Goal: Task Accomplishment & Management: Complete application form

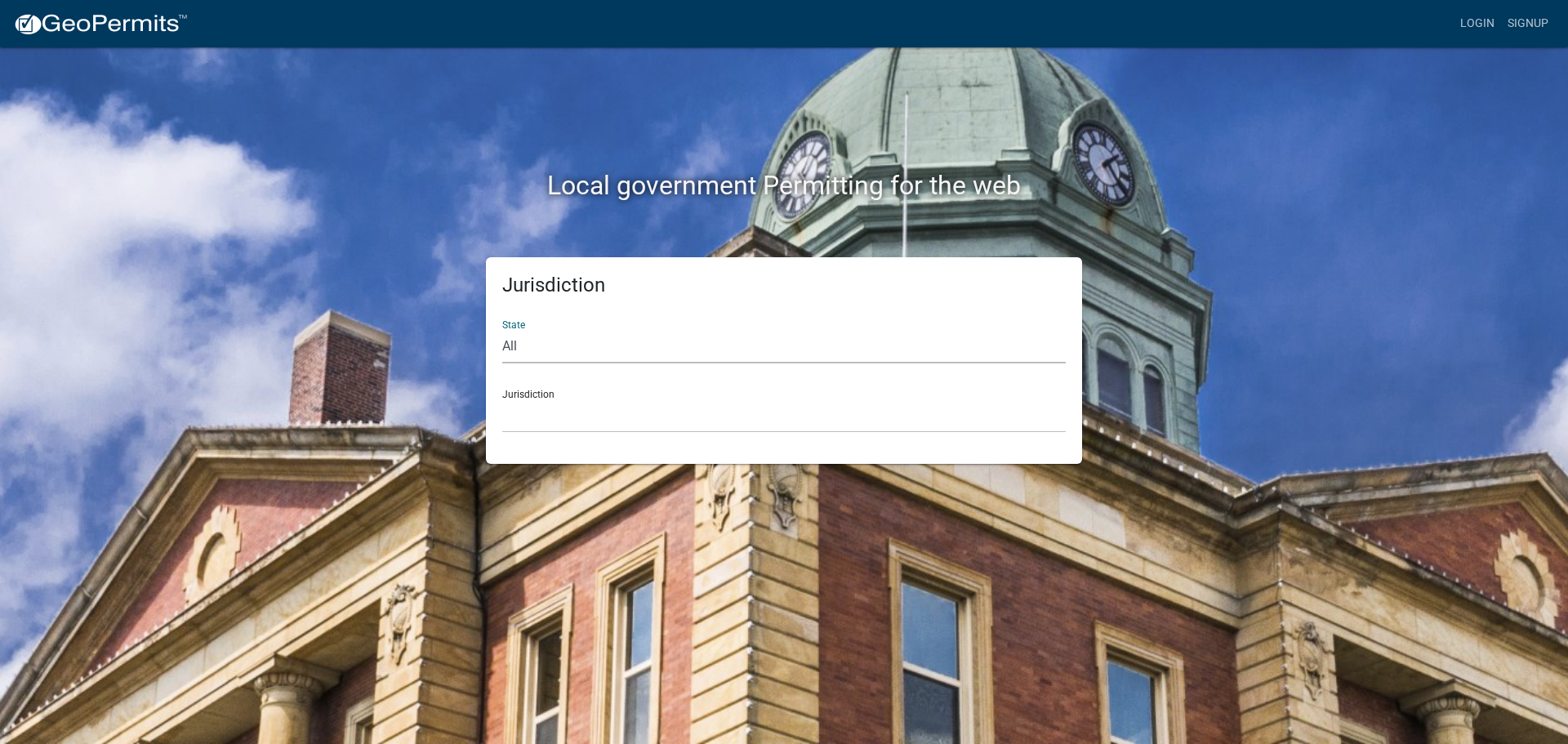
click at [525, 339] on select "All [US_STATE] [US_STATE] [US_STATE] [US_STATE] [US_STATE] [US_STATE] [US_STATE…" at bounding box center [784, 346] width 563 height 34
select select "[US_STATE]"
click at [502, 330] on select "All [US_STATE] [US_STATE] [US_STATE] [US_STATE] [US_STATE] [US_STATE] [US_STATE…" at bounding box center [784, 346] width 563 height 34
click at [550, 417] on select "City of [GEOGRAPHIC_DATA], [US_STATE] City of [GEOGRAPHIC_DATA], [US_STATE] Cit…" at bounding box center [784, 416] width 563 height 34
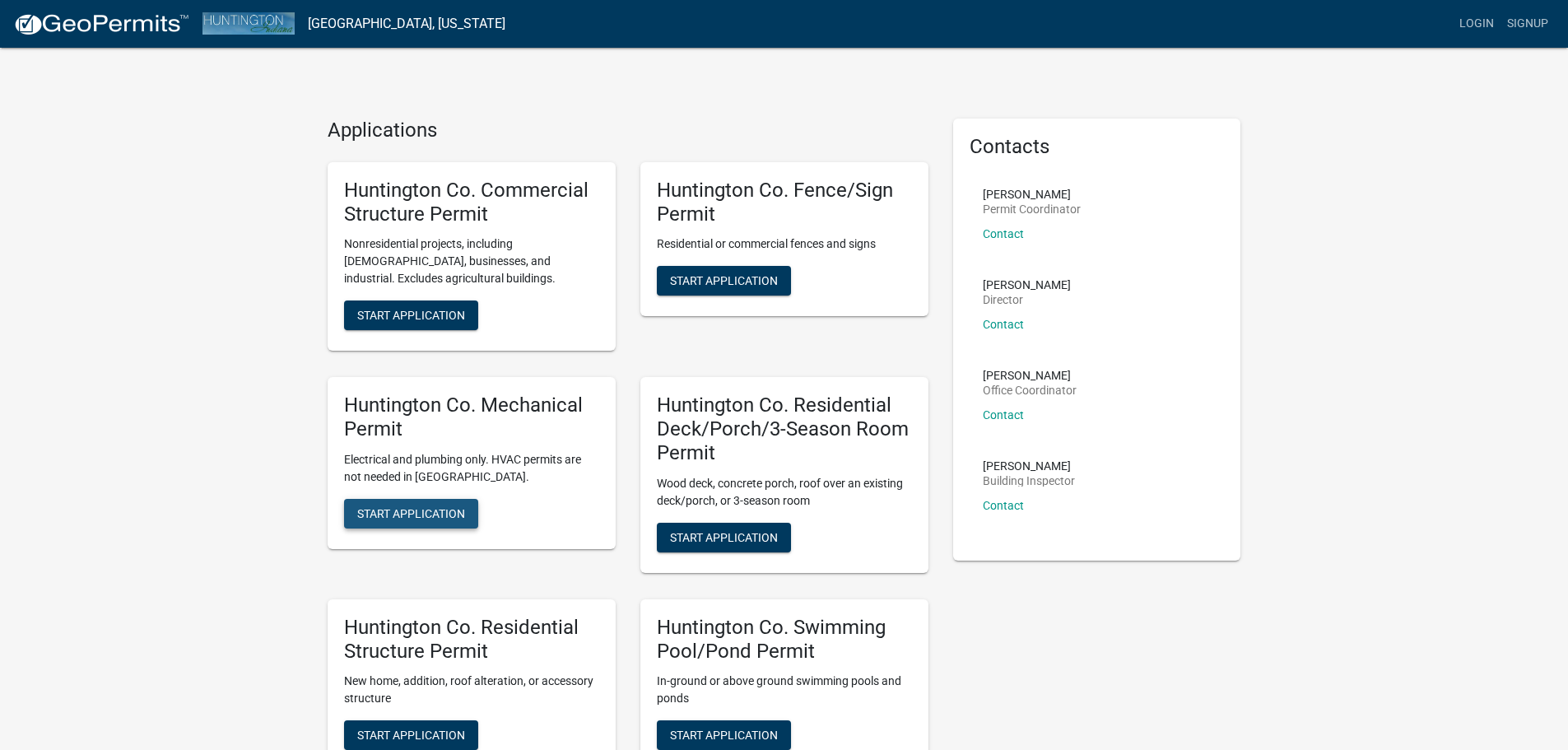
click at [456, 513] on span "Start Application" at bounding box center [411, 512] width 108 height 13
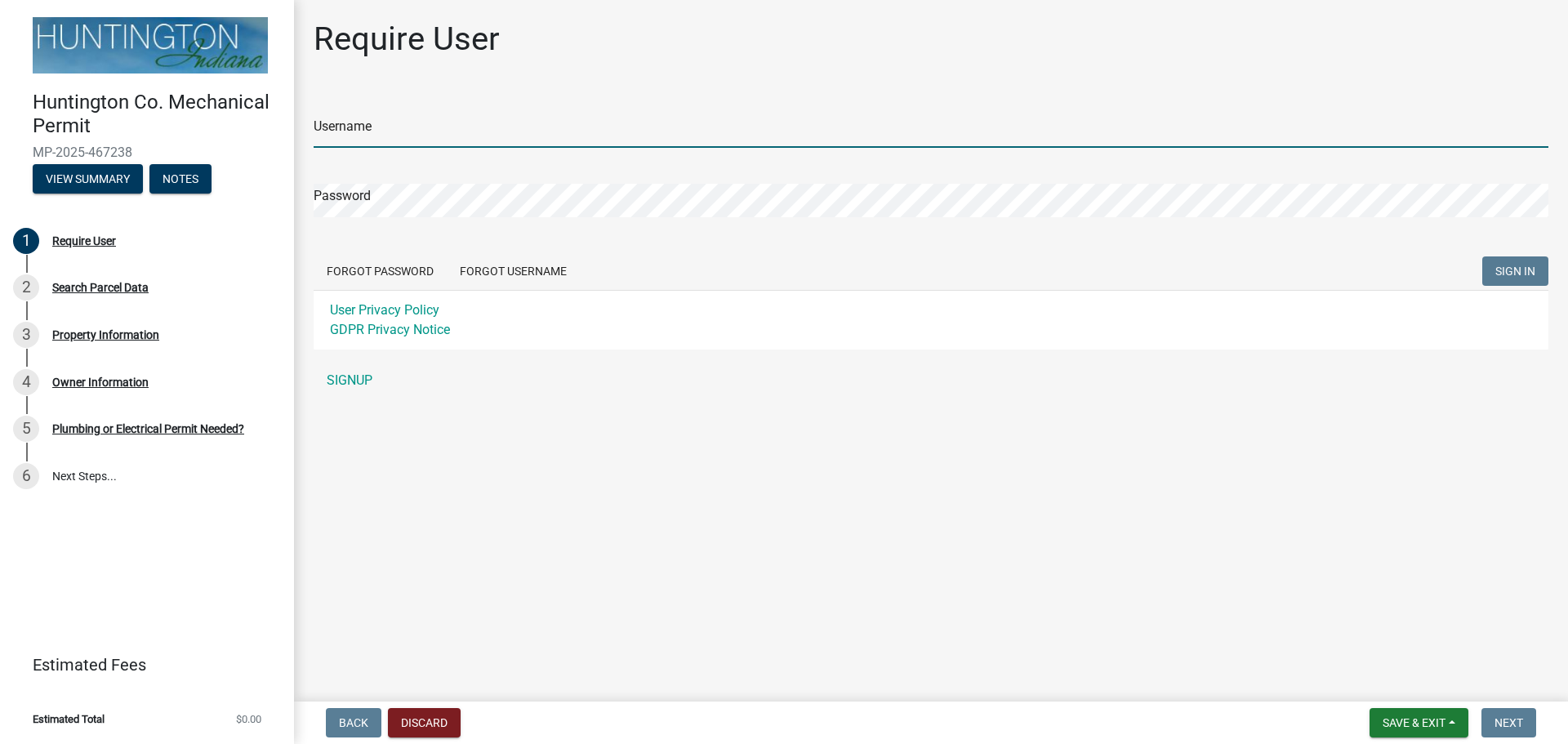
click at [497, 137] on input "Username" at bounding box center [930, 131] width 1234 height 34
type input "Fairfield Electric"
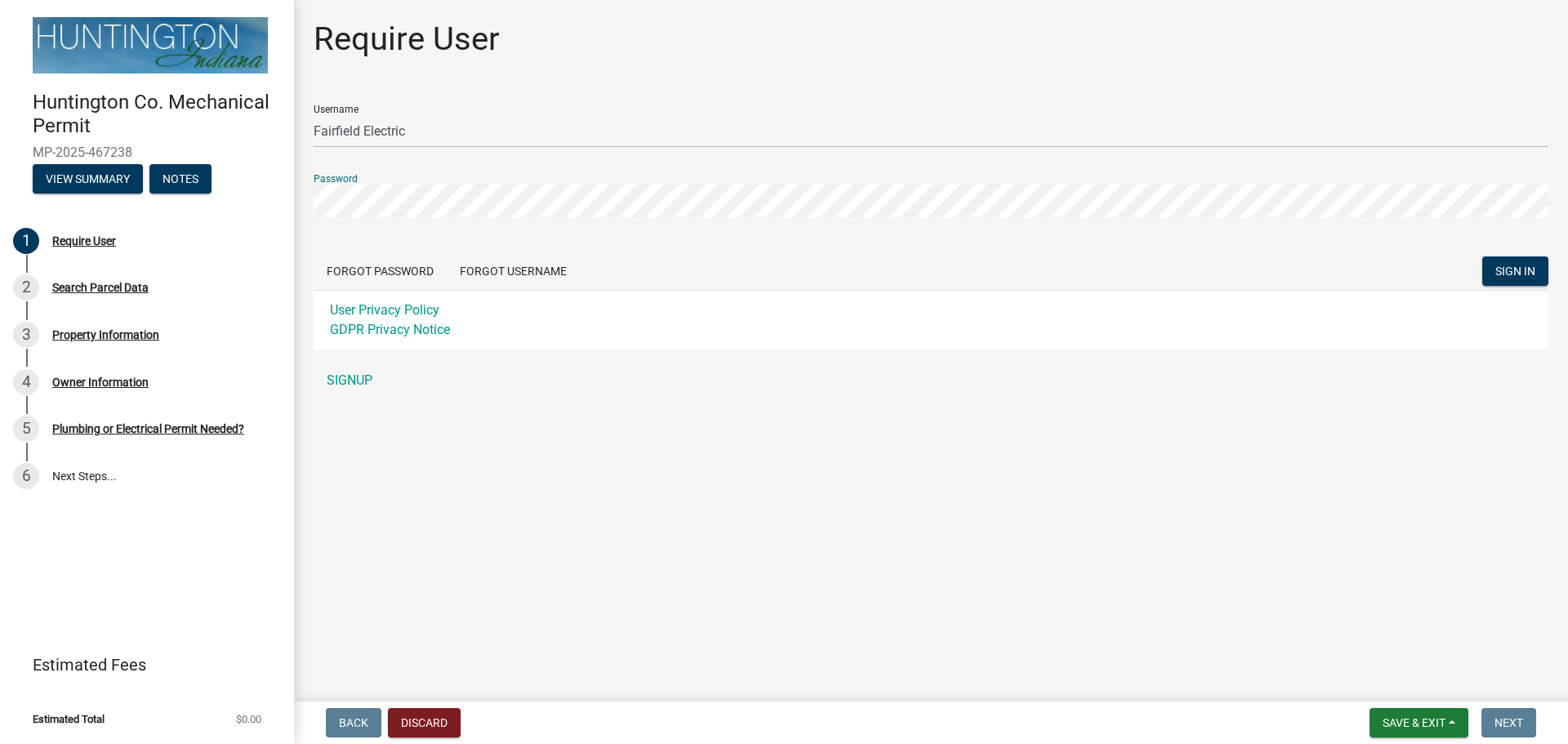
click at [1482, 256] on button "SIGN IN" at bounding box center [1515, 271] width 66 height 29
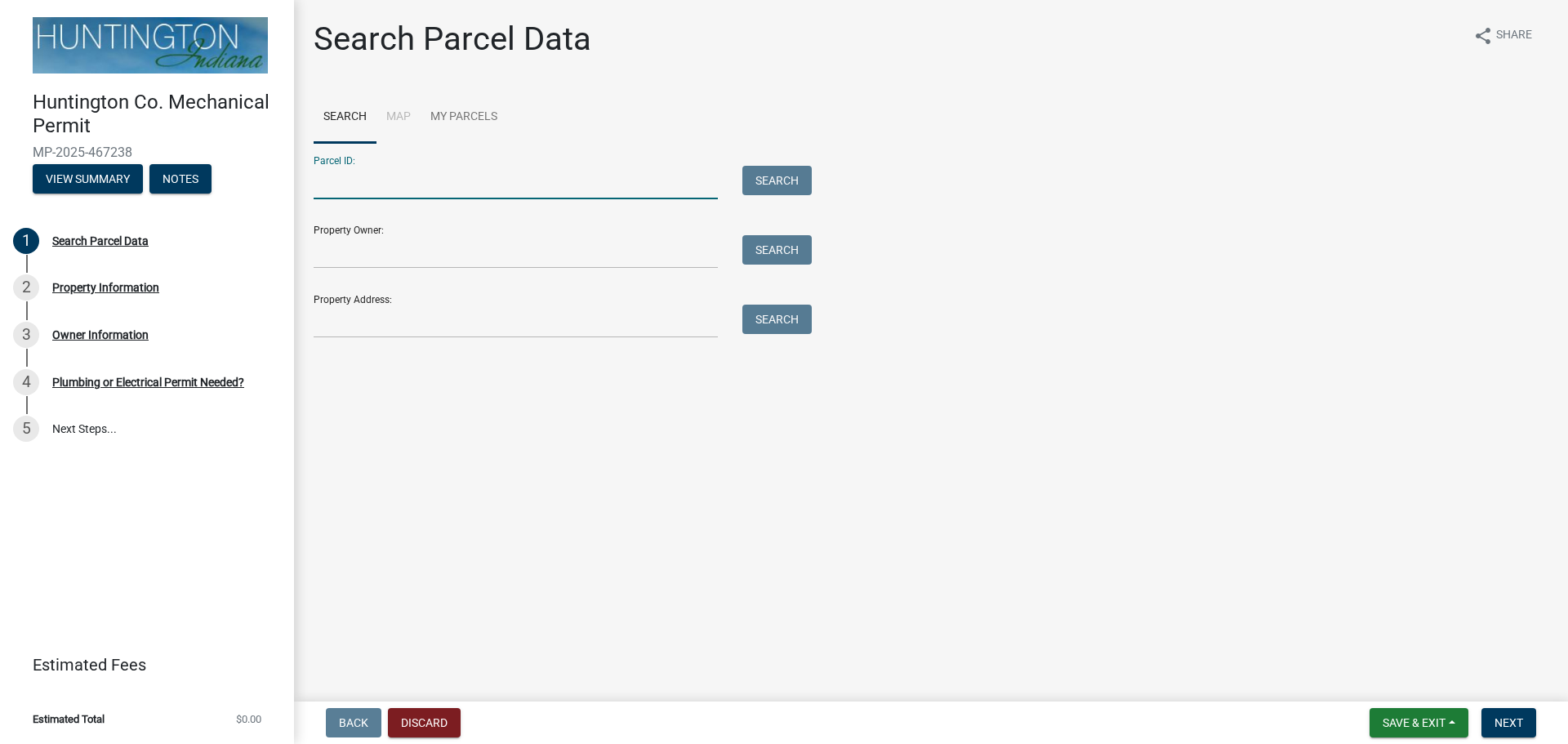
click at [581, 183] on input "Parcel ID:" at bounding box center [515, 182] width 404 height 34
click at [505, 251] on input "Property Owner:" at bounding box center [515, 251] width 404 height 34
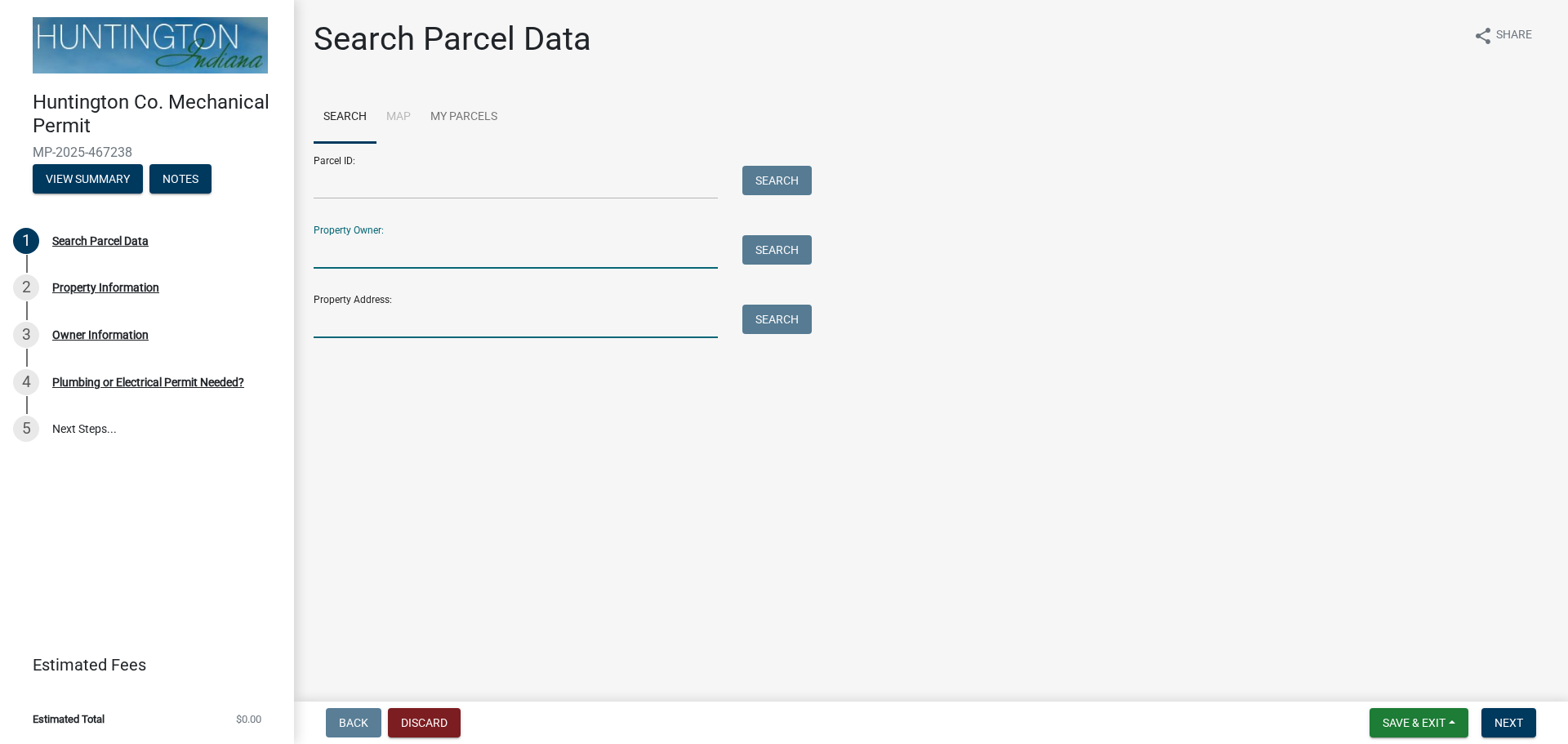
click at [592, 330] on input "Property Address:" at bounding box center [515, 321] width 404 height 34
paste input "1228 STINTSON DRIVE"
type input "1228 STINTSON DRIVE"
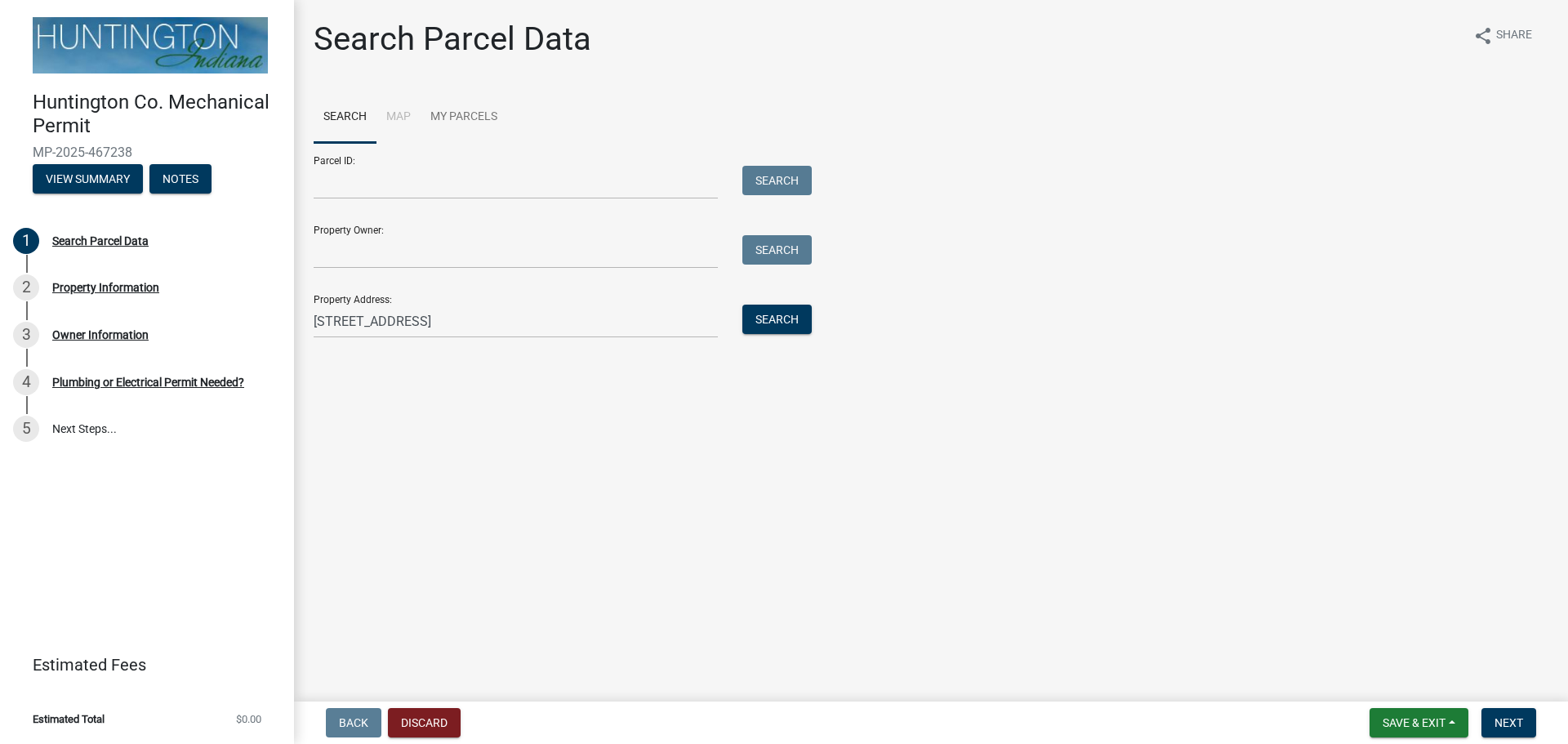
click at [801, 304] on div "Property Address: 1228 STINTSON DRIVE Search" at bounding box center [558, 309] width 490 height 56
click at [798, 312] on button "Search" at bounding box center [777, 319] width 70 height 29
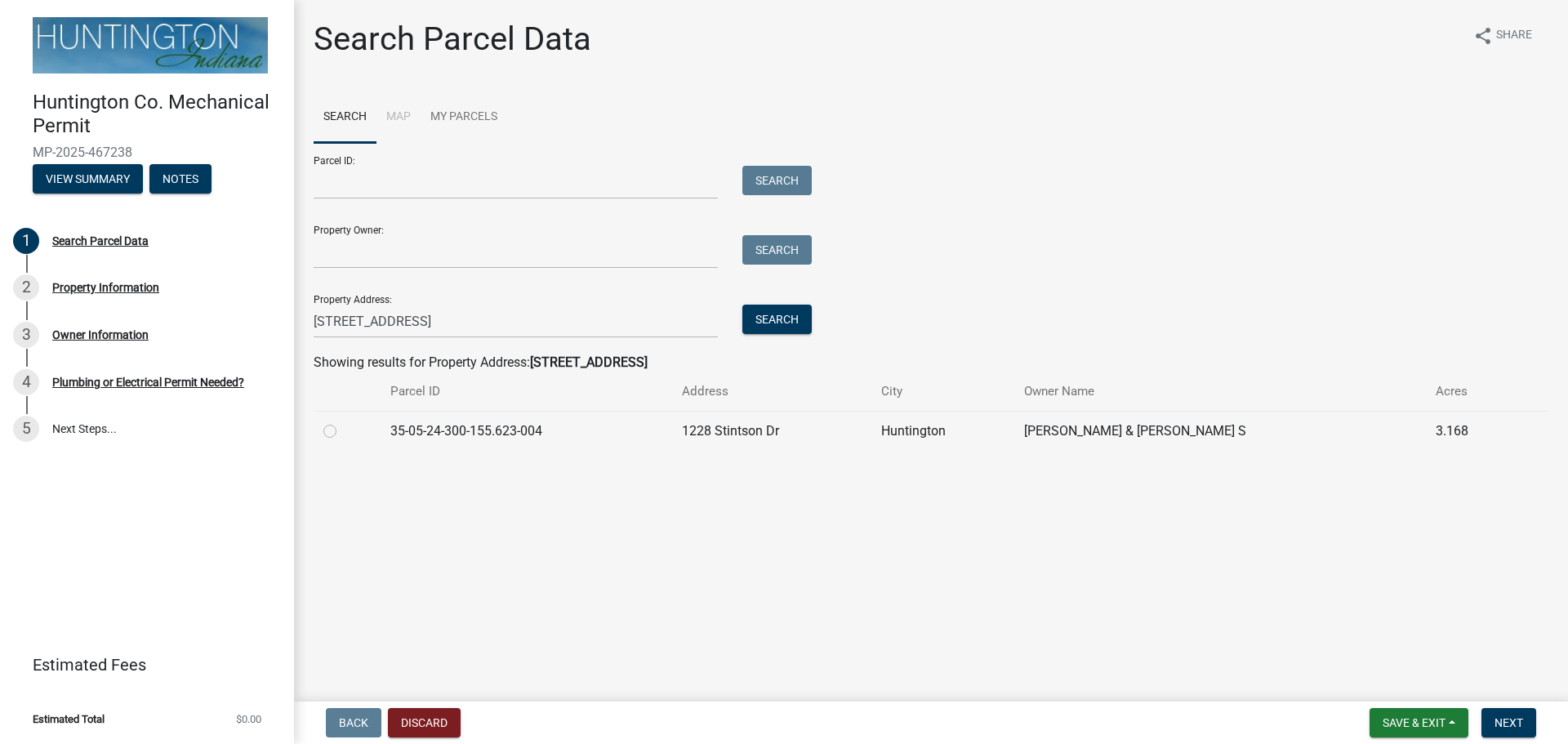
click at [343, 421] on label at bounding box center [343, 421] width 0 height 0
click at [343, 432] on input "radio" at bounding box center [348, 426] width 11 height 11
radio input "true"
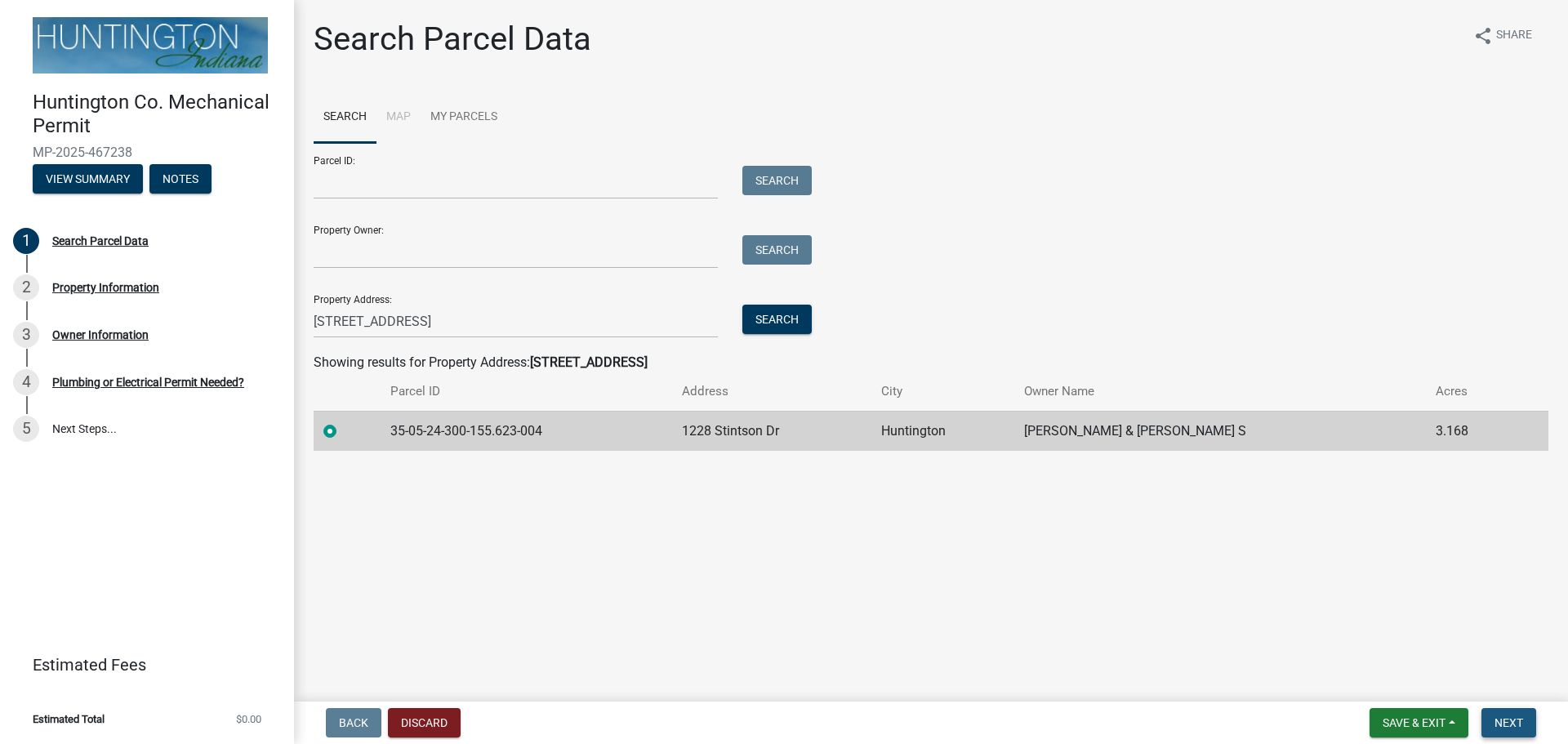
click at [1515, 719] on span "Next" at bounding box center [1508, 722] width 28 height 13
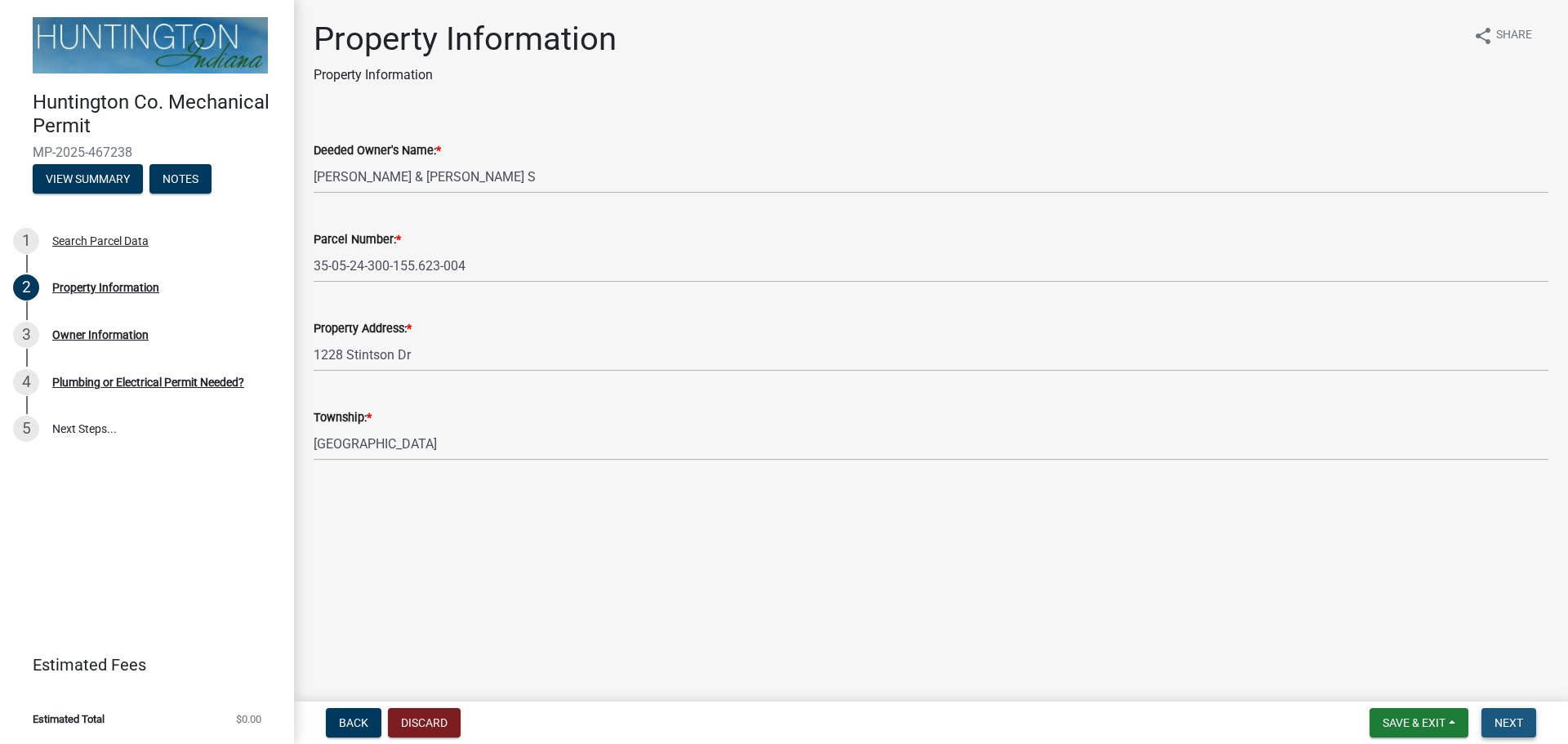
click at [1535, 721] on button "Next" at bounding box center [1508, 723] width 54 height 29
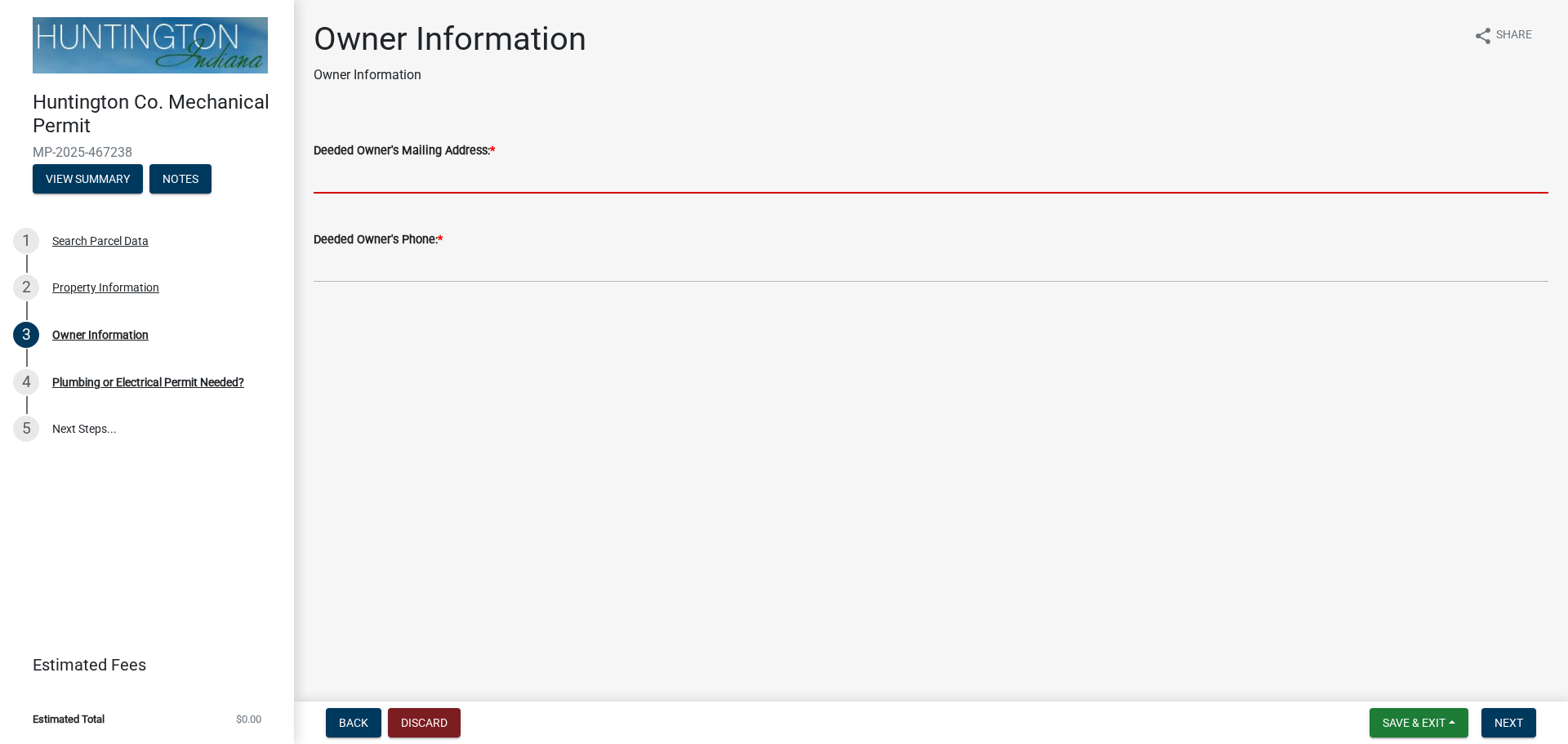
click at [392, 179] on input "Deeded Owner's Mailing Address: *" at bounding box center [930, 177] width 1234 height 34
paste input "PO BOX 611 WARREN, IN 46792"
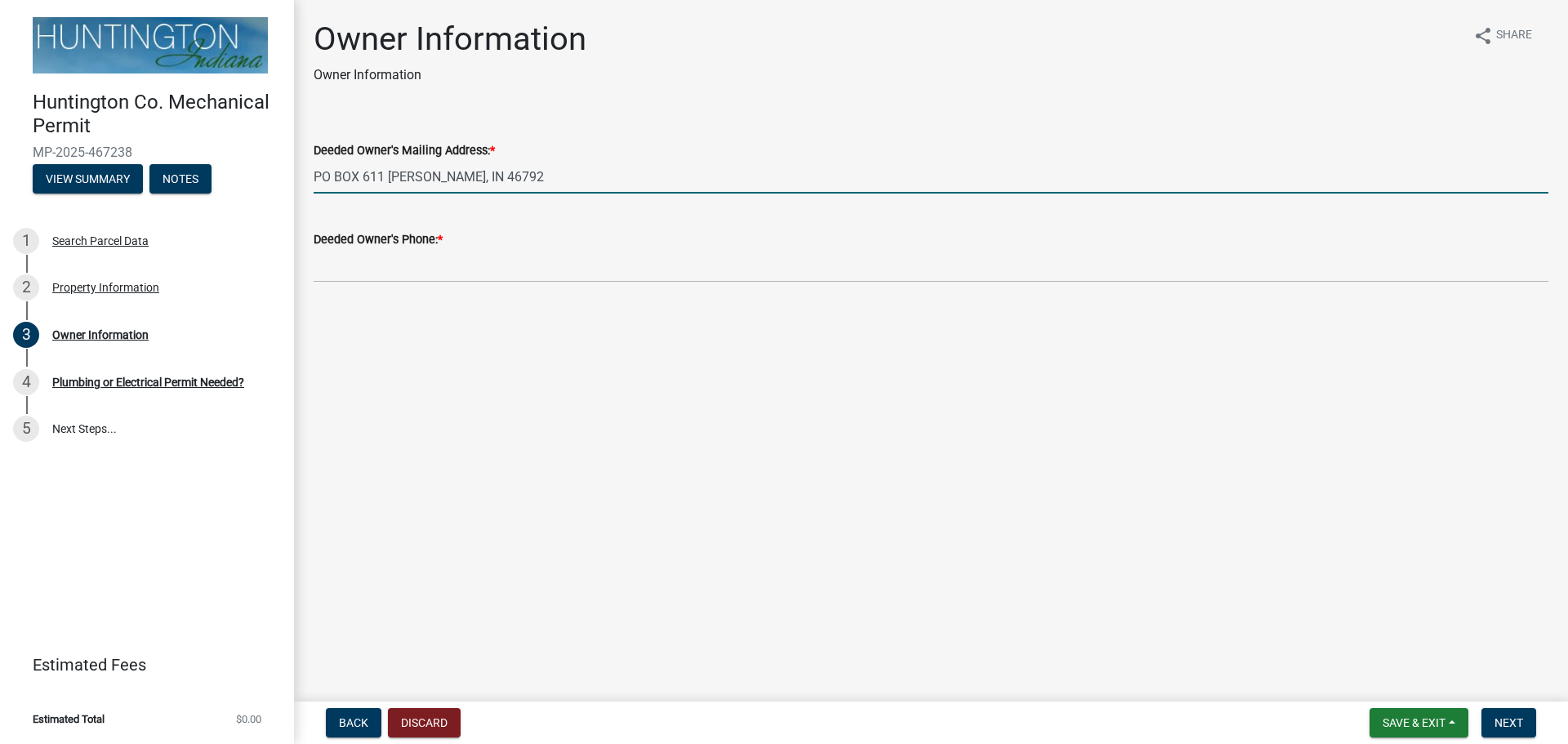
type input "PO BOX 611 WARREN, IN 46792"
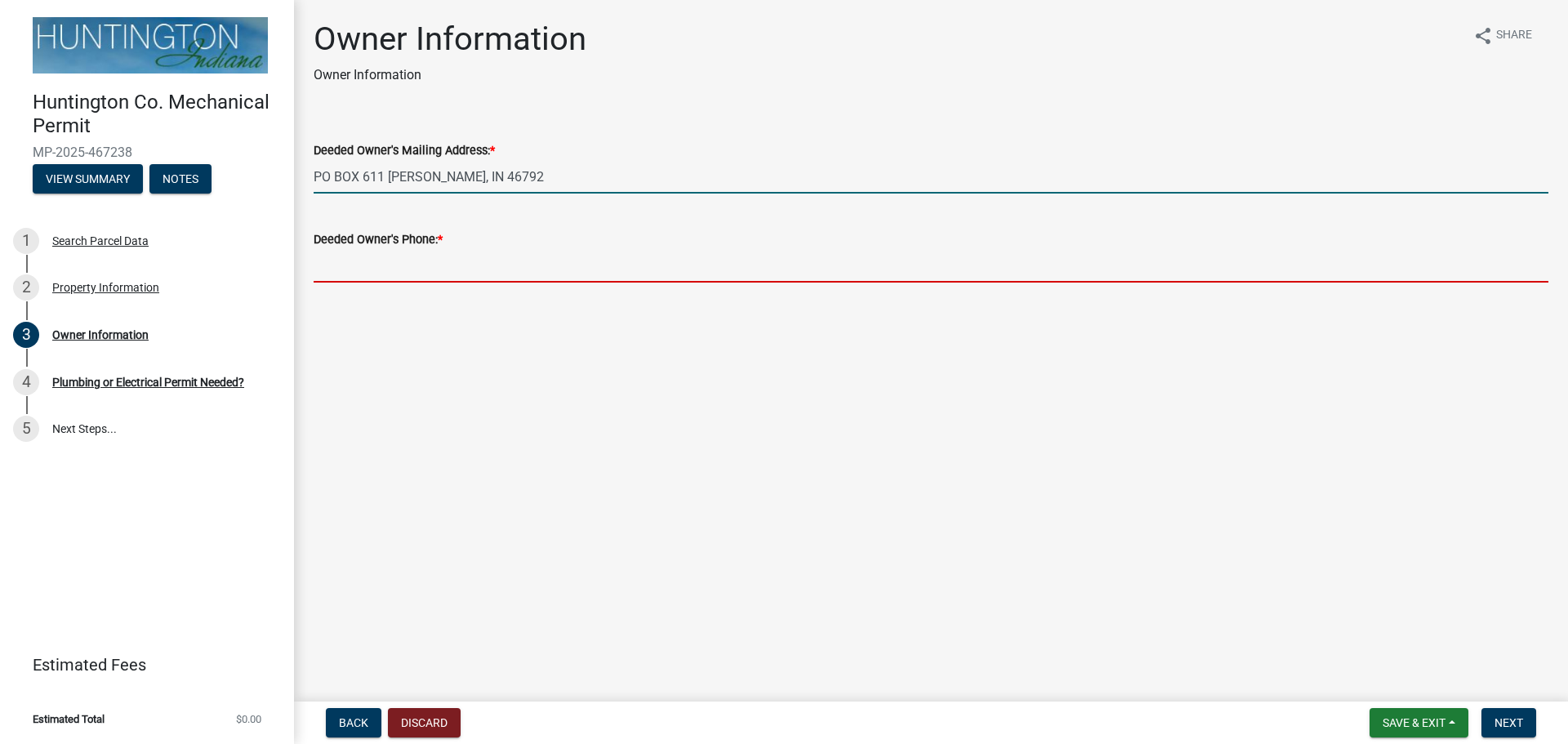
click at [387, 261] on input "Deeded Owner's Phone: *" at bounding box center [930, 266] width 1234 height 34
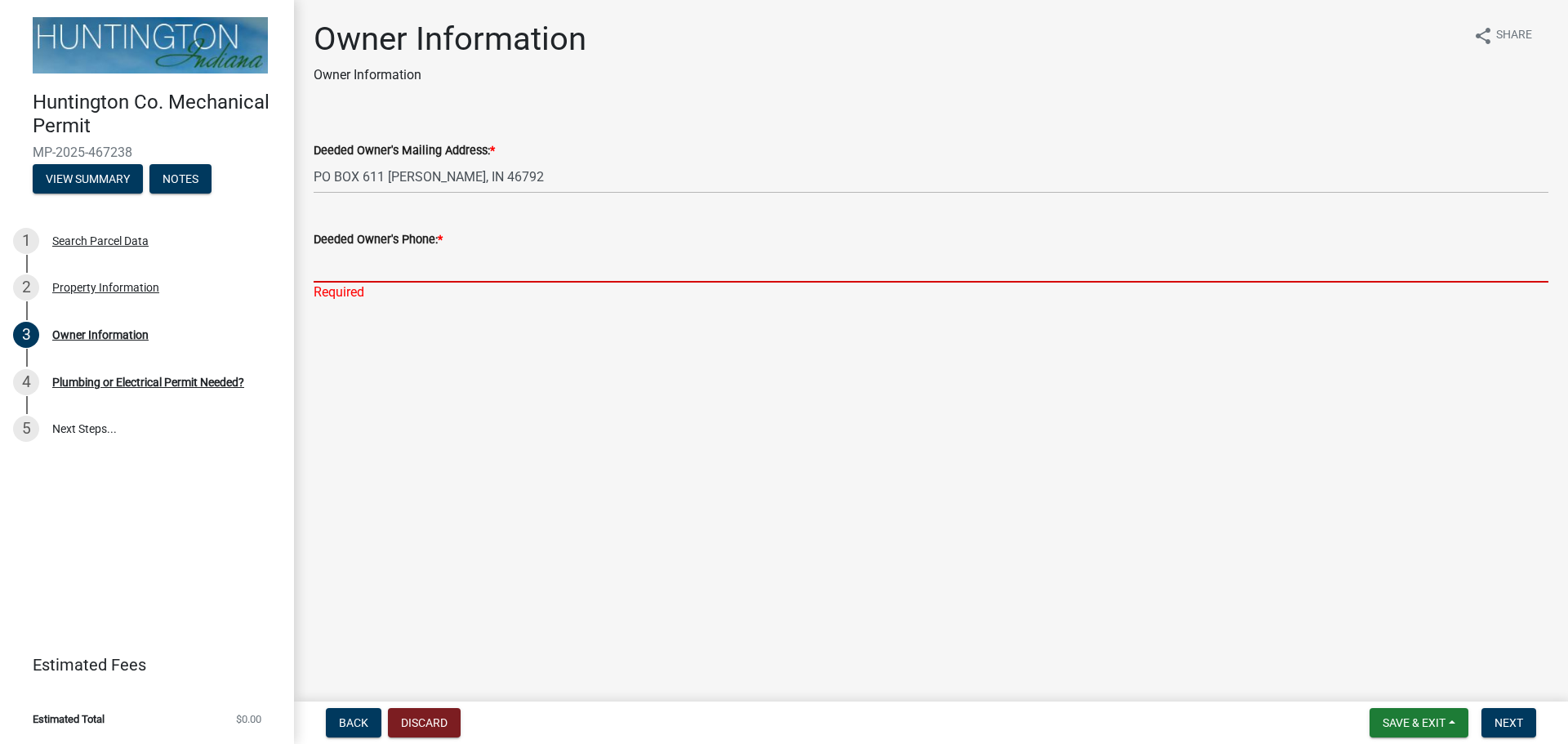
click at [414, 256] on input "Deeded Owner's Phone: *" at bounding box center [930, 266] width 1234 height 34
paste input "260-519-5233"
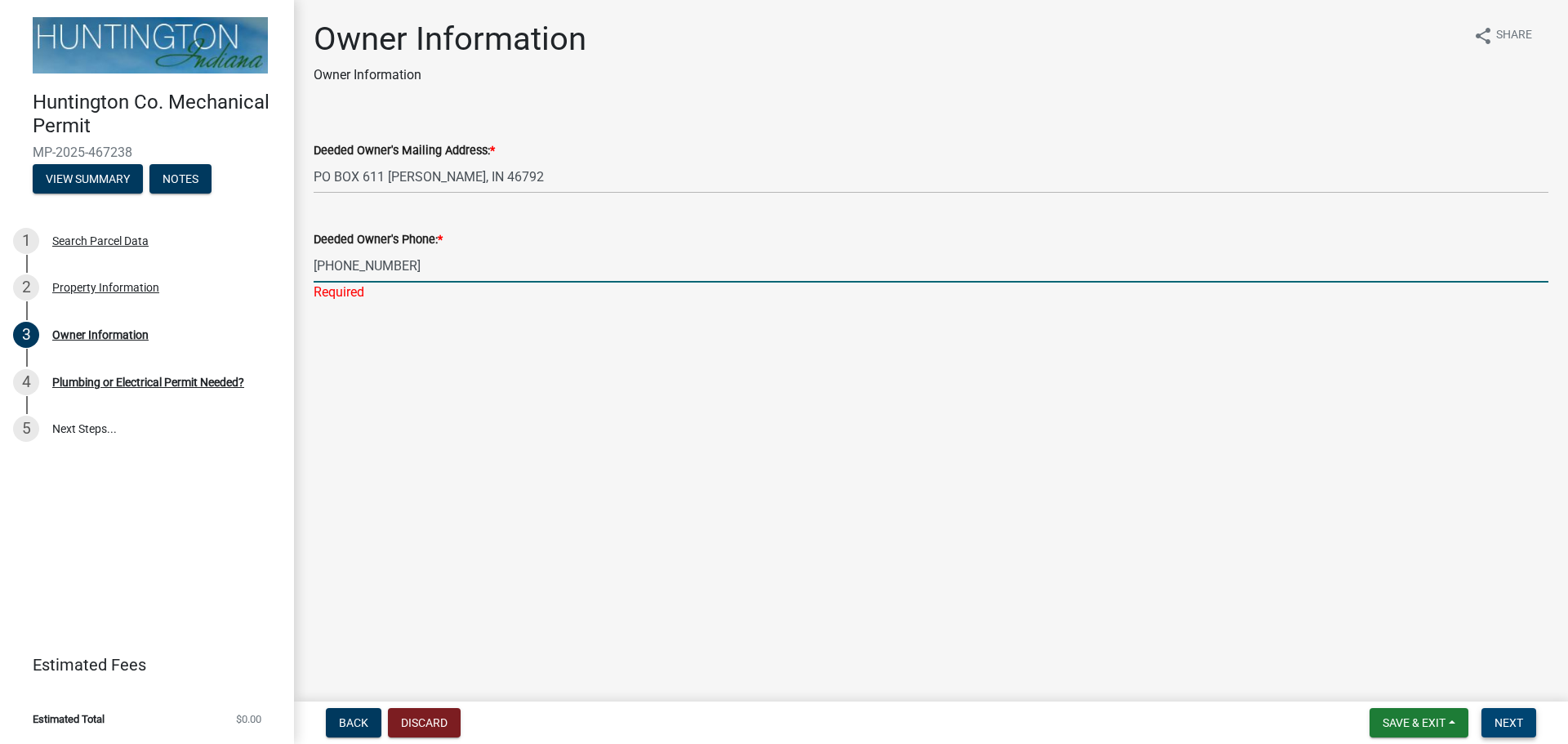
type input "260-519-5233"
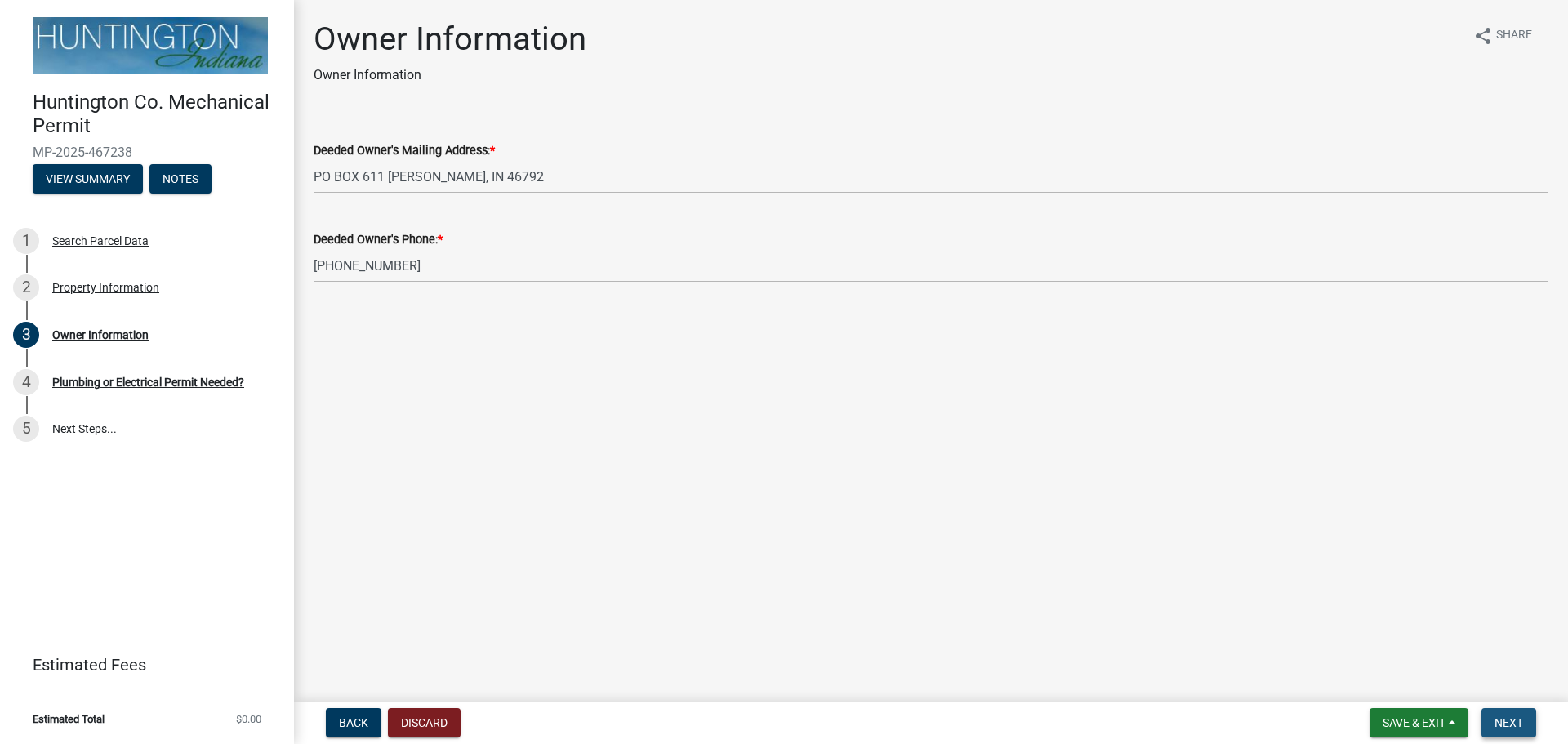
click at [1521, 708] on button "Next" at bounding box center [1508, 723] width 54 height 29
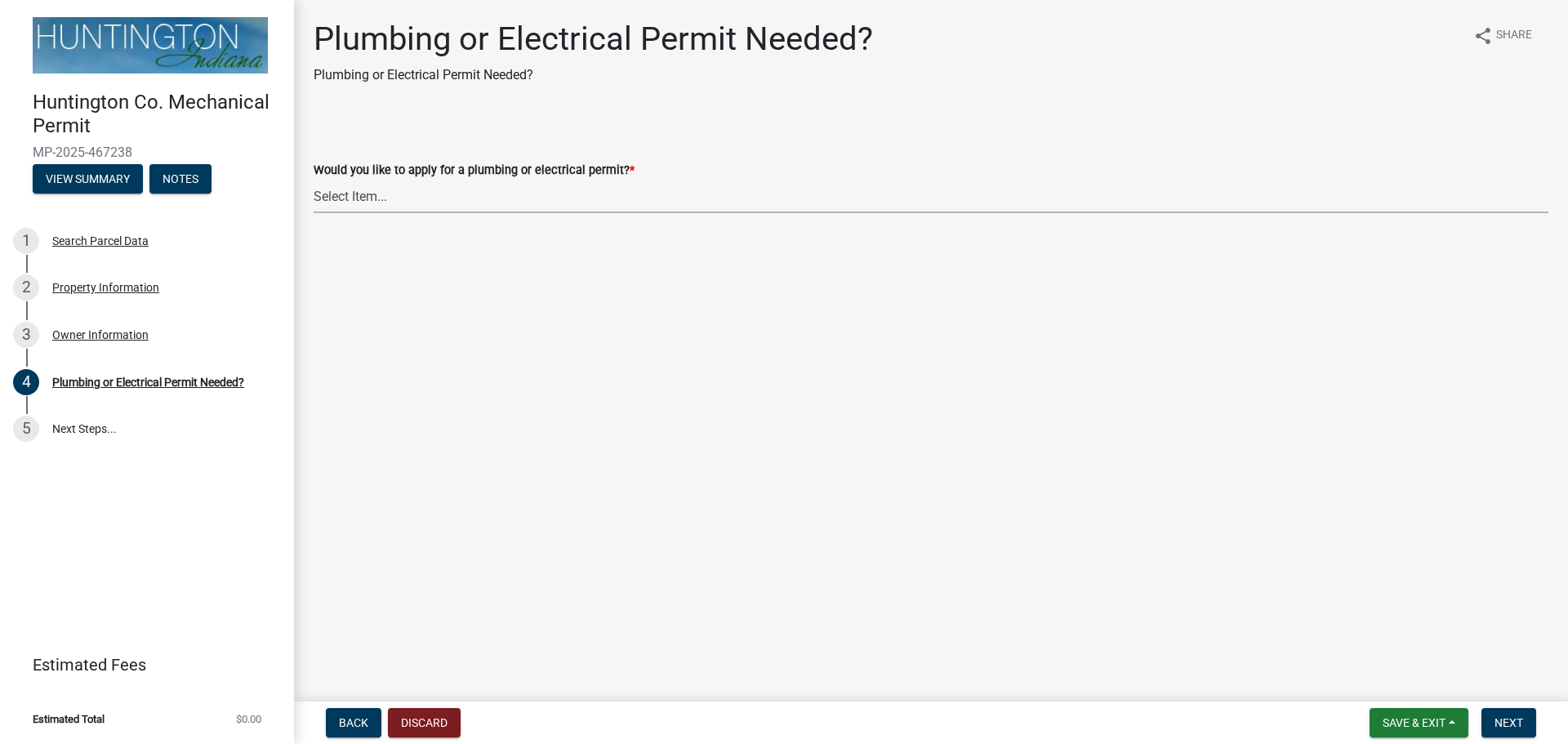
click at [338, 187] on select "Select Item... plumbing electrical" at bounding box center [930, 196] width 1234 height 34
click at [313, 179] on select "Select Item... plumbing electrical" at bounding box center [930, 196] width 1234 height 34
select select "82bdcc69-8734-43af-a4fa-e76f8d275e41"
click at [1513, 725] on span "Next" at bounding box center [1508, 722] width 28 height 13
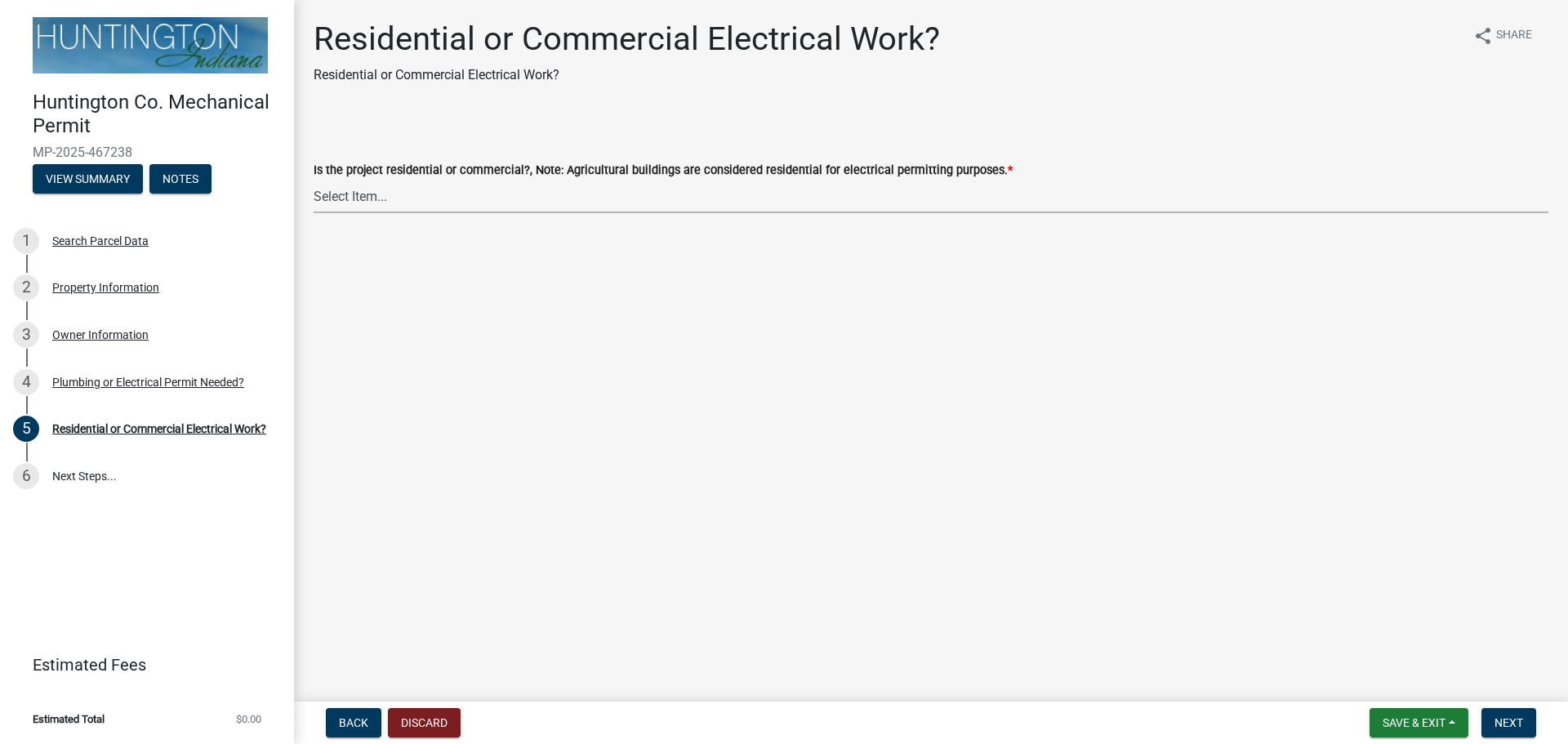
click at [339, 188] on select "Select Item... Residential Commercial" at bounding box center [930, 196] width 1234 height 34
click at [313, 179] on select "Select Item... Residential Commercial" at bounding box center [930, 196] width 1234 height 34
select select "3db72f89-ebf7-44a2-a43c-36ed77a05272"
click at [1530, 729] on button "Next" at bounding box center [1508, 723] width 54 height 29
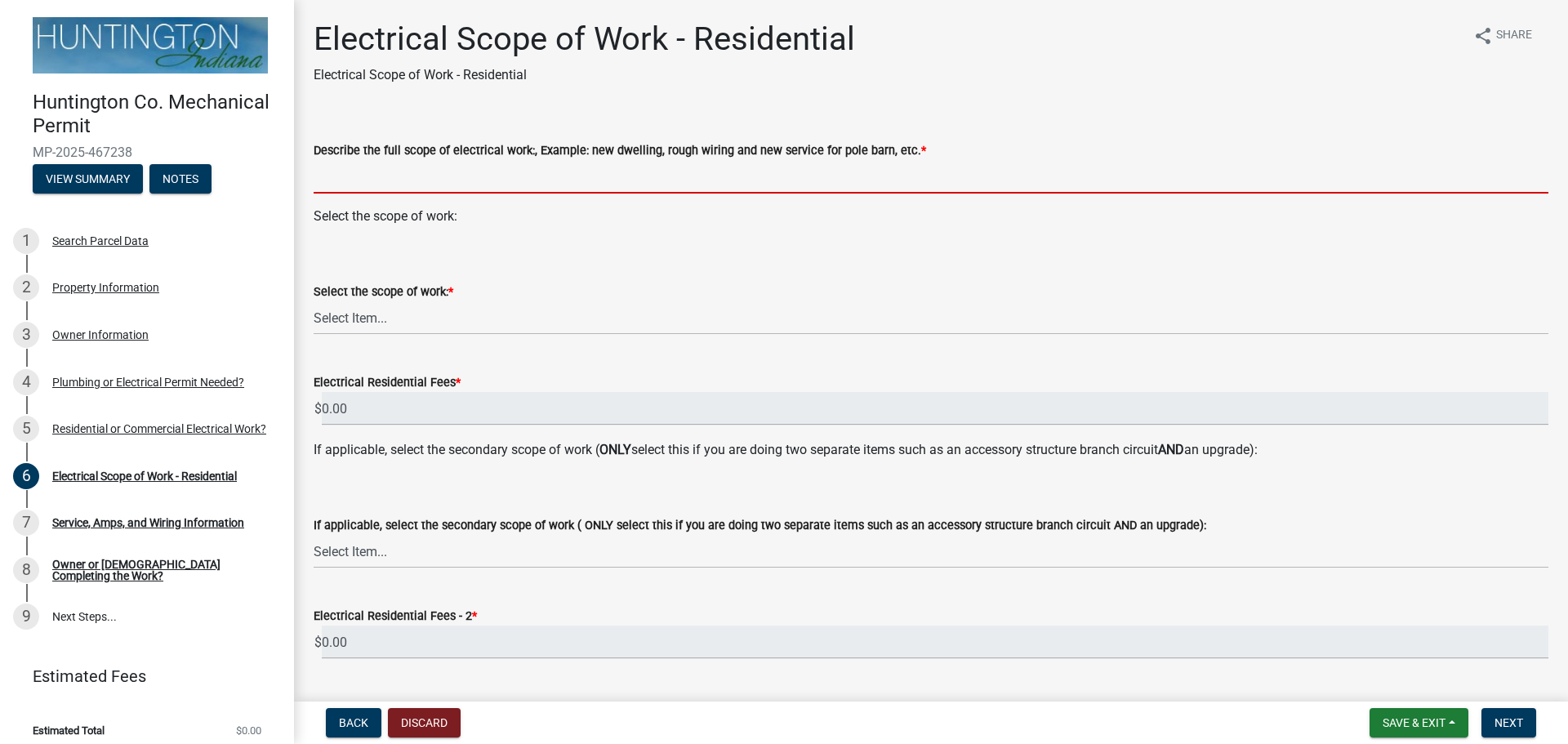
click at [532, 171] on input "Describe the full scope of electrical work:, Example: new dwelling, rough wirin…" at bounding box center [930, 177] width 1234 height 34
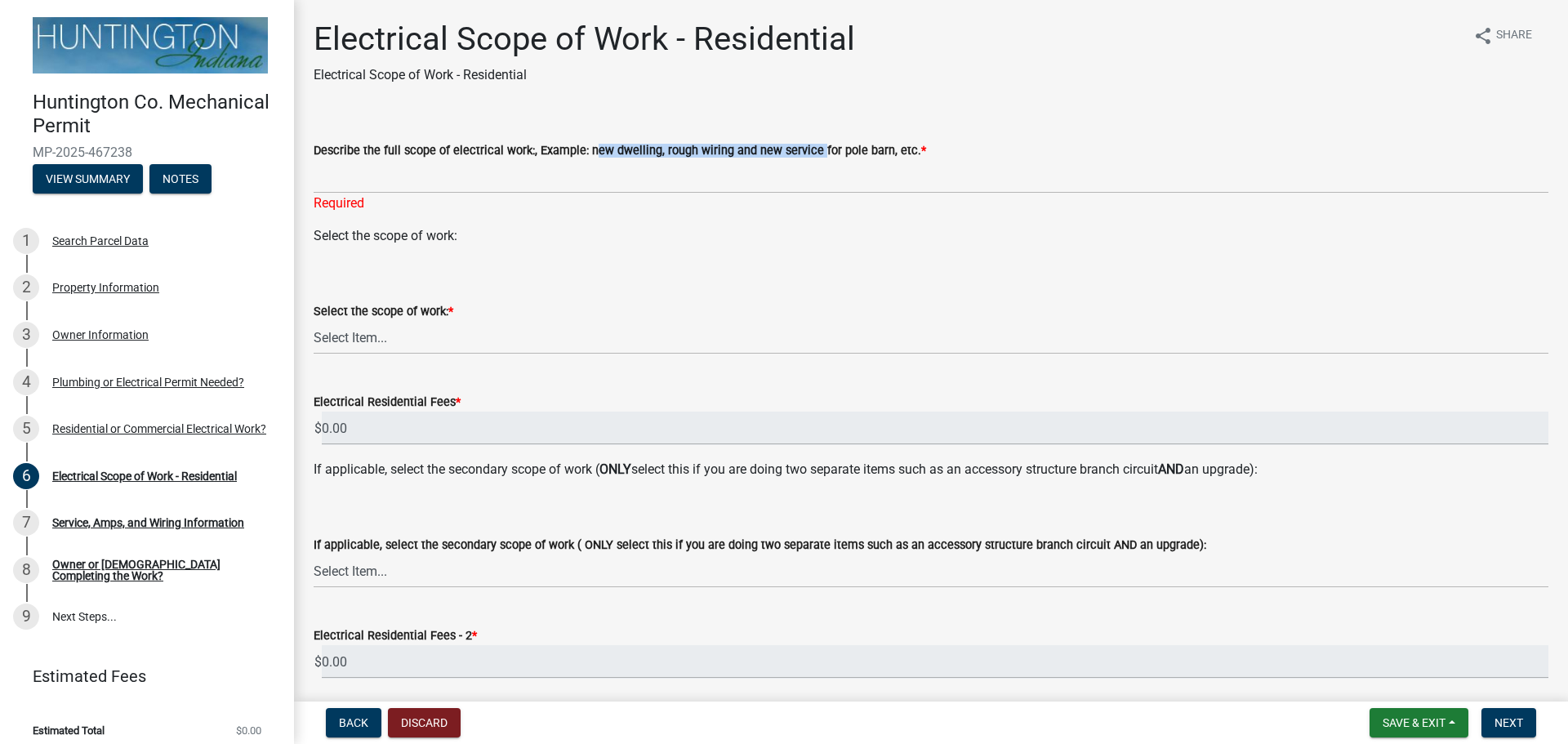
drag, startPoint x: 809, startPoint y: 150, endPoint x: 588, endPoint y: 146, distance: 221.0
click at [586, 153] on label "Describe the full scope of electrical work:, Example: new dwelling, rough wirin…" at bounding box center [619, 151] width 612 height 12
copy label "new dwelling, rough wiring and new service"
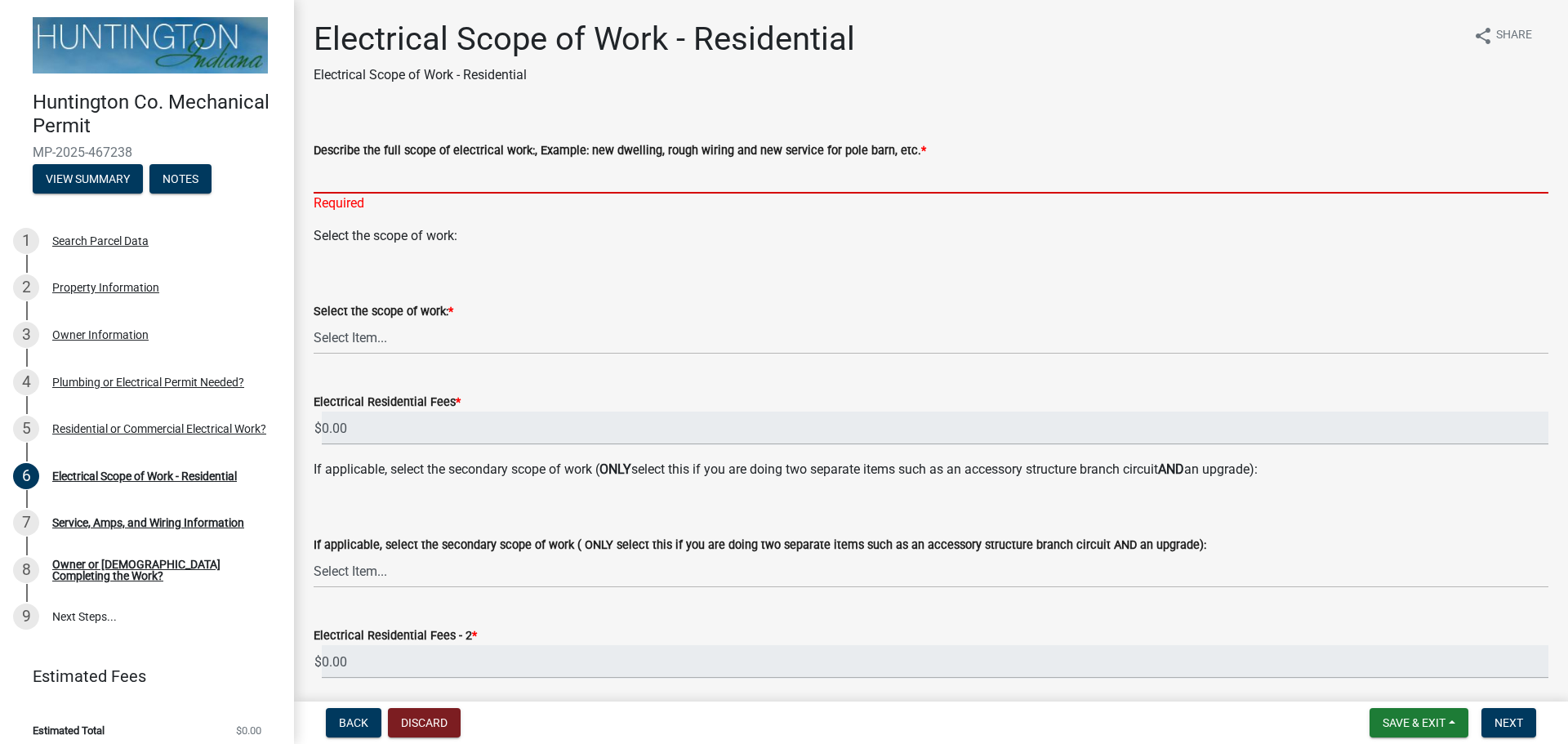
click at [597, 182] on input "Describe the full scope of electrical work:, Example: new dwelling, rough wirin…" at bounding box center [930, 177] width 1234 height 34
paste input "new dwelling, rough wiring and new service"
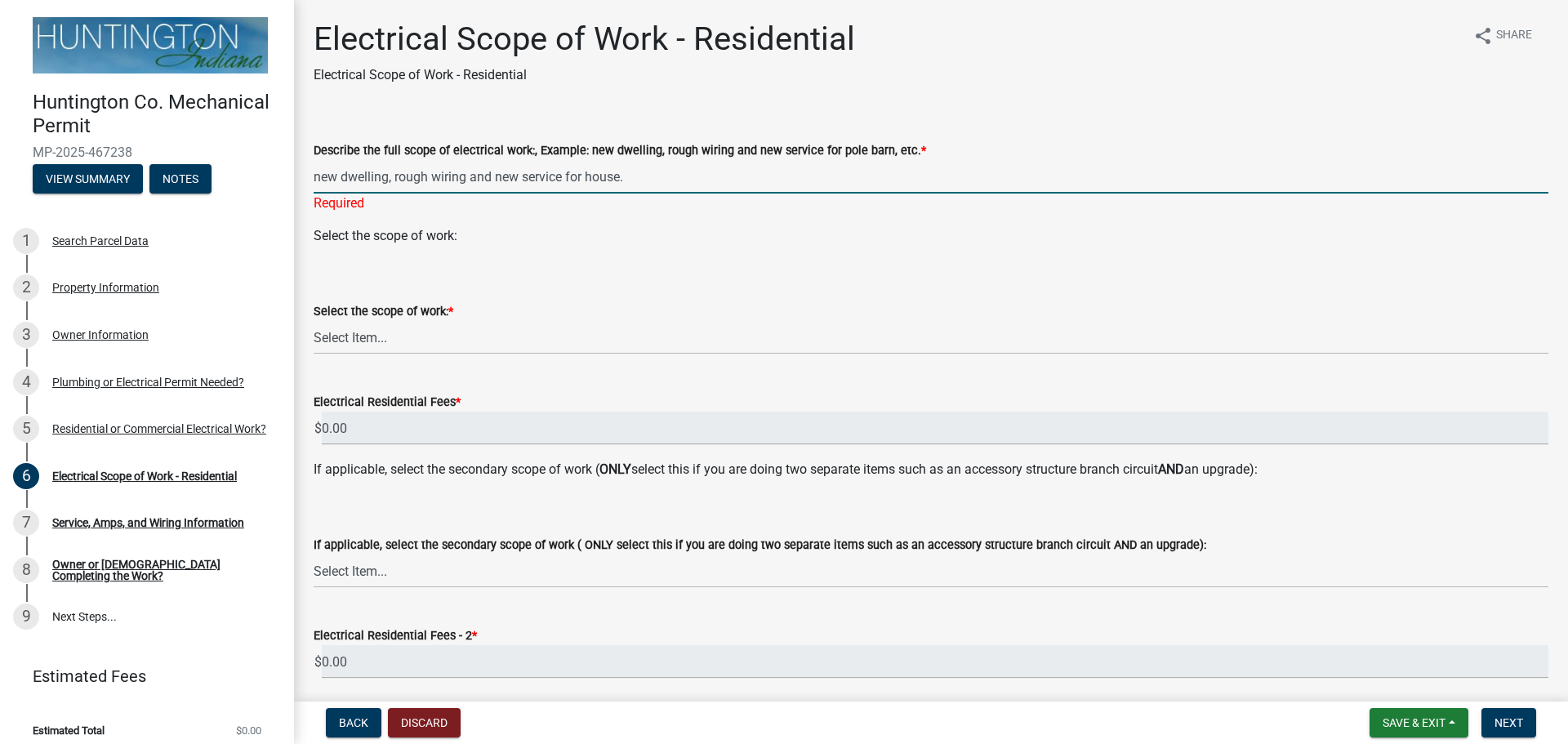
type input "new dwelling, rough wiring and new service for house."
click at [389, 269] on div "Select the scope of work: * Select Item... New Service (new meter base installa…" at bounding box center [930, 307] width 1234 height 96
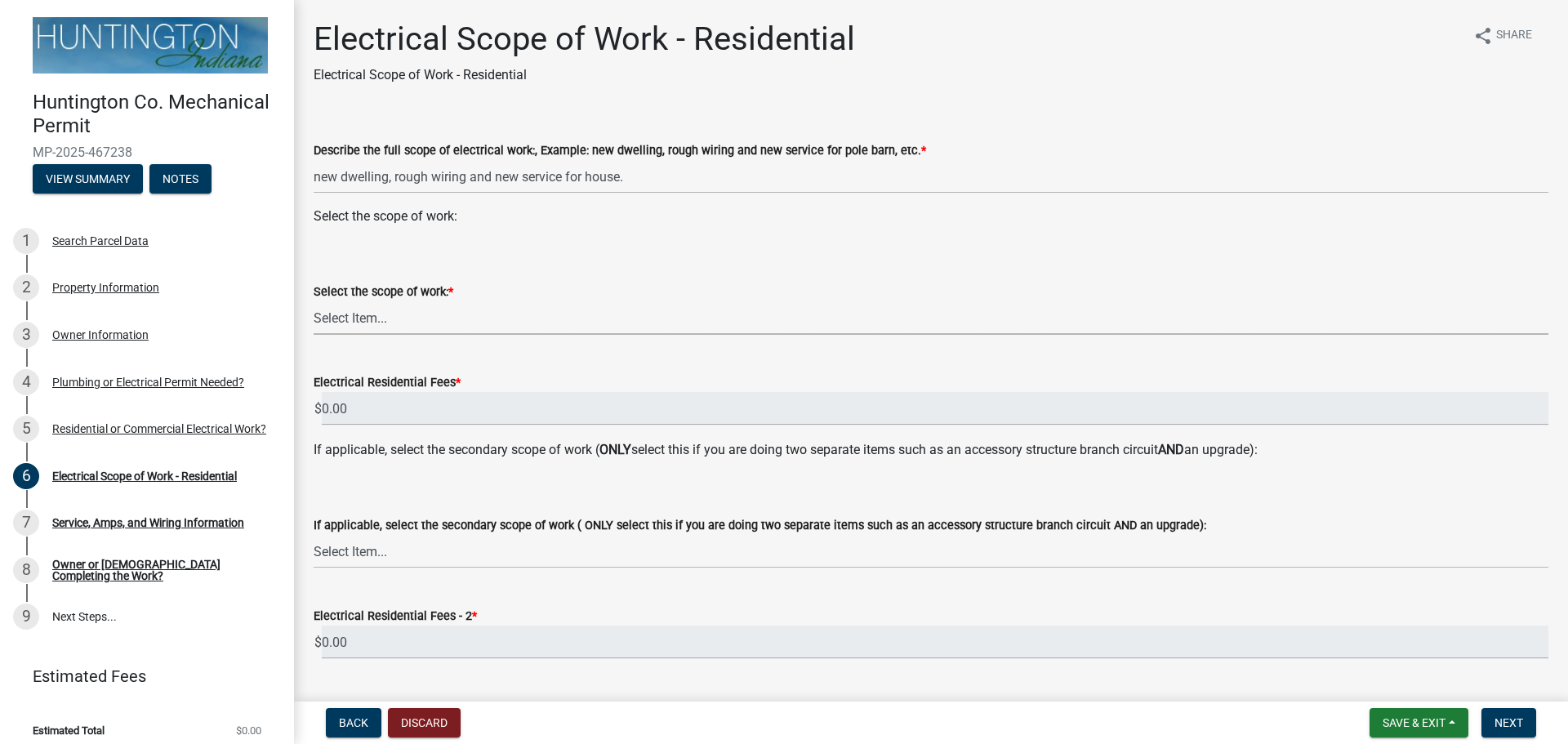
click at [380, 313] on select "Select Item... New Service (new meter base installation) Upgrade (includes relo…" at bounding box center [930, 318] width 1234 height 34
click at [313, 302] on select "Select Item... New Service (new meter base installation) Upgrade (includes relo…" at bounding box center [930, 318] width 1234 height 34
select select "dd42b304-1511-40dc-9ec0-60ca8e786daf"
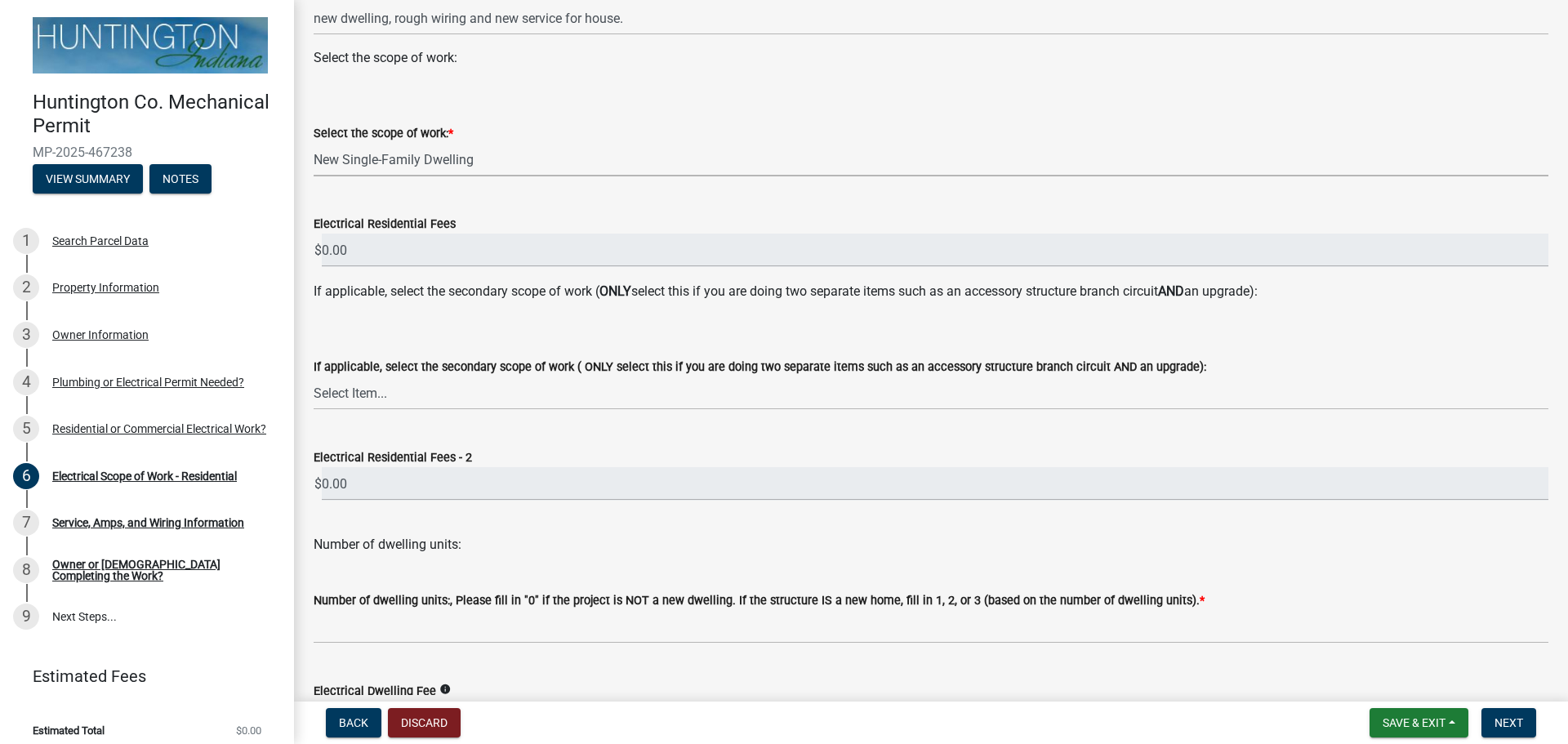
scroll to position [163, 0]
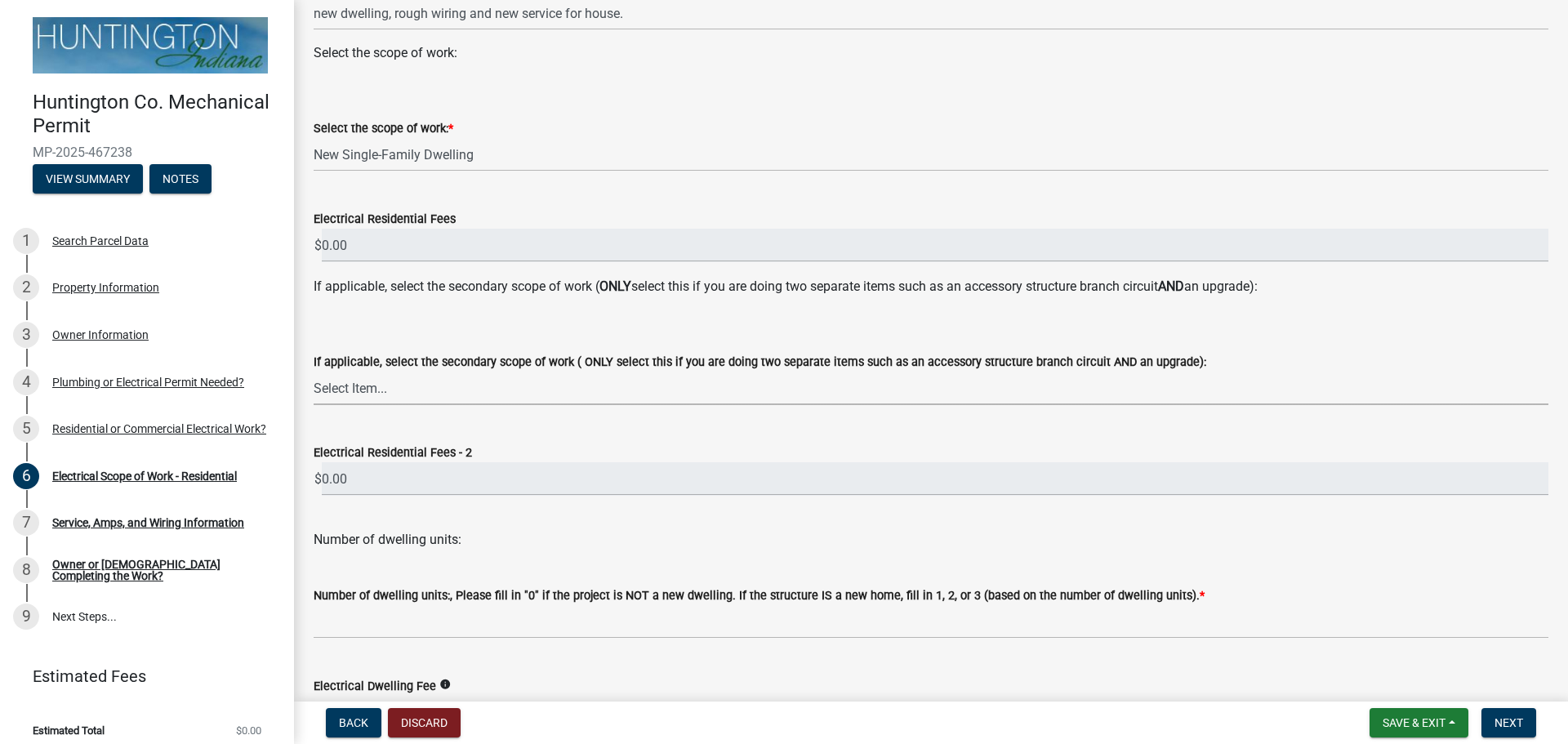
click at [404, 392] on select "Select Item... New Service (new meter base installation) Upgrade (includes relo…" at bounding box center [930, 388] width 1234 height 34
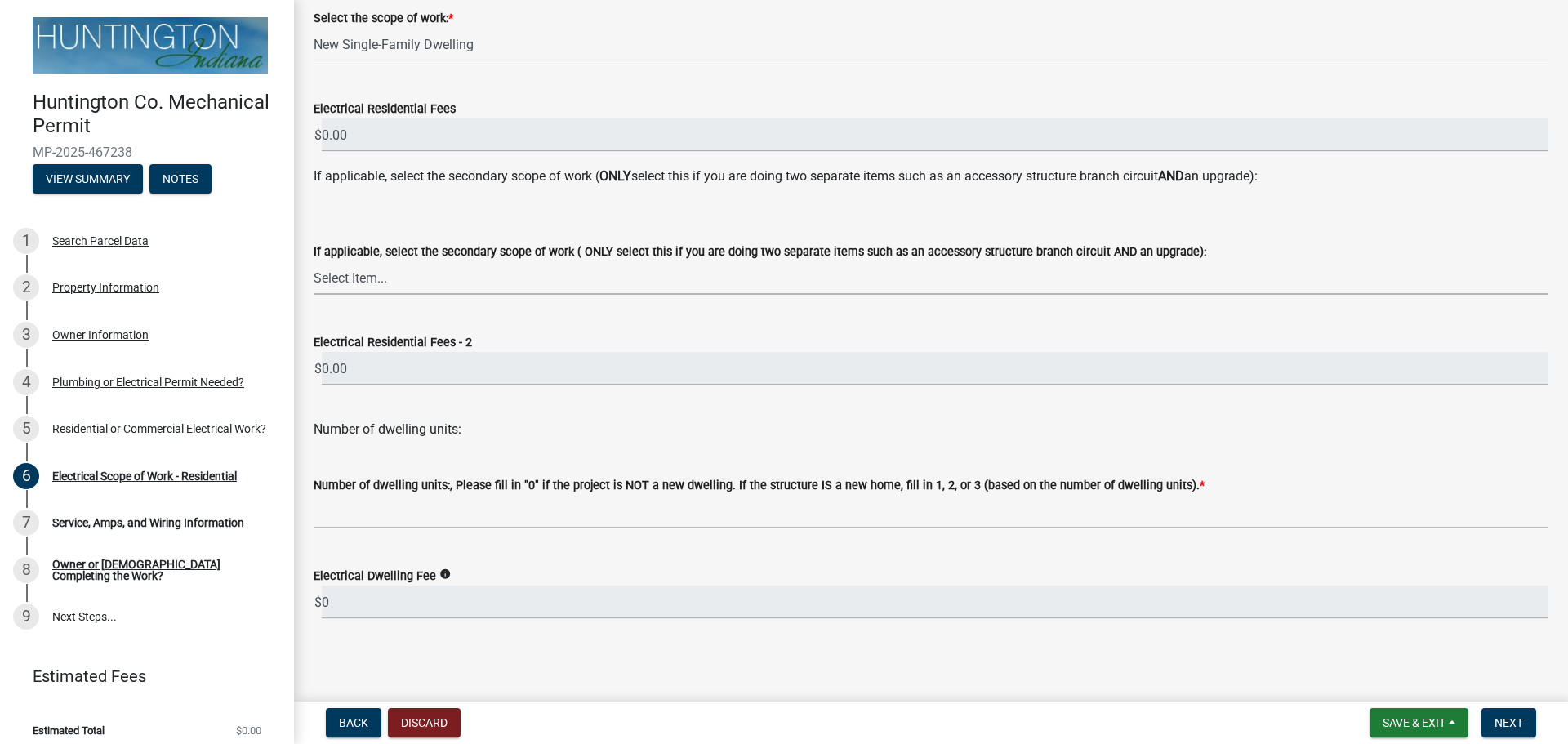
scroll to position [276, 0]
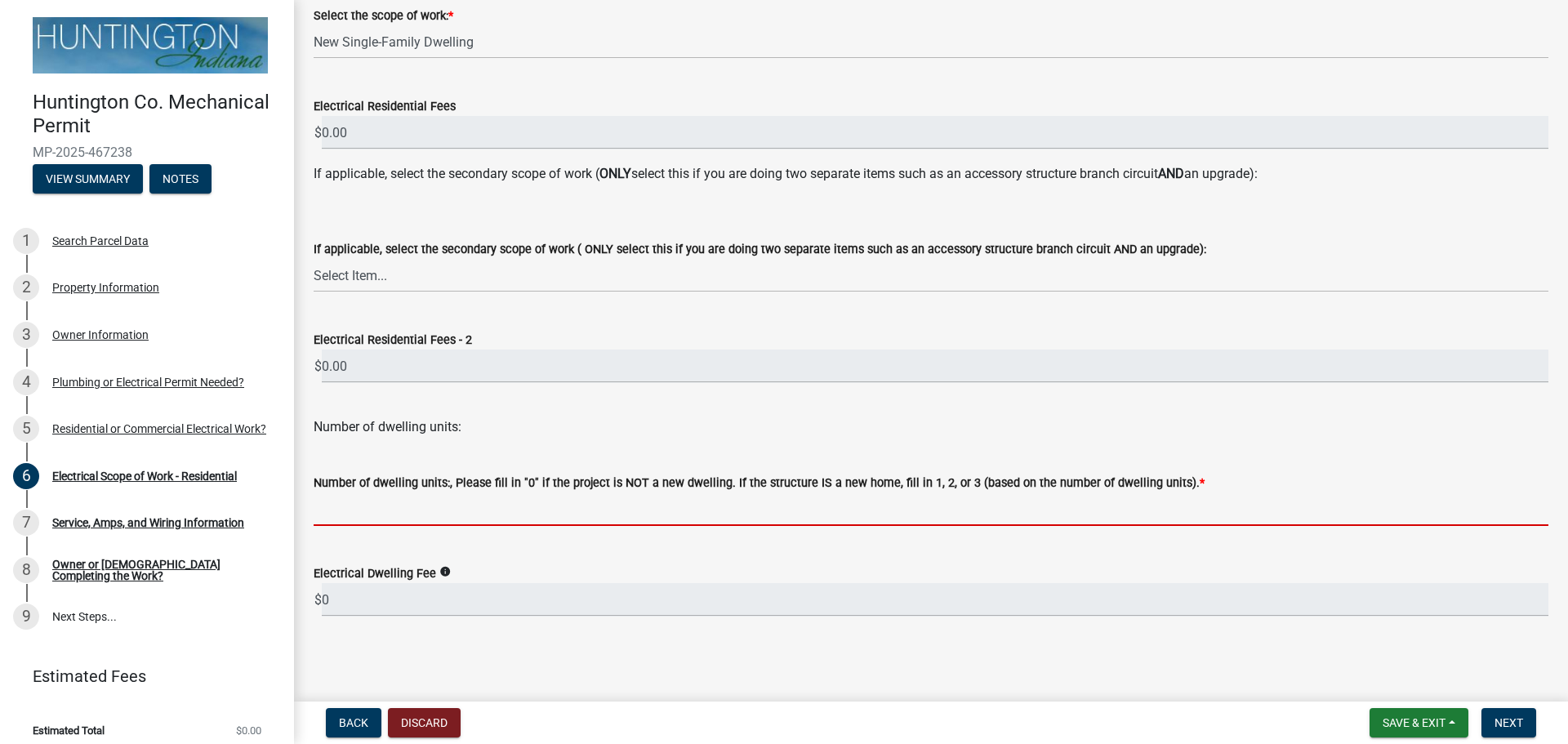
click at [428, 507] on input "text" at bounding box center [930, 509] width 1234 height 34
type input "0"
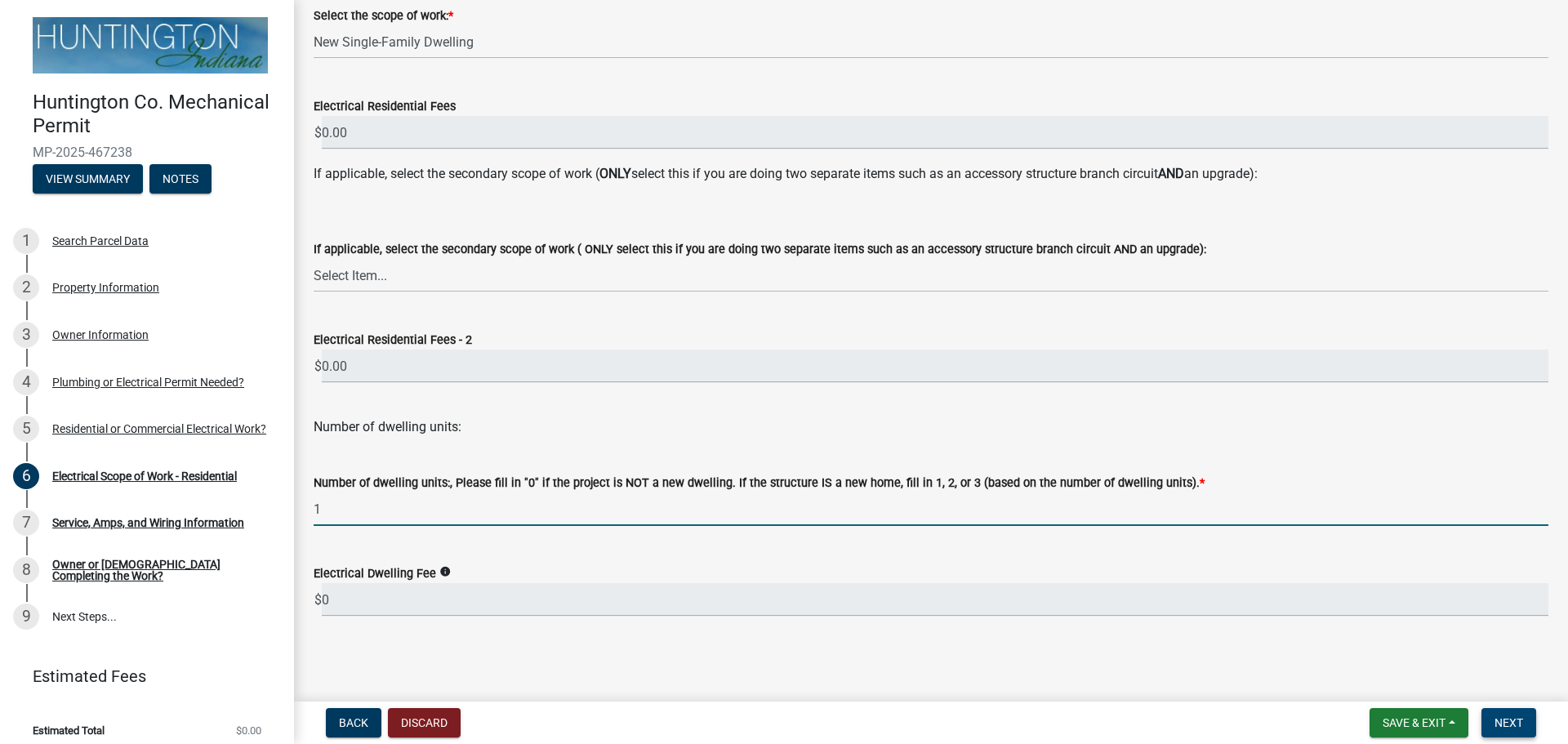
type input "1"
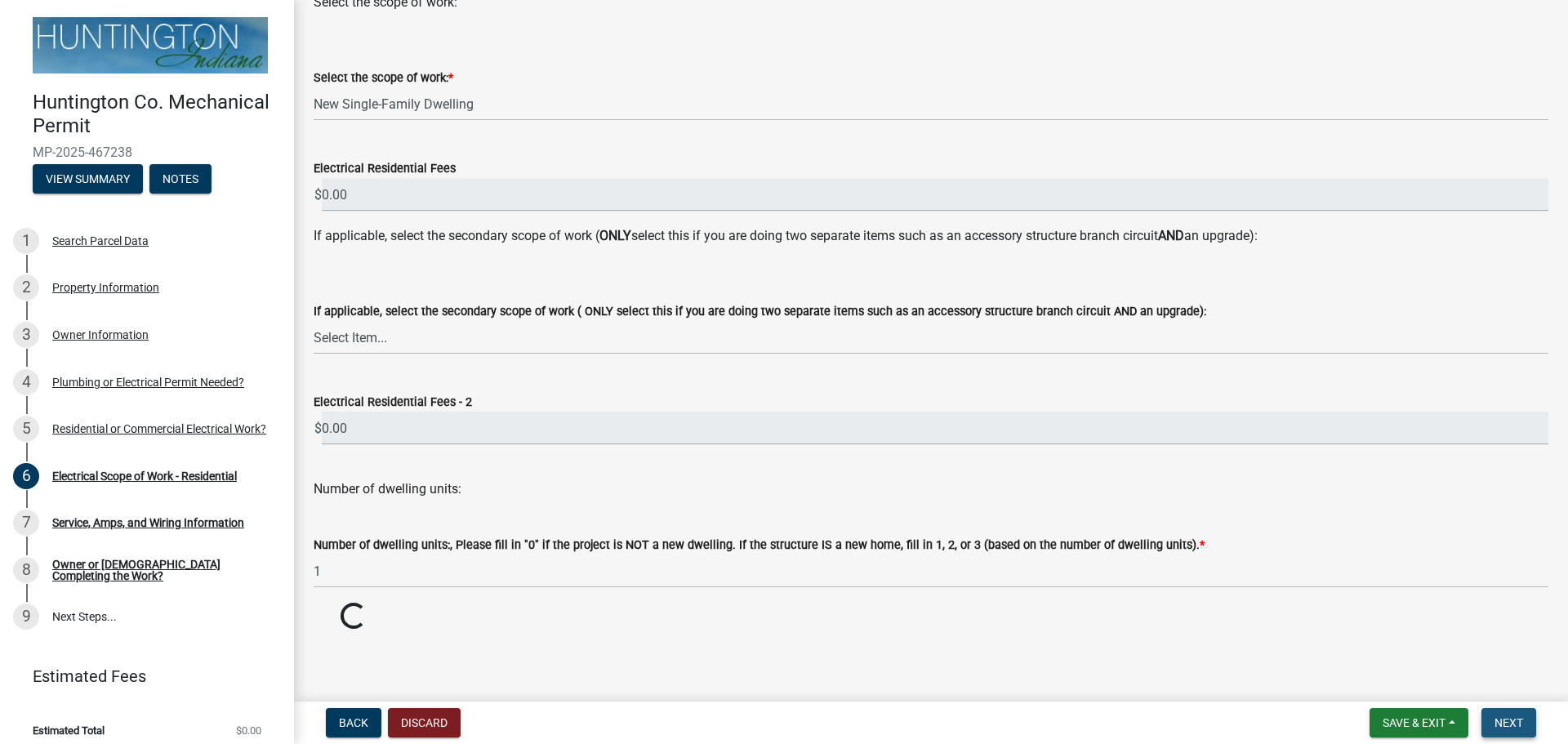
scroll to position [214, 0]
click at [1523, 730] on button "Next" at bounding box center [1508, 723] width 54 height 29
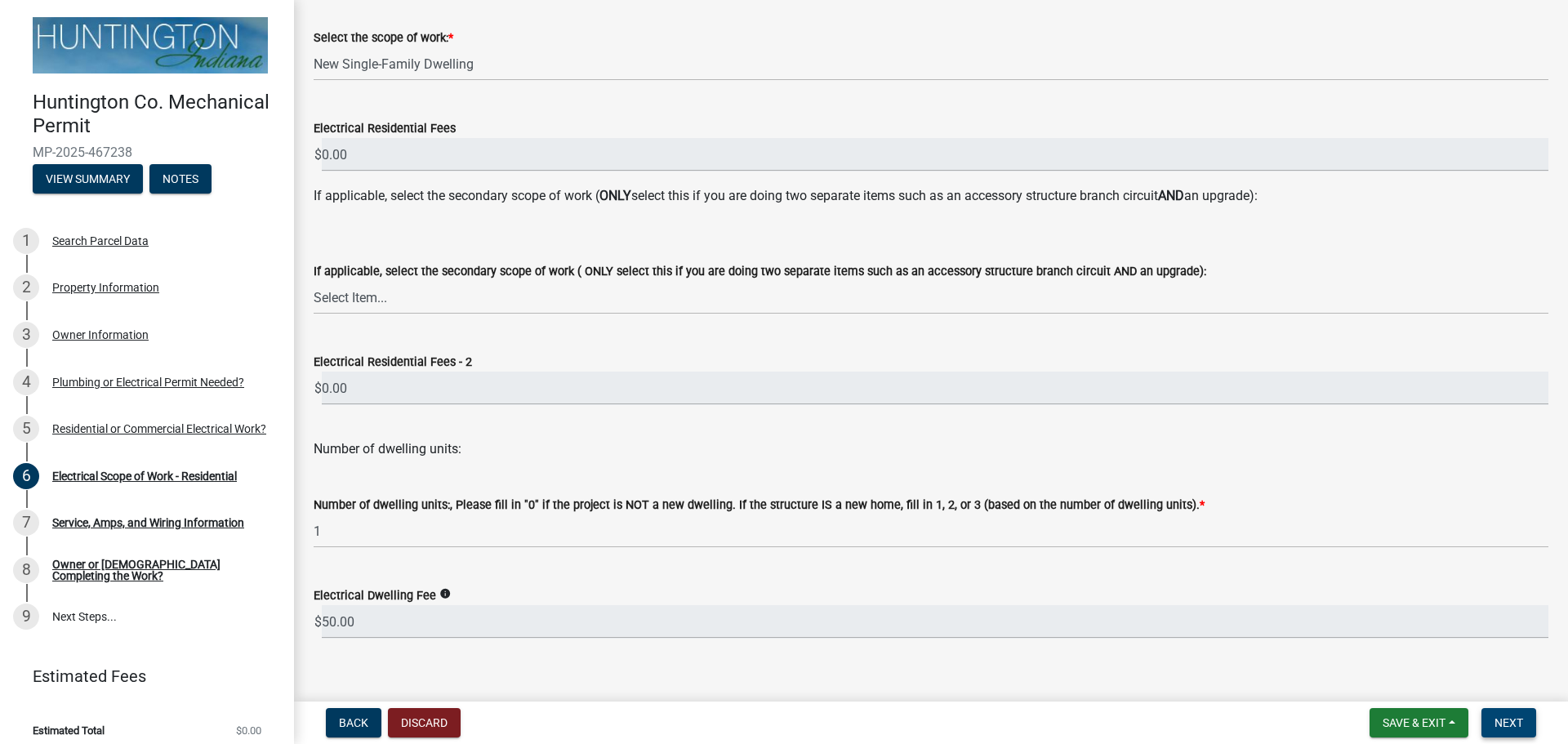
scroll to position [276, 0]
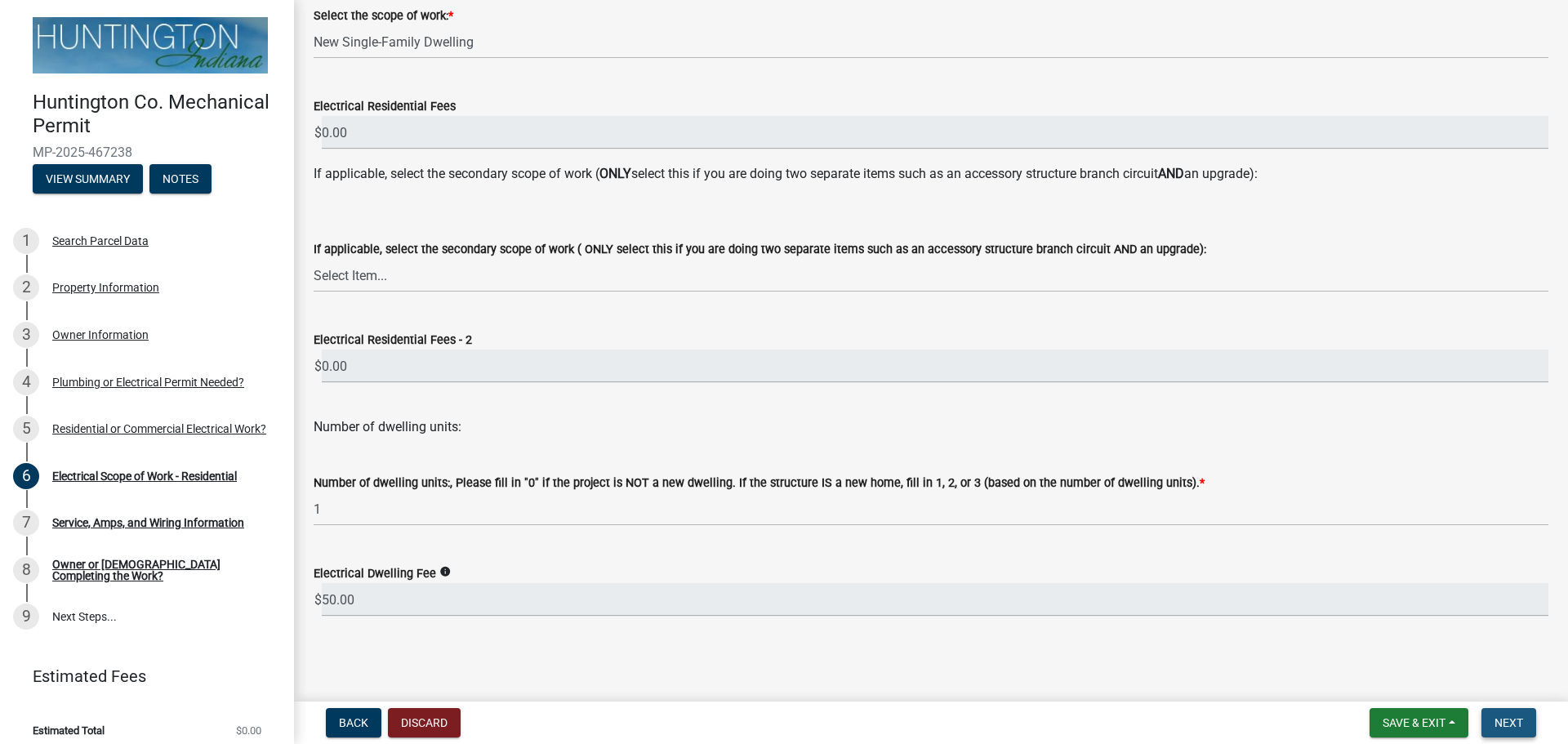
click at [1510, 721] on span "Next" at bounding box center [1508, 722] width 28 height 13
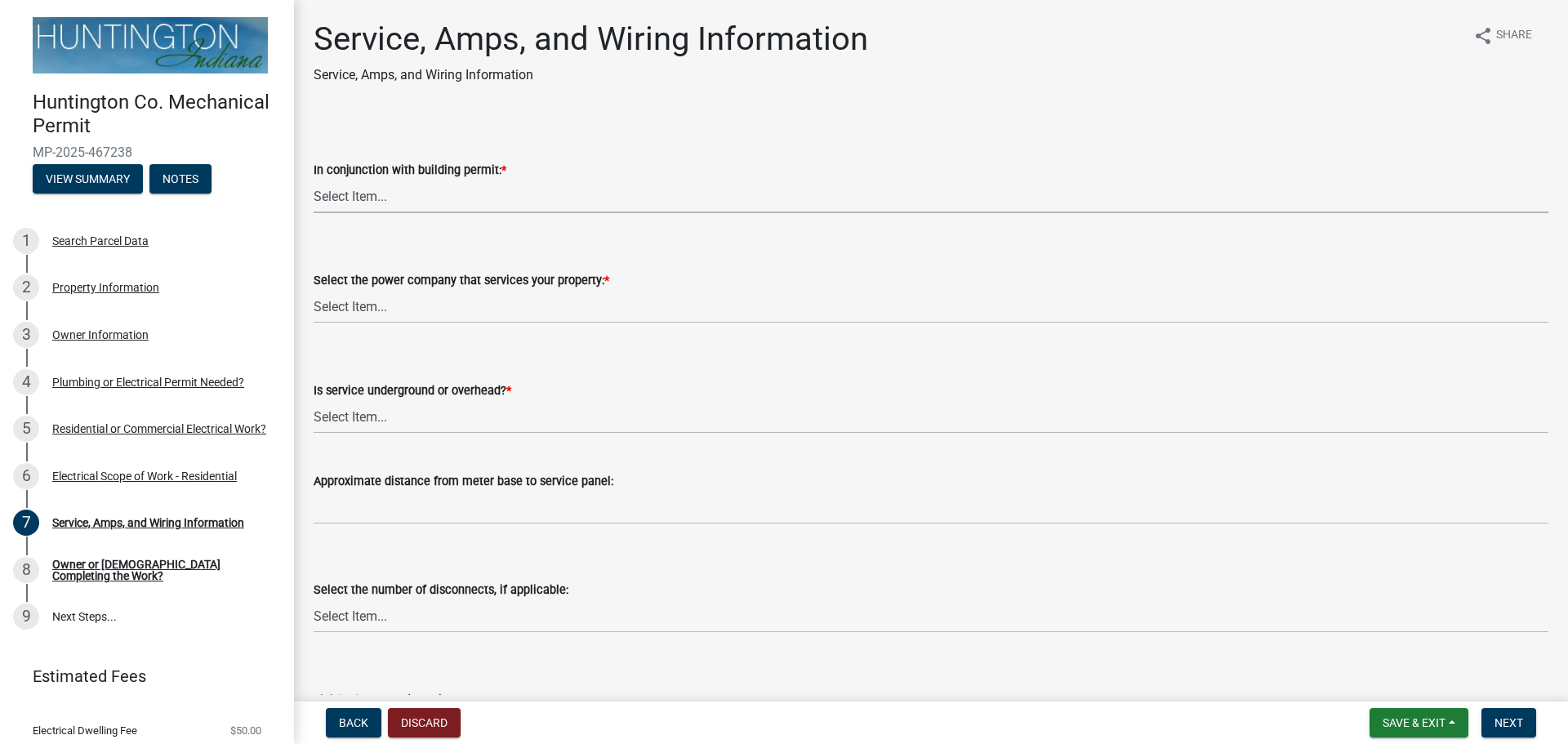
click at [381, 204] on select "Select Item... Yes No" at bounding box center [930, 196] width 1234 height 34
click at [313, 179] on select "Select Item... Yes No" at bounding box center [930, 196] width 1234 height 34
select select "93f45f8b-0008-4bc3-ad99-7edf3db31922"
click at [349, 314] on select "Select Item... Duke Energy Northeastern REMC Wabash County REMC [PERSON_NAME] U…" at bounding box center [930, 307] width 1234 height 34
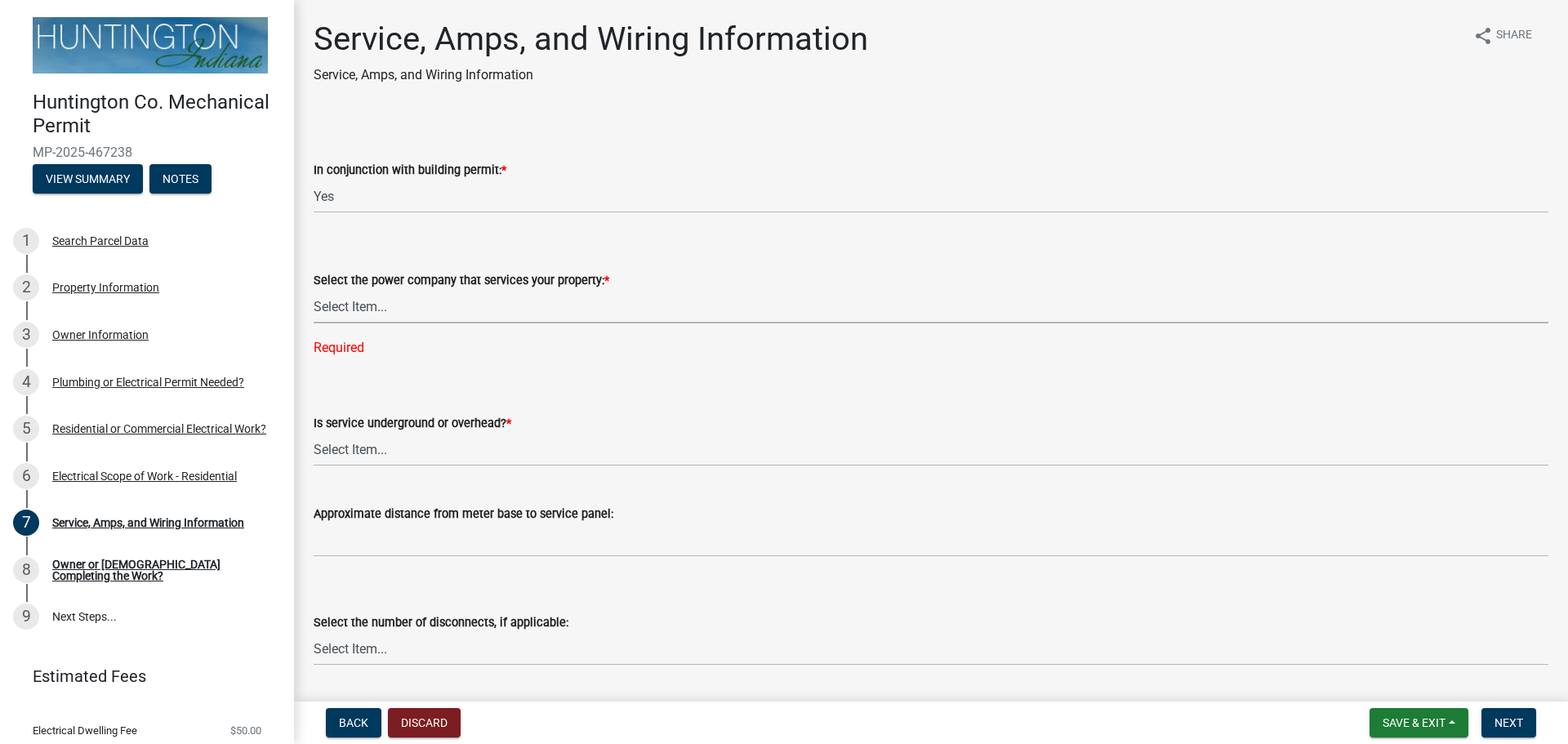
click at [385, 304] on select "Select Item... Duke Energy Northeastern REMC Wabash County REMC [PERSON_NAME] U…" at bounding box center [930, 307] width 1234 height 34
click at [313, 290] on select "Select Item... Duke Energy Northeastern REMC Wabash County REMC [PERSON_NAME] U…" at bounding box center [930, 307] width 1234 height 34
select select "86d62ac7-5622-45a6-b031-aaeffb271793"
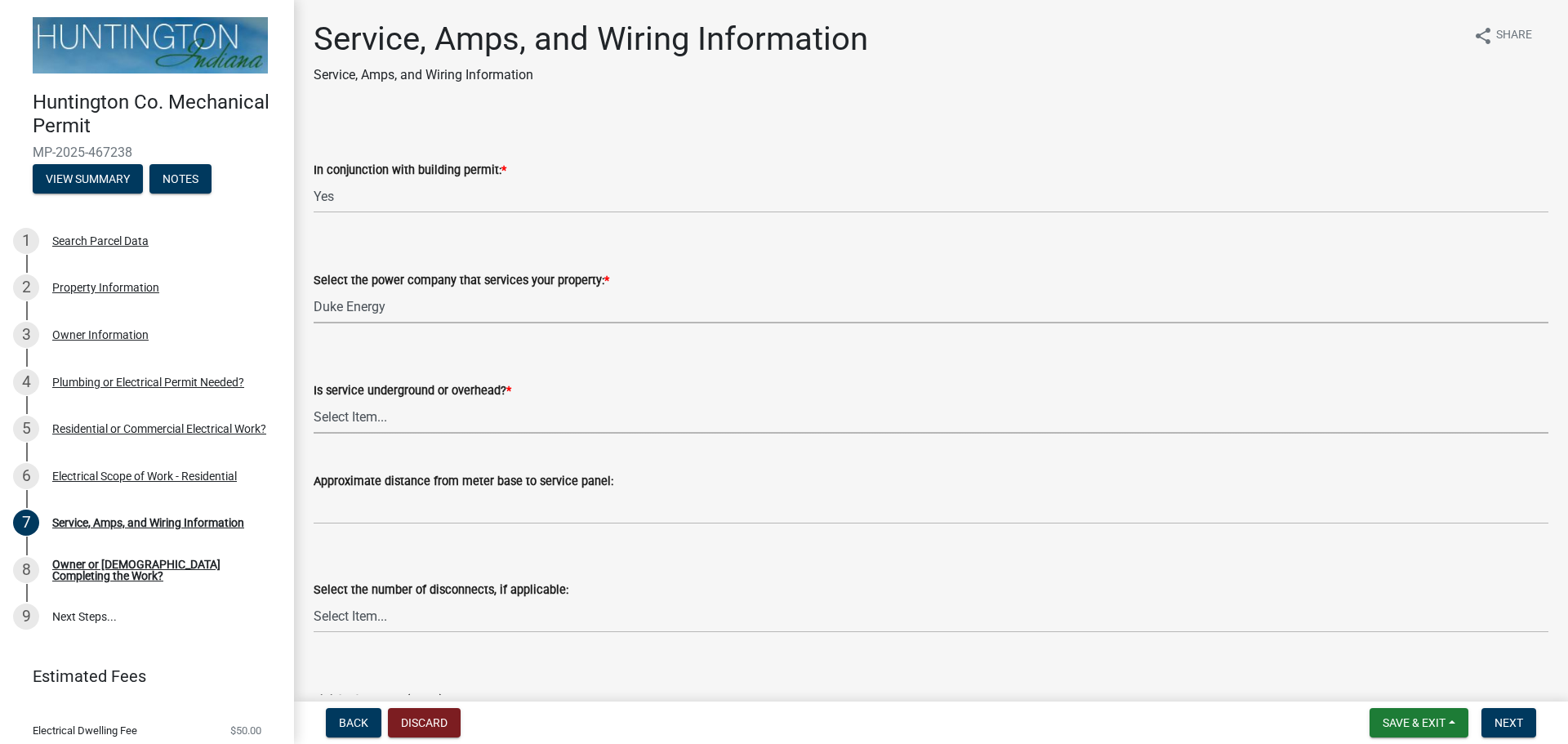
click at [363, 410] on select "Select Item... Underground Overhead" at bounding box center [930, 417] width 1234 height 34
click at [313, 401] on select "Select Item... Underground Overhead" at bounding box center [930, 417] width 1234 height 34
select select "ae88532c-6f26-494f-9fbf-7b0ffd7225c9"
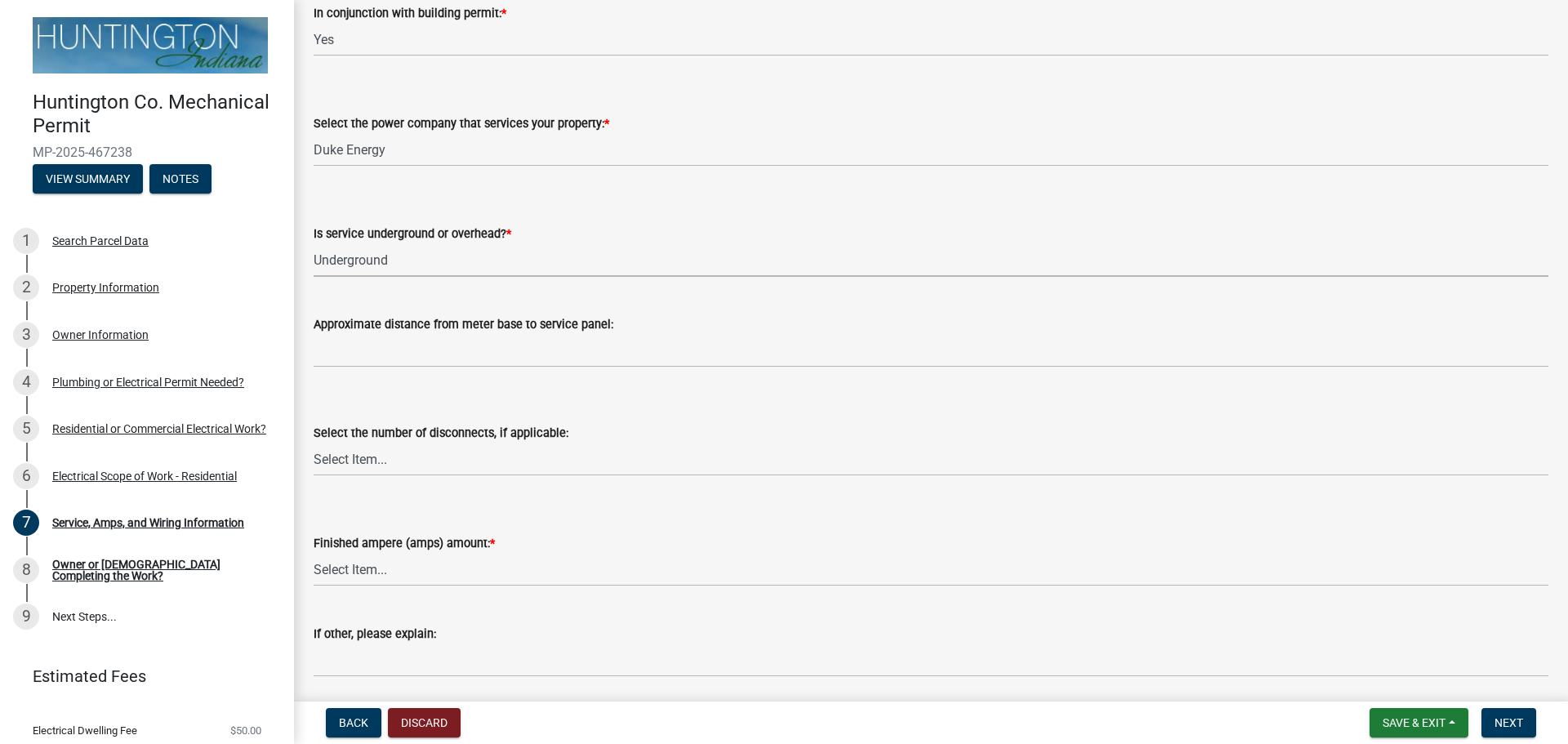
scroll to position [163, 0]
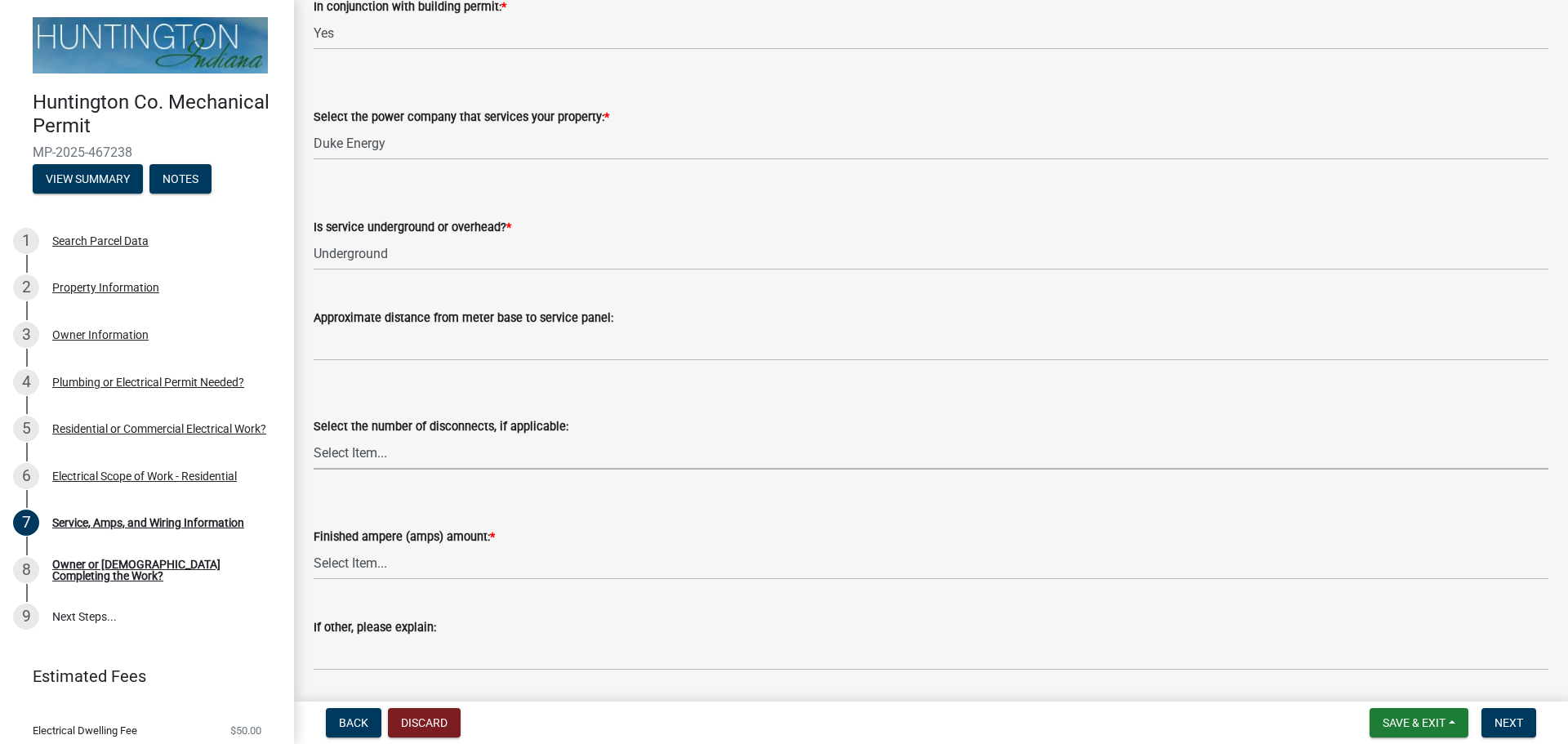
click at [363, 461] on select "Select Item... one two three four or more No Disconnects" at bounding box center [930, 453] width 1234 height 34
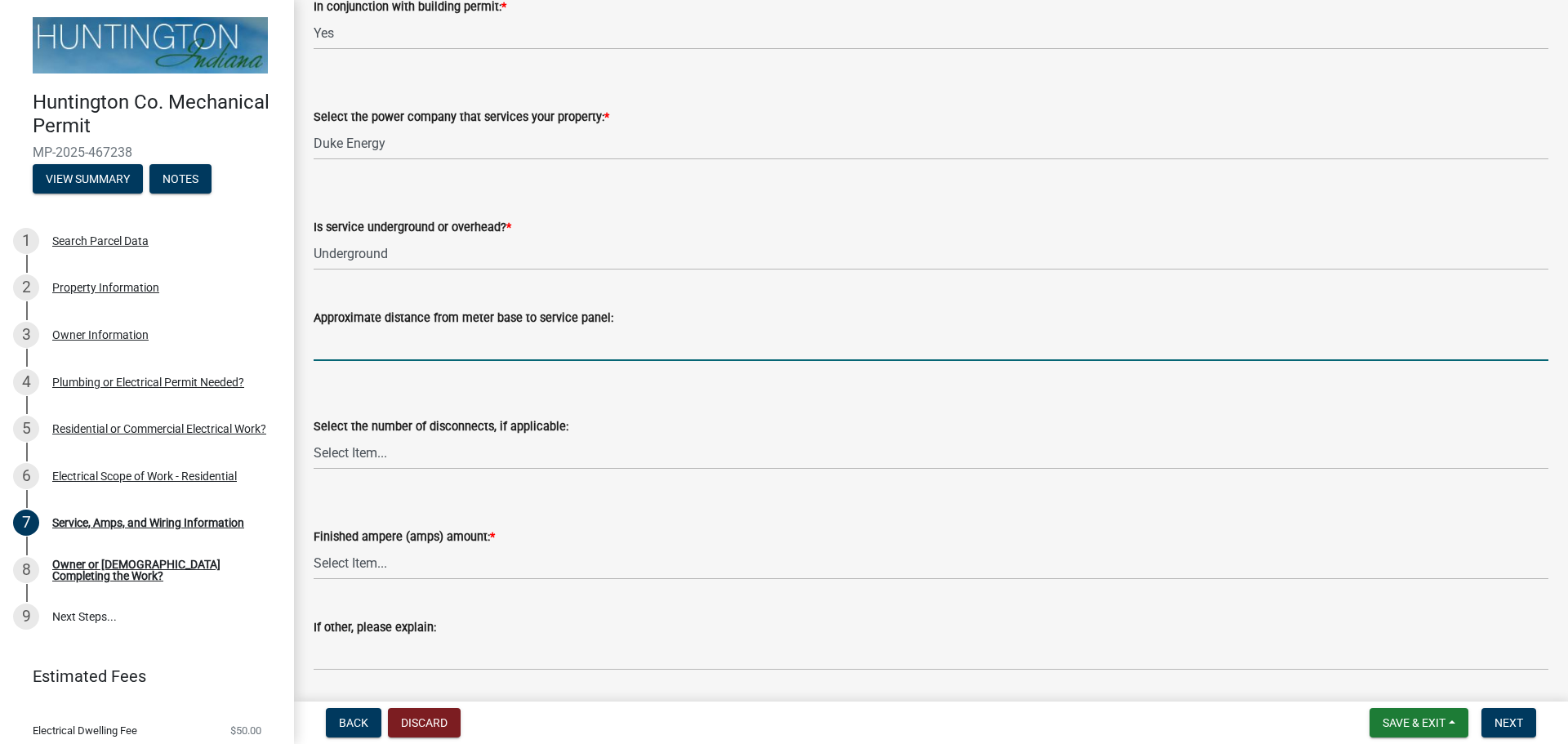
click at [431, 329] on input "Approximate distance from meter base to service panel:" at bounding box center [930, 344] width 1234 height 34
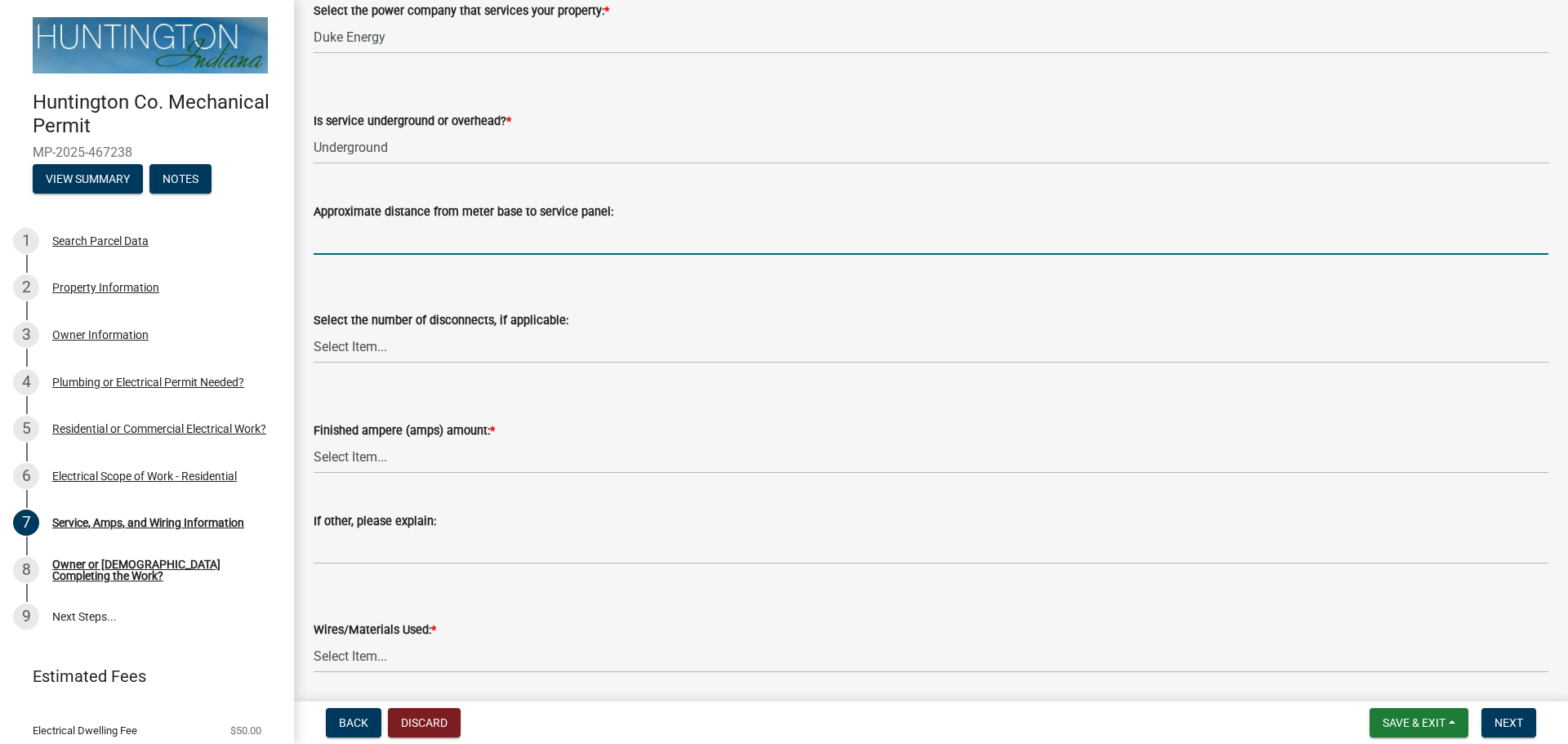
scroll to position [327, 0]
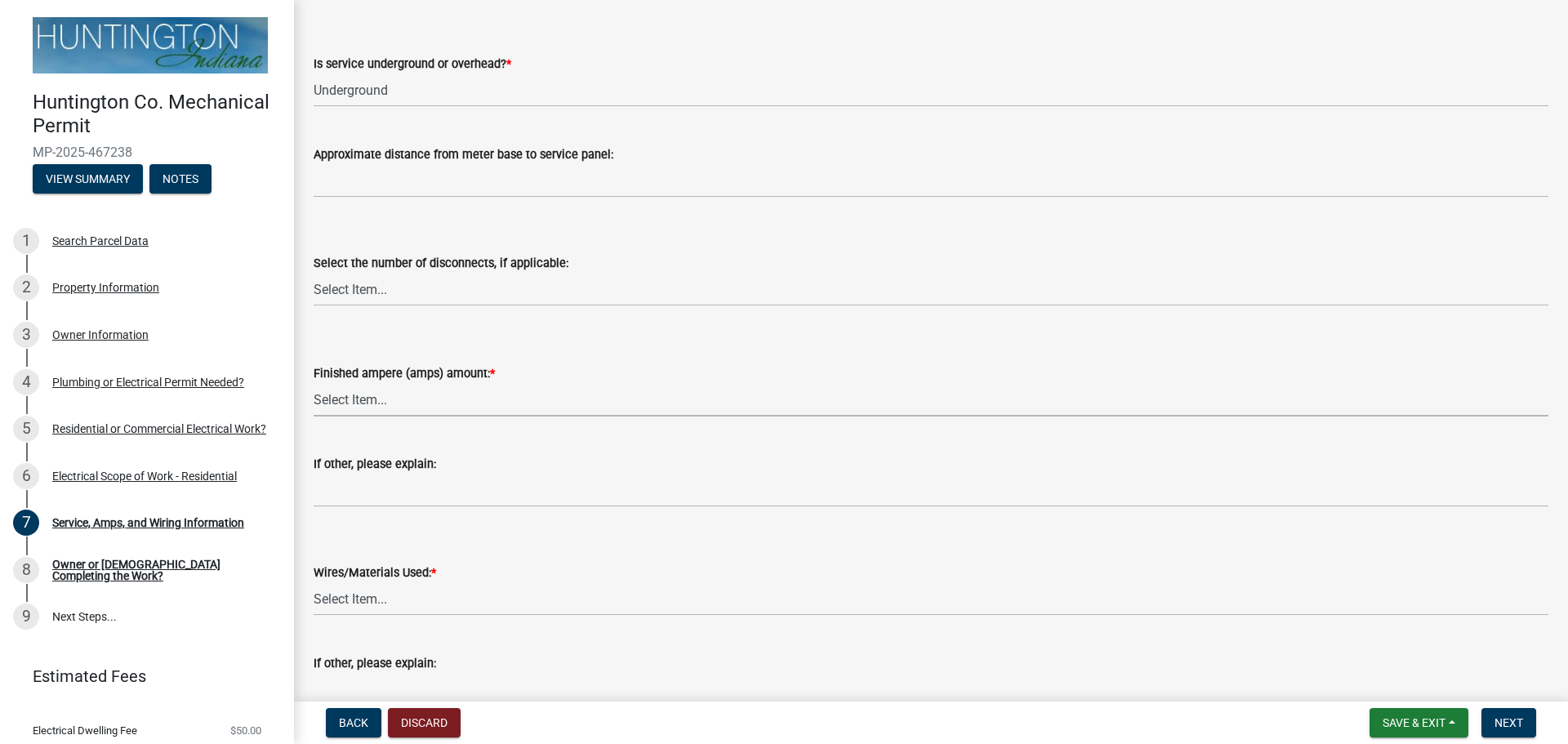
click at [351, 397] on select "Select Item... 100 amp 200 amp 400 amp other" at bounding box center [930, 400] width 1234 height 34
click at [313, 383] on select "Select Item... 100 amp 200 amp 400 amp other" at bounding box center [930, 400] width 1234 height 34
select select "77917e57-3373-4527-be00-46cfa300debe"
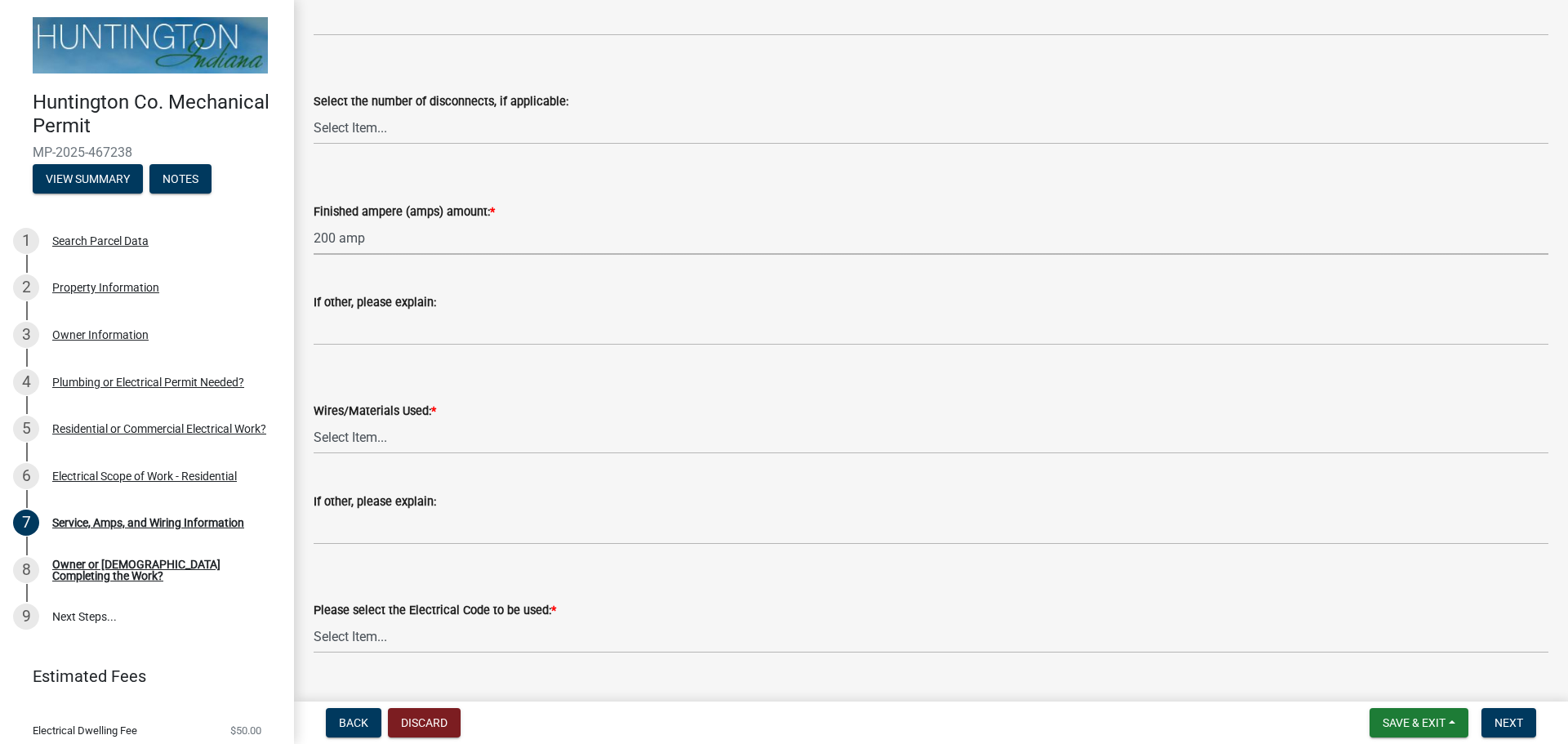
scroll to position [490, 0]
click at [358, 447] on select "Select Item... 2 AWG Aluminum 4 AWG Copper 2-4/0 or 1-1/0 Aluminum 2/0 Copper 2…" at bounding box center [930, 436] width 1234 height 34
click at [313, 419] on select "Select Item... 2 AWG Aluminum 4 AWG Copper 2-4/0 or 1-1/0 Aluminum 2/0 Copper 2…" at bounding box center [930, 436] width 1234 height 34
select select "6b87888a-4deb-48a2-ac11-26351d48ff00"
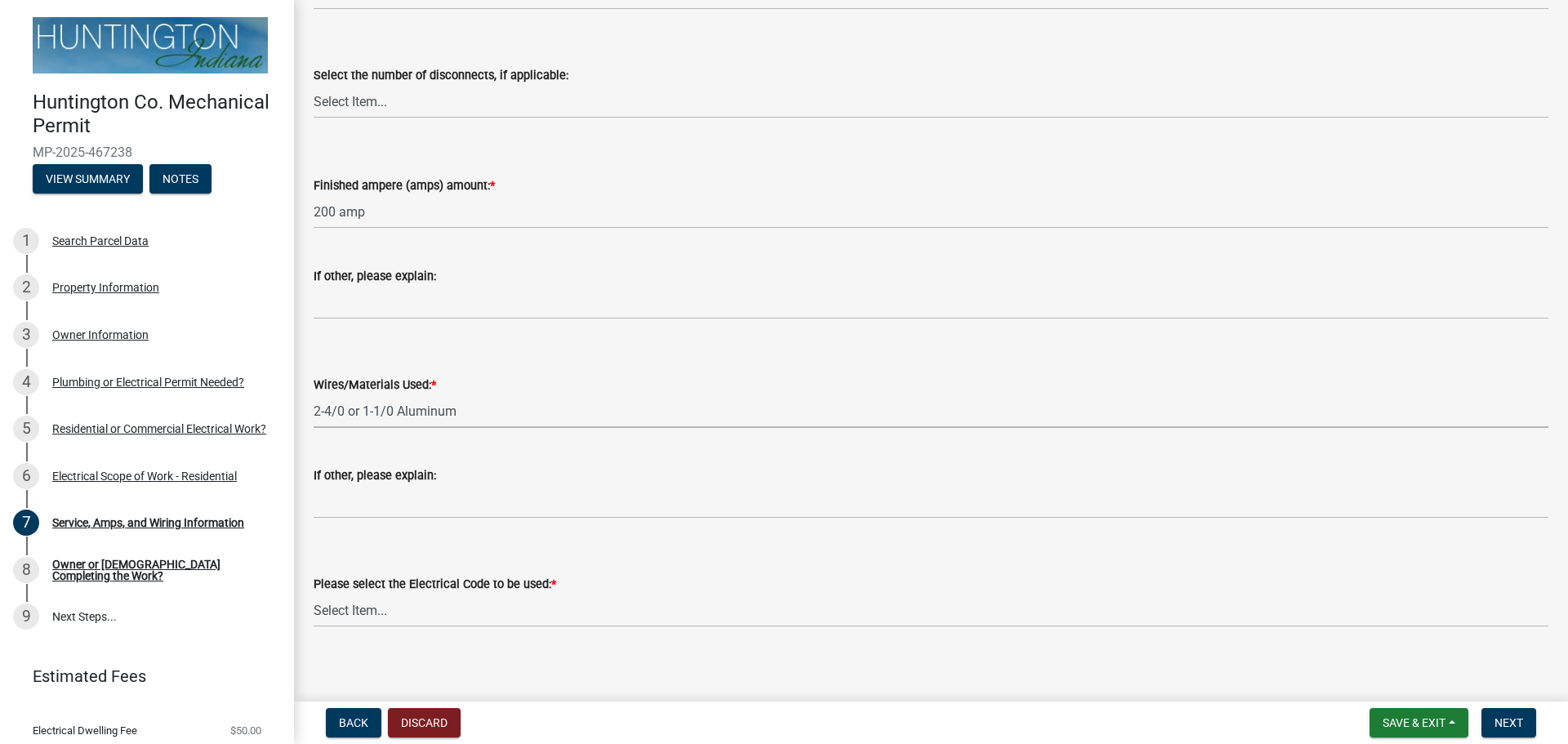
scroll to position [525, 0]
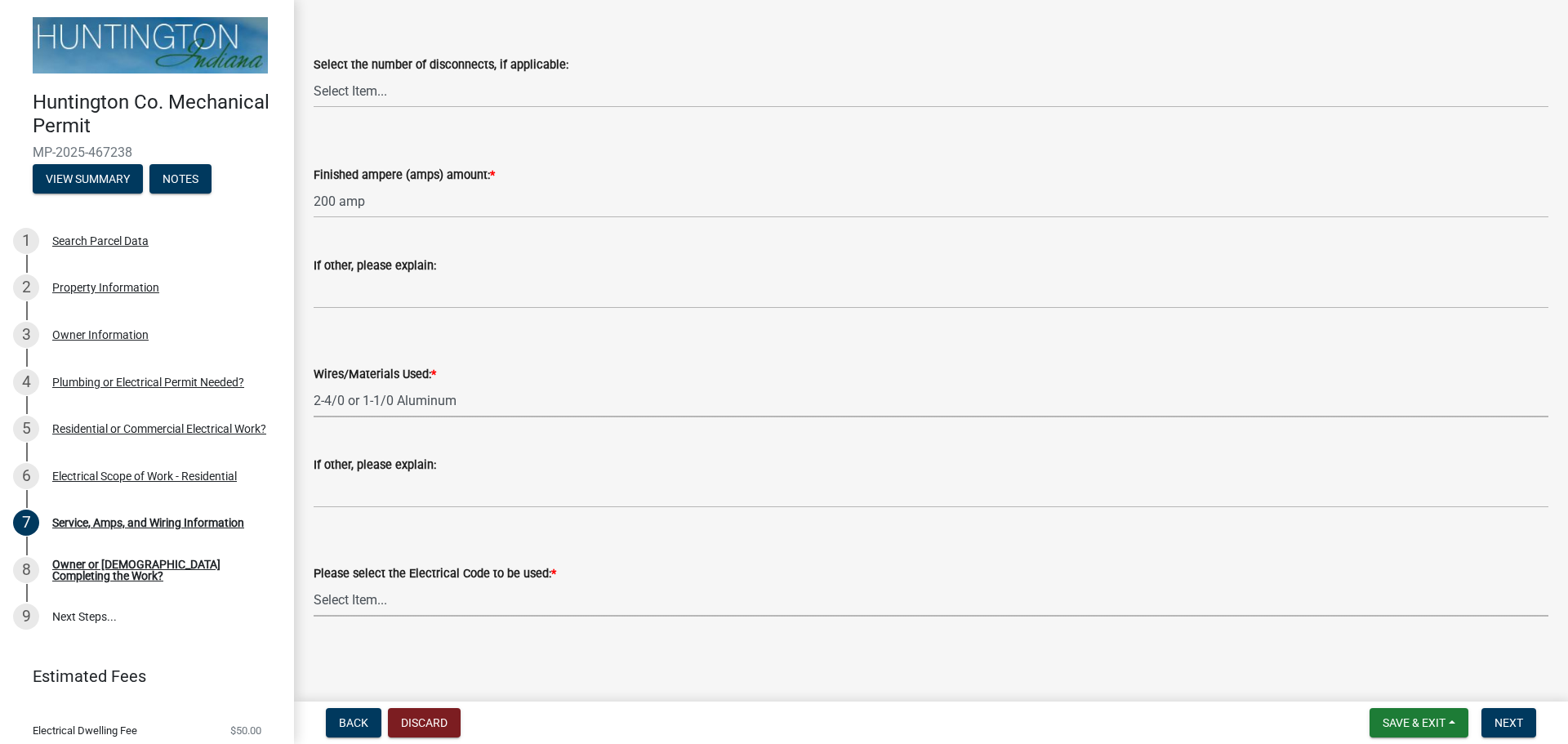
click at [447, 602] on select "Select Item... [US_STATE] Electrical Code One & Two Family Dwelling Code" at bounding box center [930, 599] width 1234 height 34
click at [313, 583] on select "Select Item... [US_STATE] Electrical Code One & Two Family Dwelling Code" at bounding box center [930, 599] width 1234 height 34
select select "5aeea631-e80a-4ba0-b39f-f5c26114ddfc"
drag, startPoint x: 1505, startPoint y: 711, endPoint x: 1469, endPoint y: 711, distance: 36.0
click at [1497, 711] on button "Next" at bounding box center [1508, 723] width 54 height 29
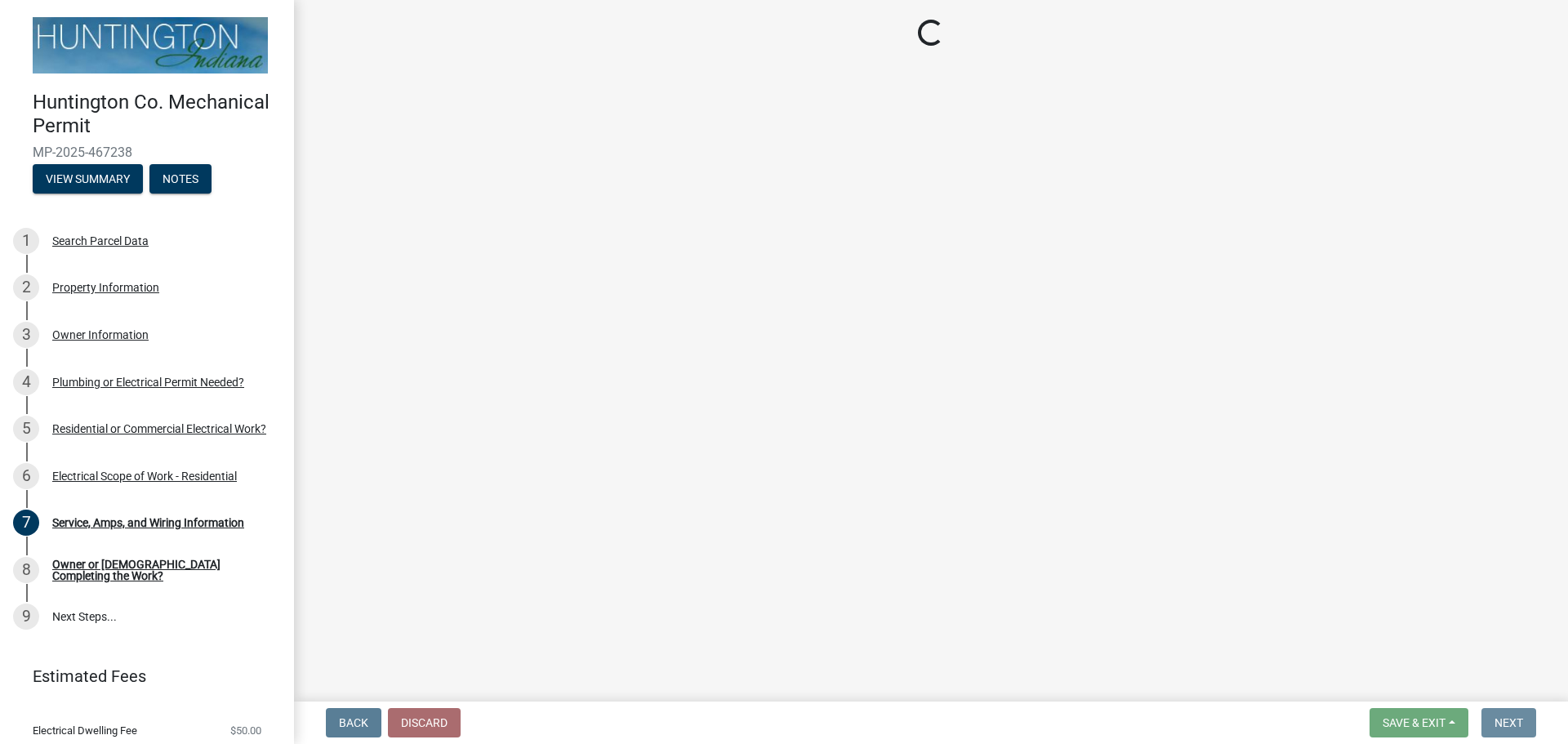
scroll to position [0, 0]
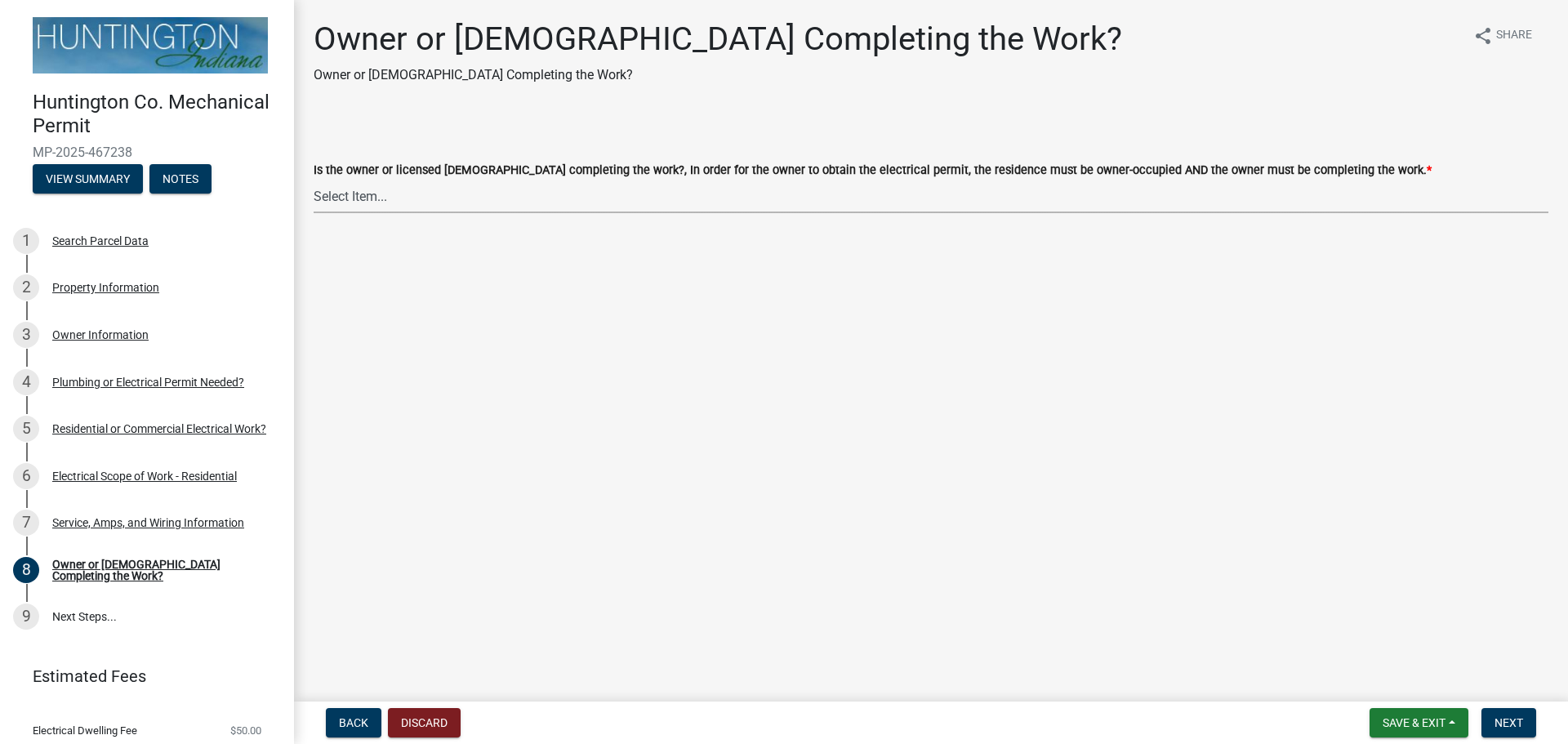
click at [359, 189] on select "Select Item... owner contractor" at bounding box center [930, 196] width 1234 height 34
click at [313, 179] on select "Select Item... owner contractor" at bounding box center [930, 196] width 1234 height 34
select select "408e0cf4-d53f-4268-b860-e8792218a171"
click at [1500, 709] on button "Next" at bounding box center [1508, 723] width 54 height 29
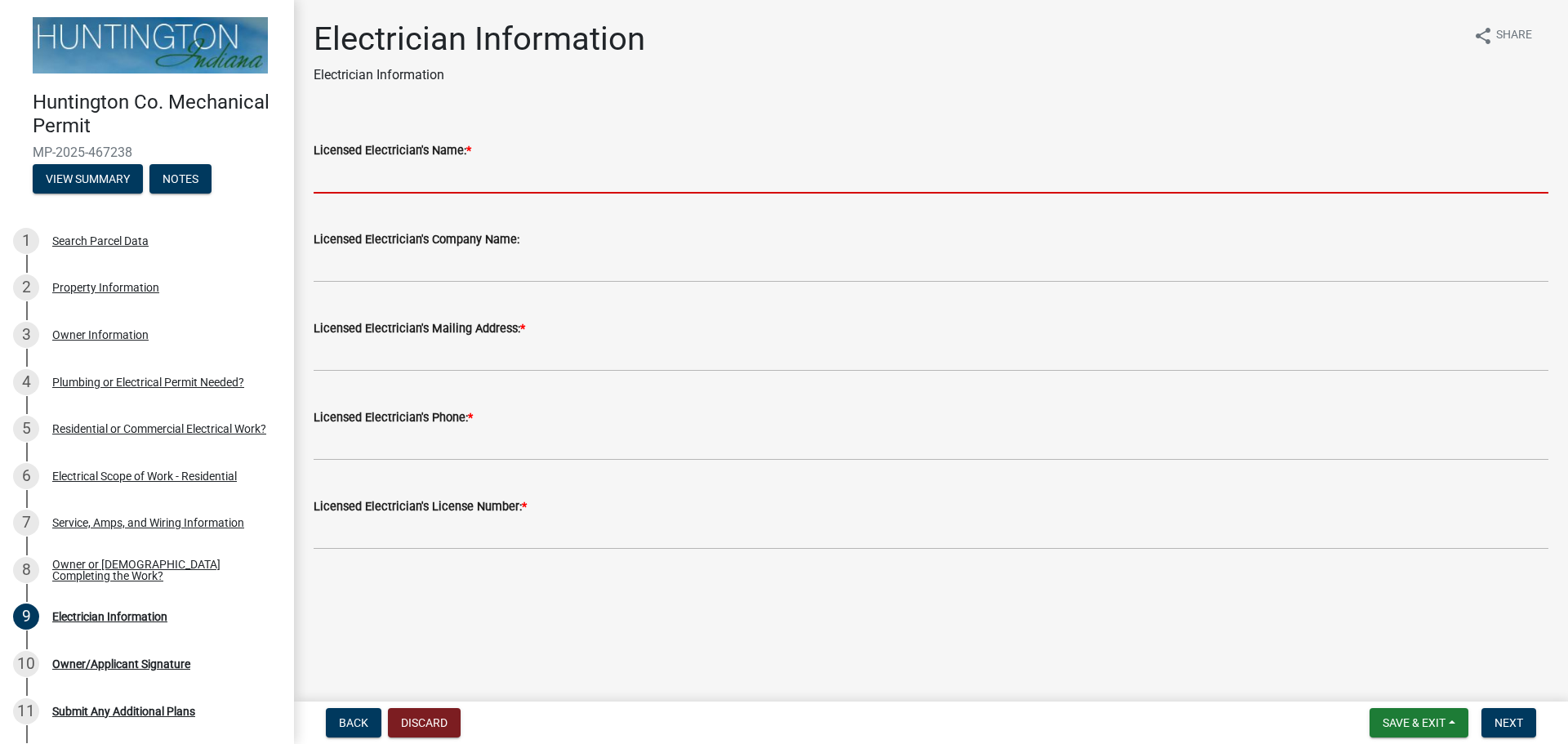
click at [464, 190] on input "Licensed Electrician's Name: *" at bounding box center [930, 177] width 1234 height 34
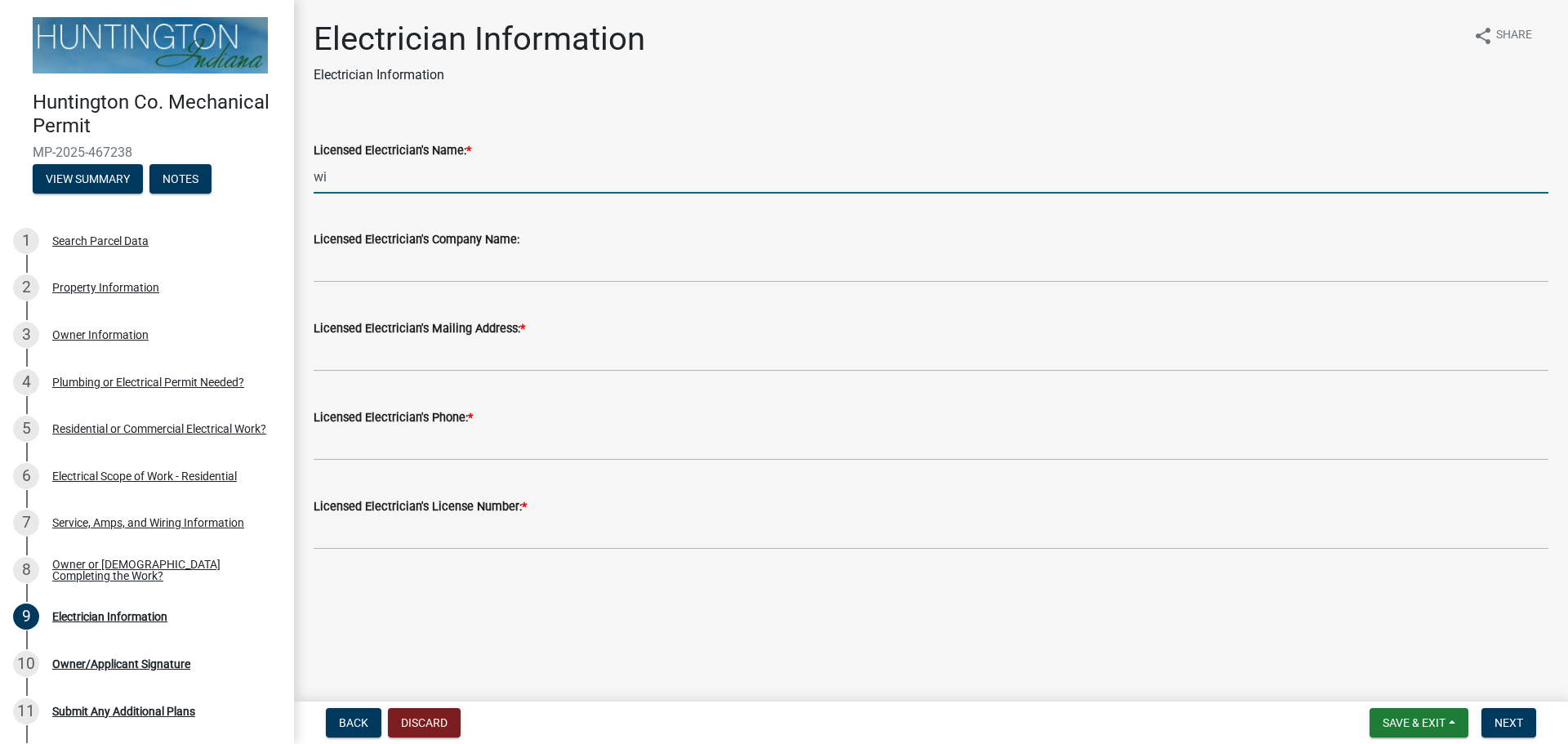
type input "w"
type input "[PERSON_NAME]"
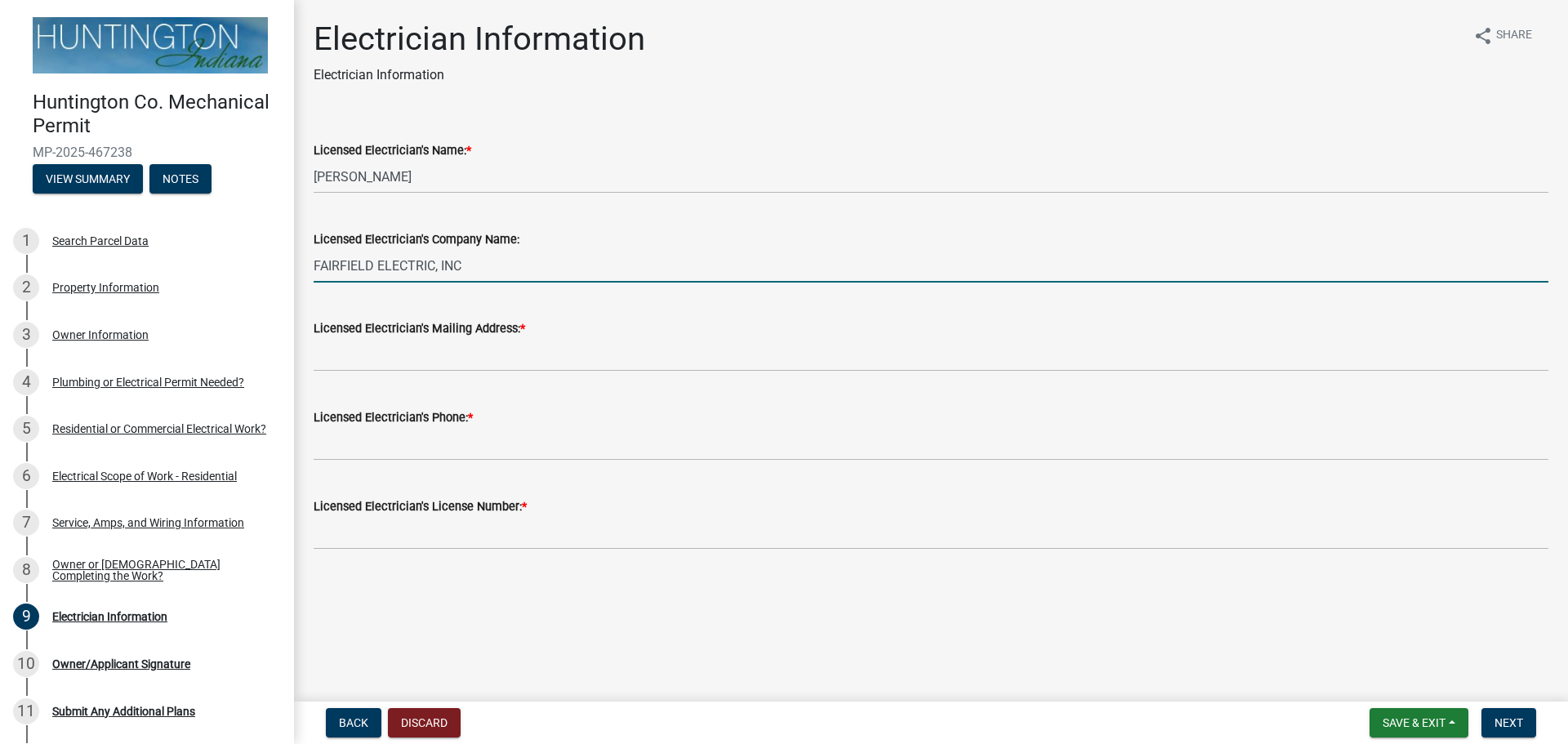
type input "FAIRFIELD ELECTRIC, INC"
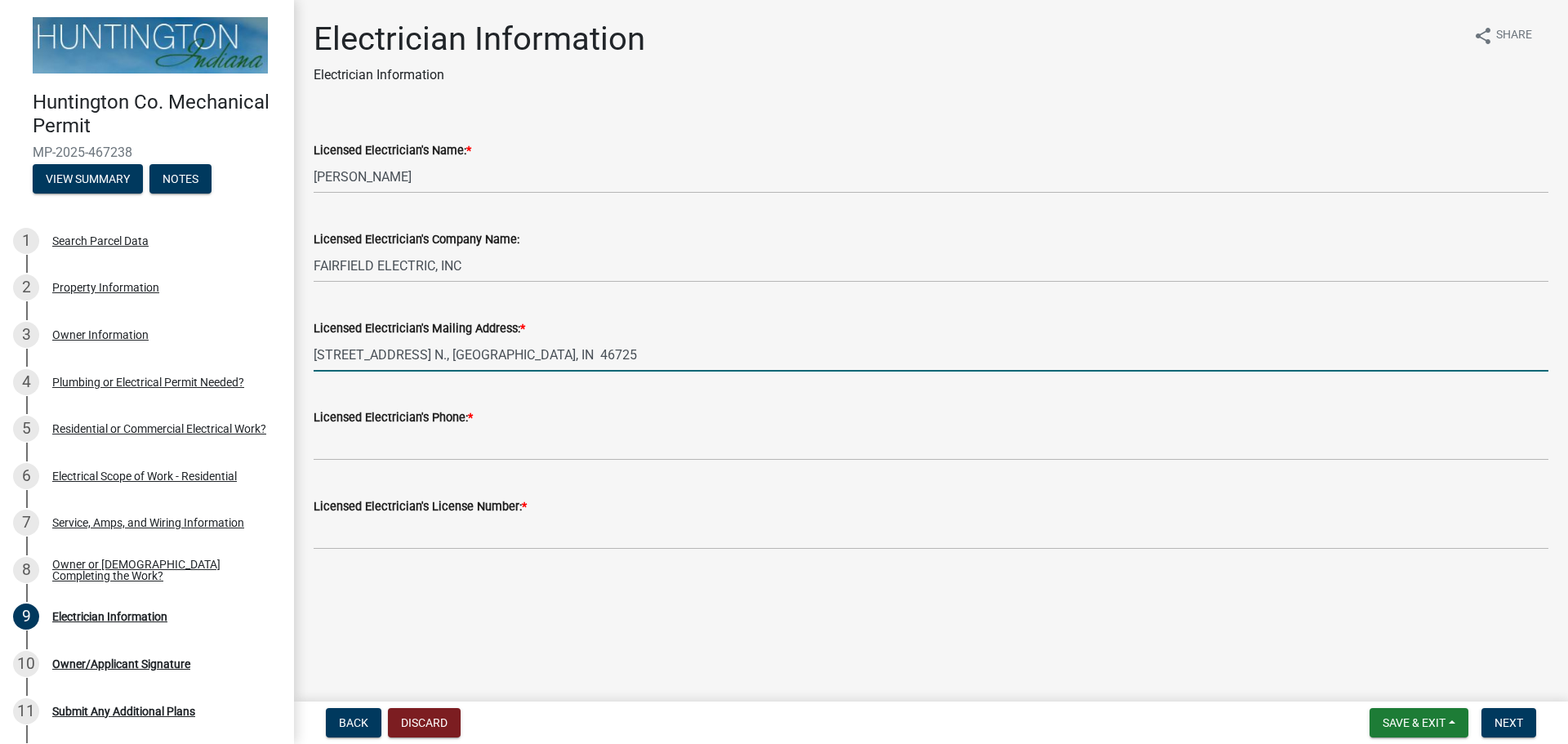
type input "7722 W. COUNTY LINE RD. N., COLUMBIA CITY, IN 46725"
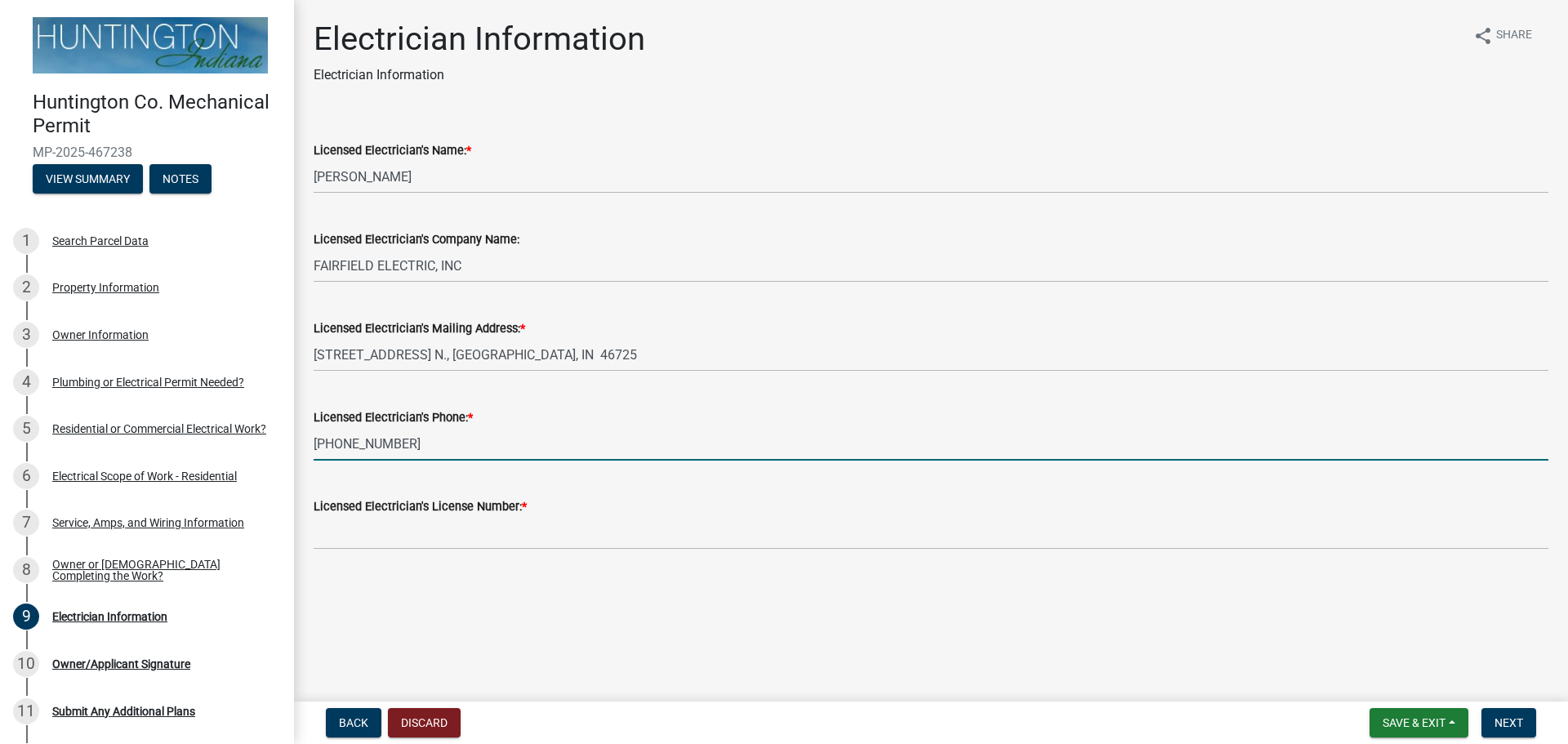
type input "[PHONE_NUMBER]"
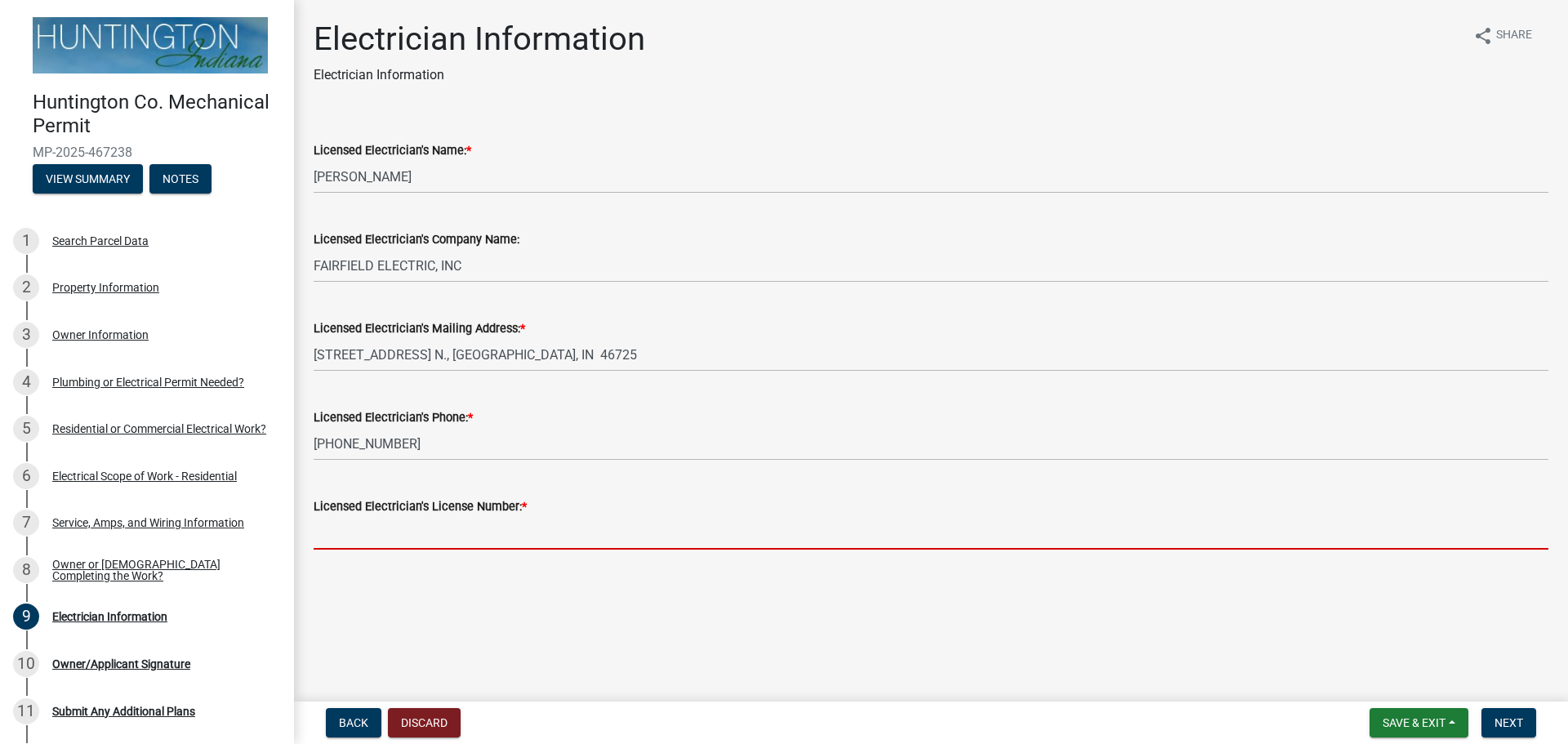
click at [409, 528] on input "Licensed Electrician's License Number: *" at bounding box center [930, 533] width 1234 height 34
drag, startPoint x: 400, startPoint y: 540, endPoint x: 343, endPoint y: 532, distance: 57.6
click at [343, 532] on input "Licensed Electrician's License Number: *" at bounding box center [930, 533] width 1234 height 34
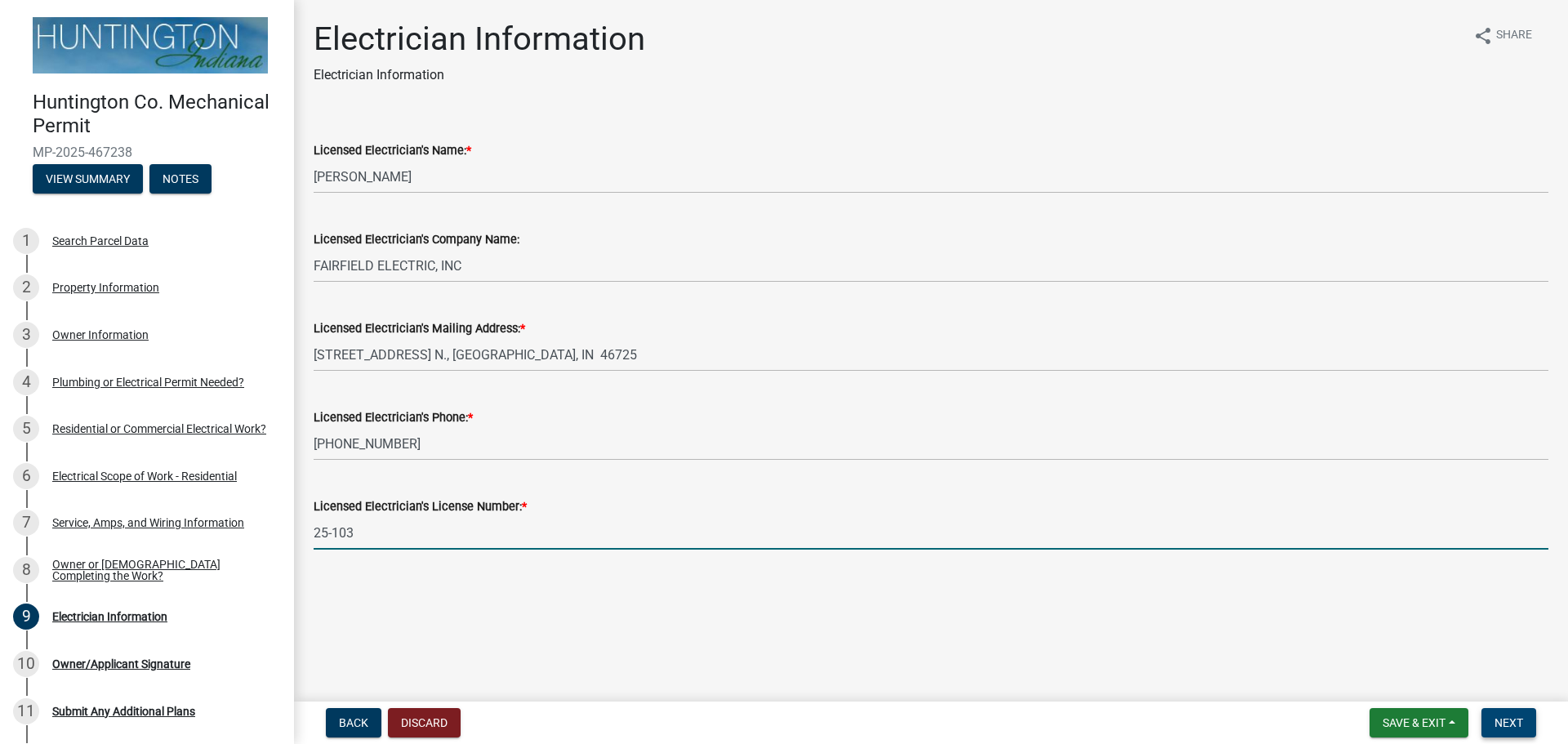
type input "25-103"
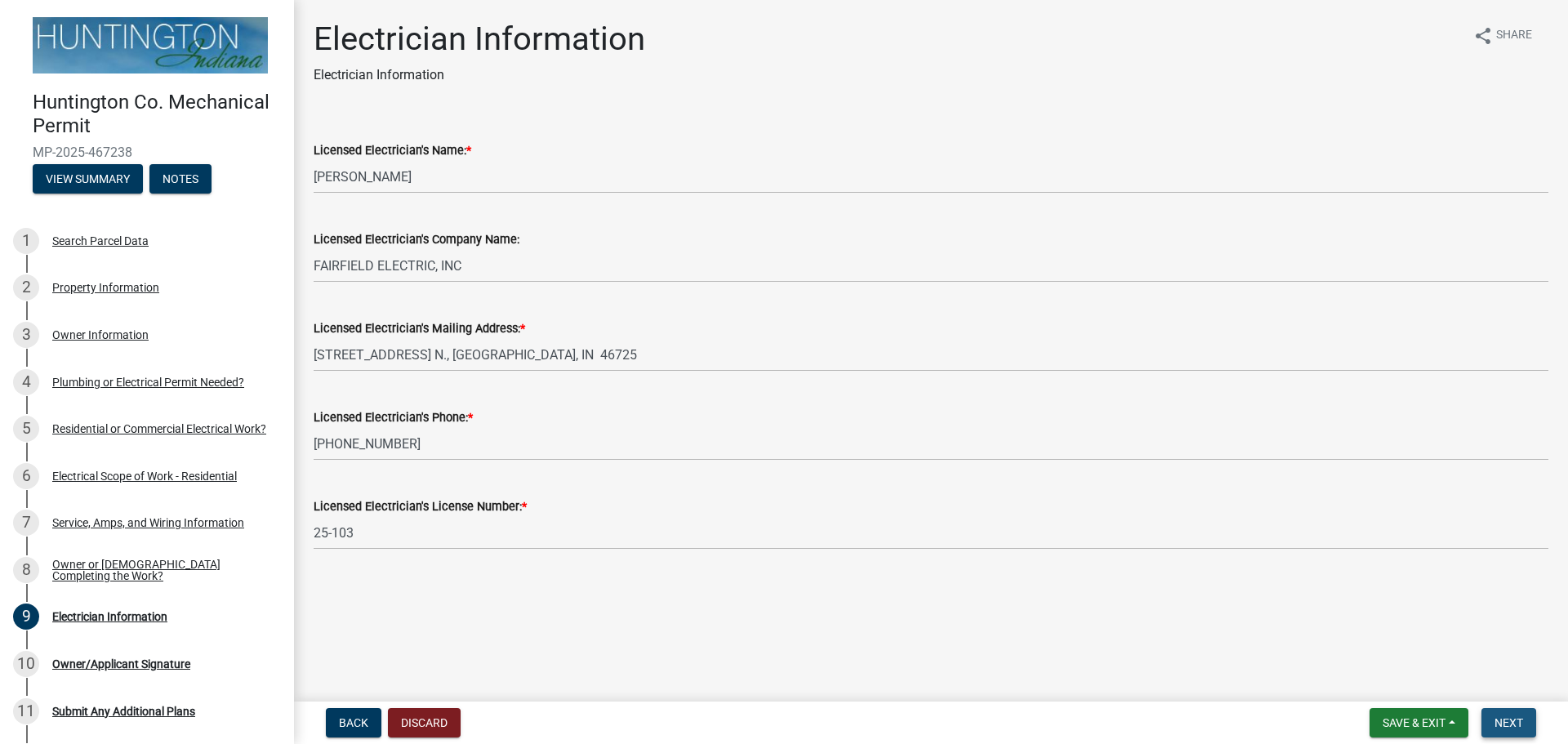
click at [1488, 723] on button "Next" at bounding box center [1508, 723] width 54 height 29
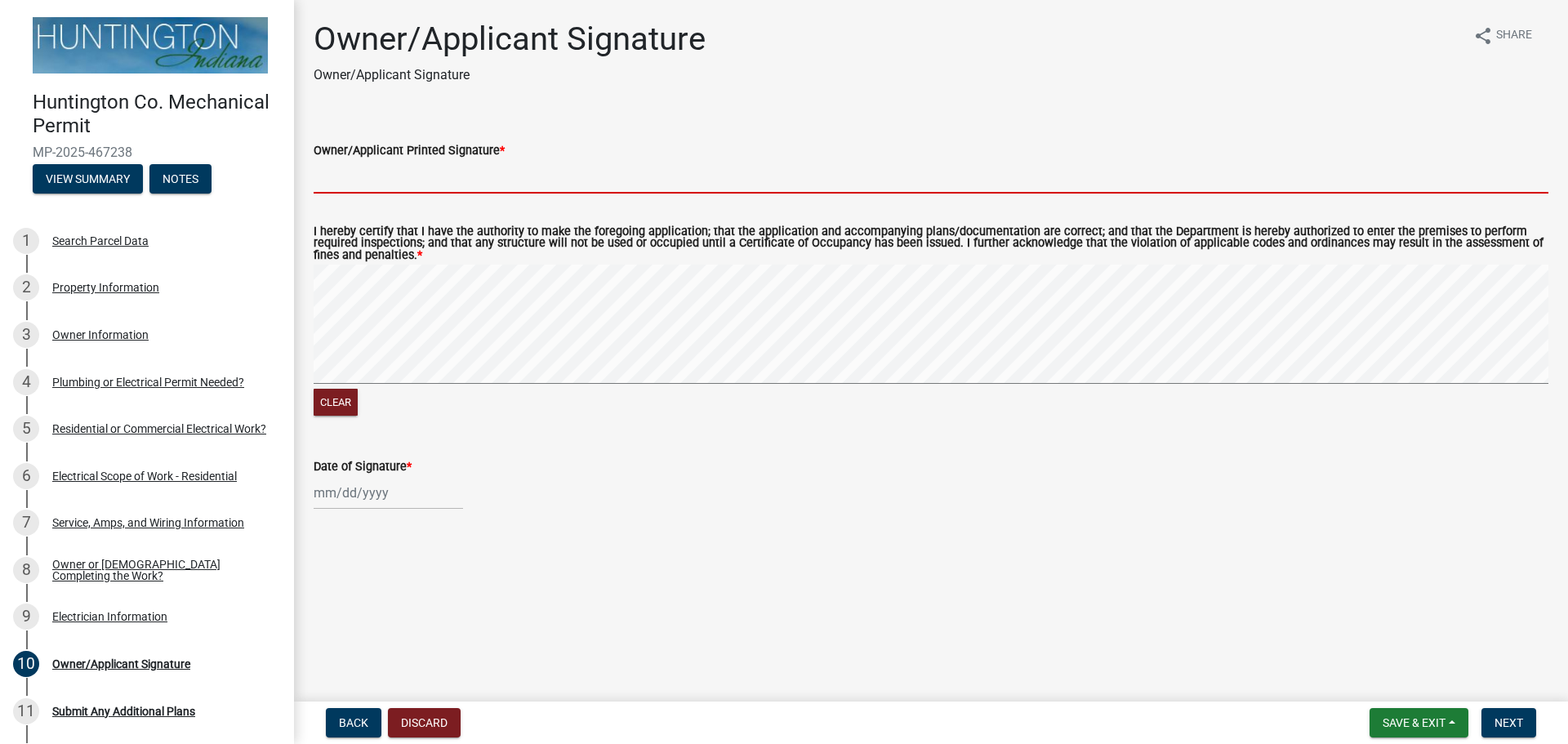
click at [436, 167] on input "Owner/Applicant Printed Signature *" at bounding box center [930, 177] width 1234 height 34
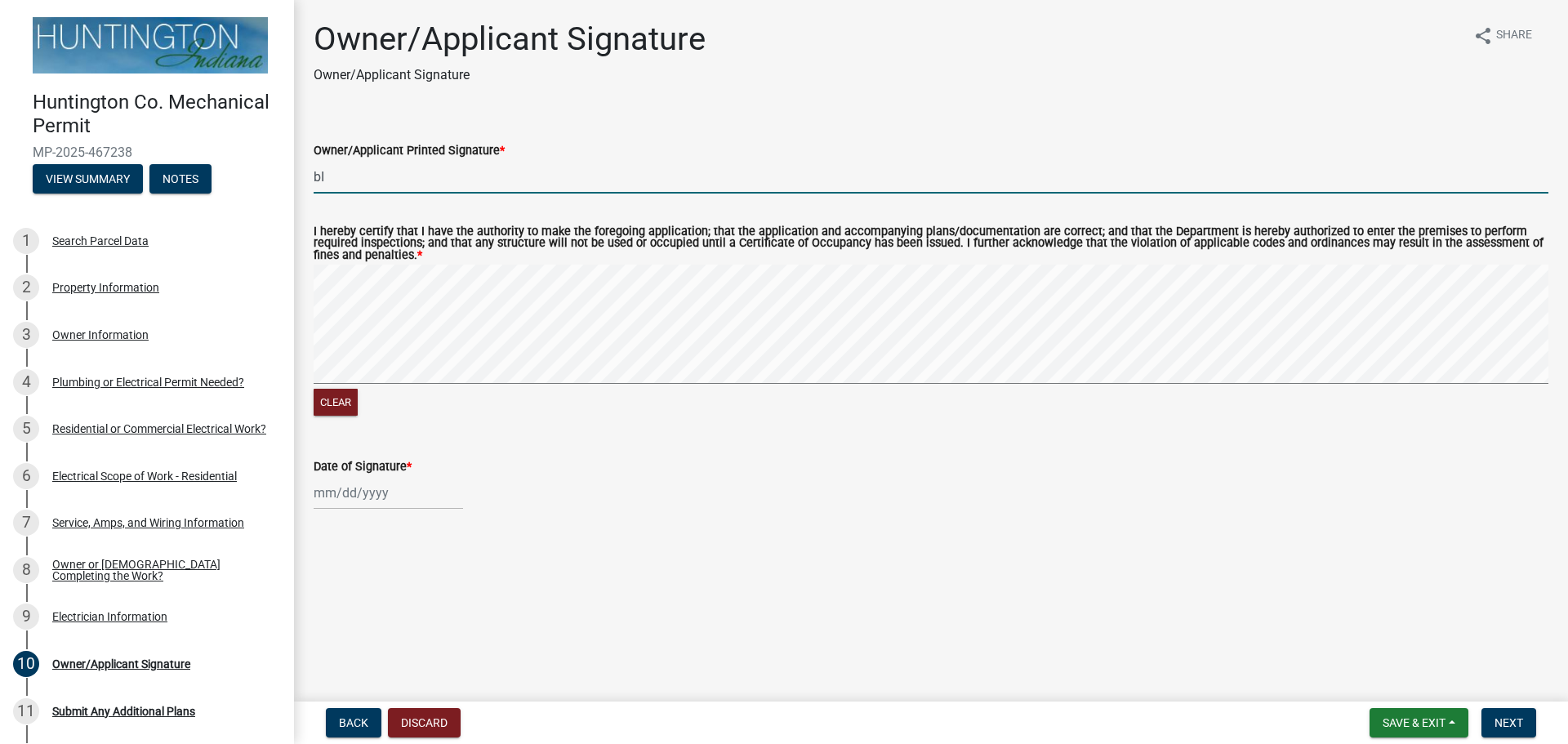
type input "b"
type input "[PERSON_NAME]"
select select "8"
select select "2025"
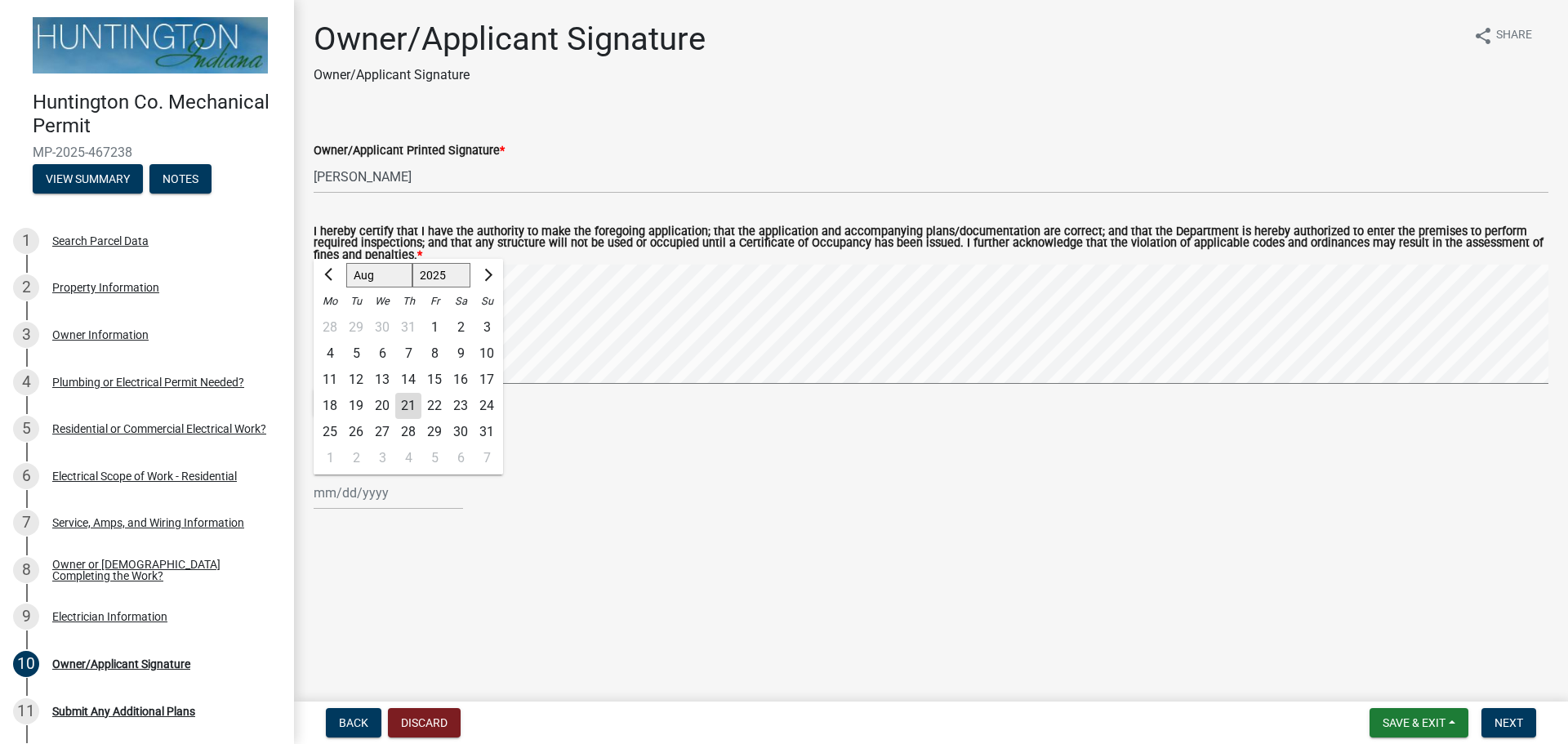
click at [344, 496] on div "Jan Feb Mar Apr May Jun Jul Aug Sep Oct Nov Dec 1525 1526 1527 1528 1529 1530 1…" at bounding box center [388, 493] width 149 height 34
click at [404, 401] on div "21" at bounding box center [408, 405] width 26 height 26
type input "[DATE]"
click at [1497, 716] on span "Next" at bounding box center [1508, 722] width 28 height 13
click at [338, 365] on div "I hereby certify that I have the authority to make the foregoing application; t…" at bounding box center [931, 330] width 1259 height 246
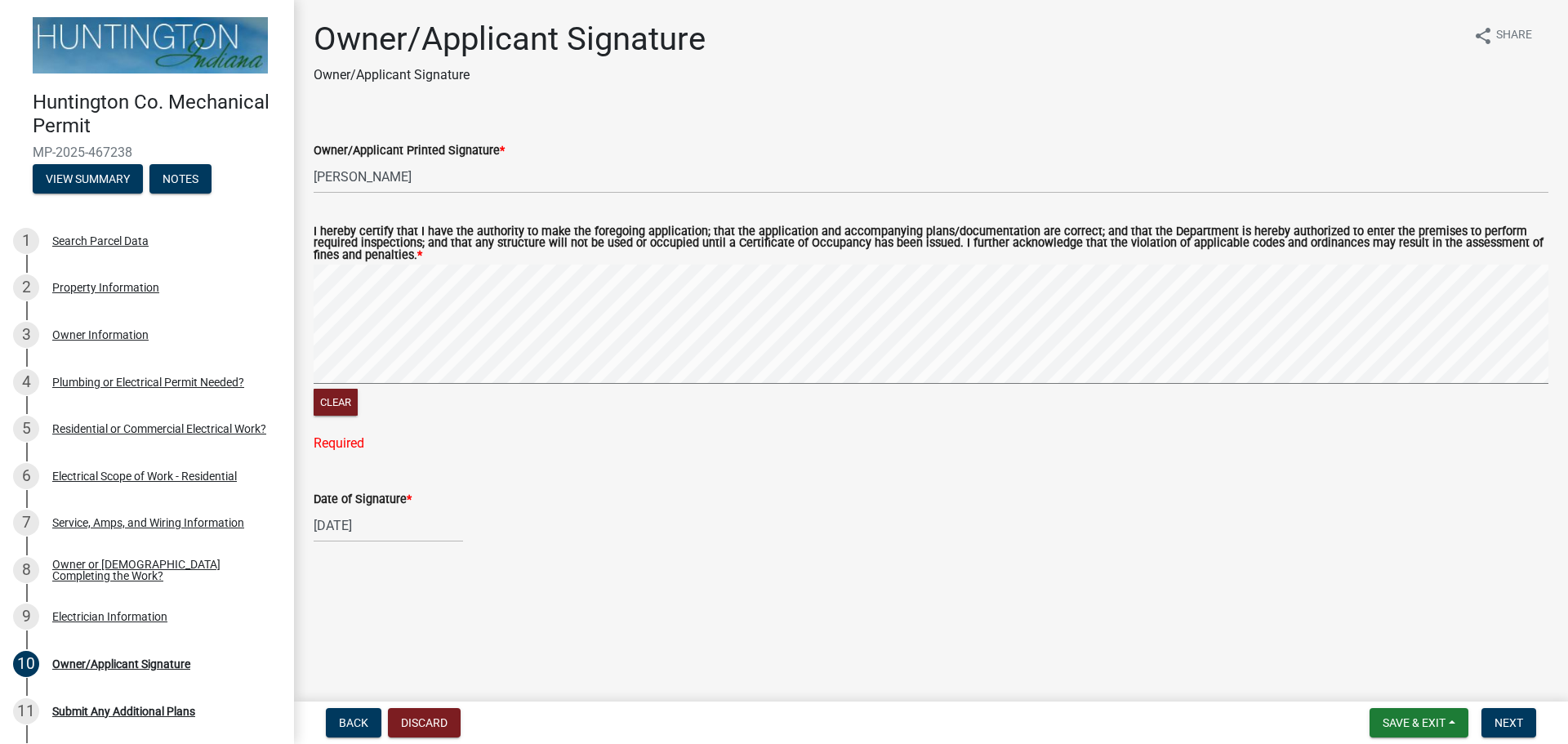
click at [411, 402] on div "Clear" at bounding box center [930, 404] width 1234 height 31
click at [1215, 391] on div "Clear" at bounding box center [930, 342] width 1234 height 155
click at [1482, 723] on button "Next" at bounding box center [1508, 723] width 54 height 29
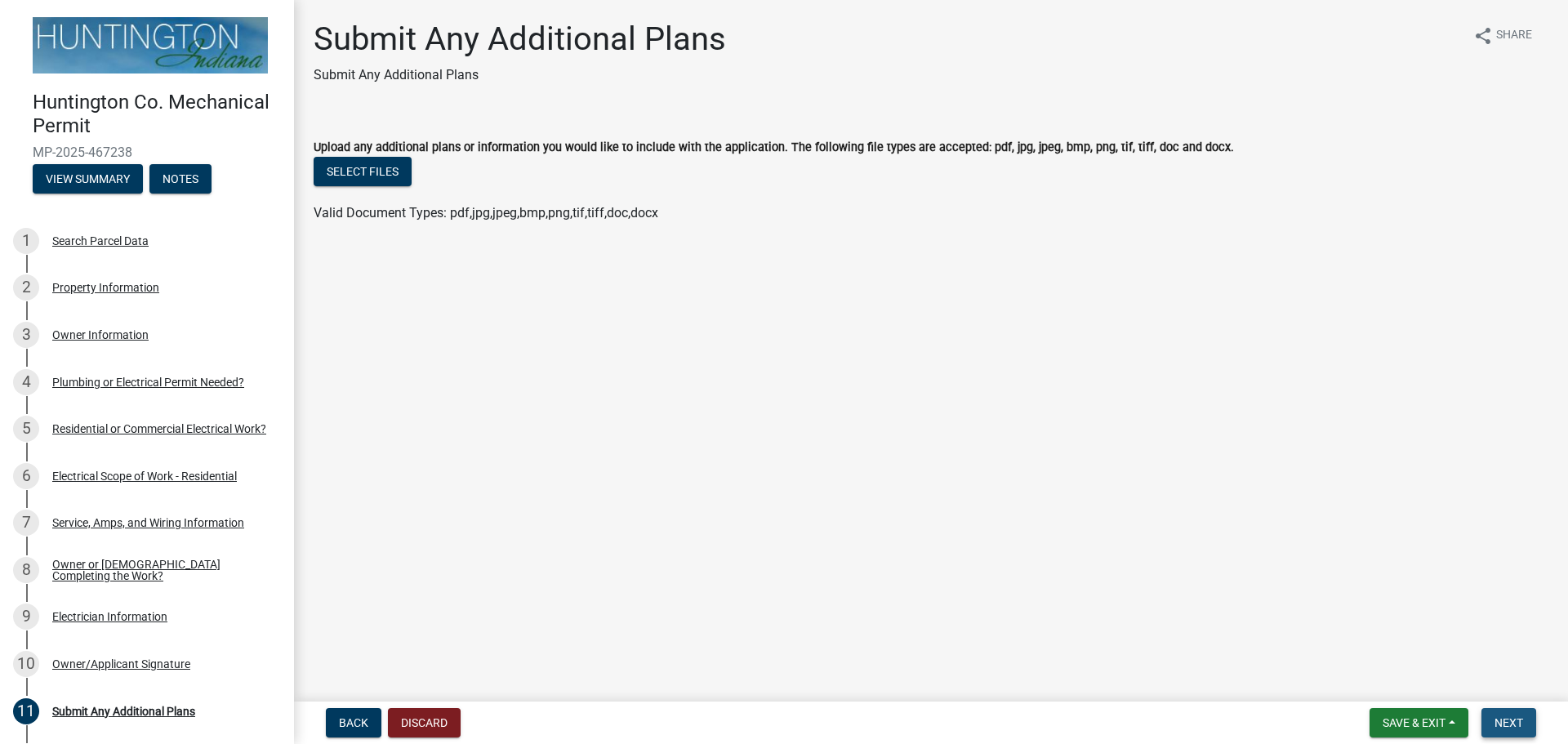
click at [1502, 725] on span "Next" at bounding box center [1508, 722] width 28 height 13
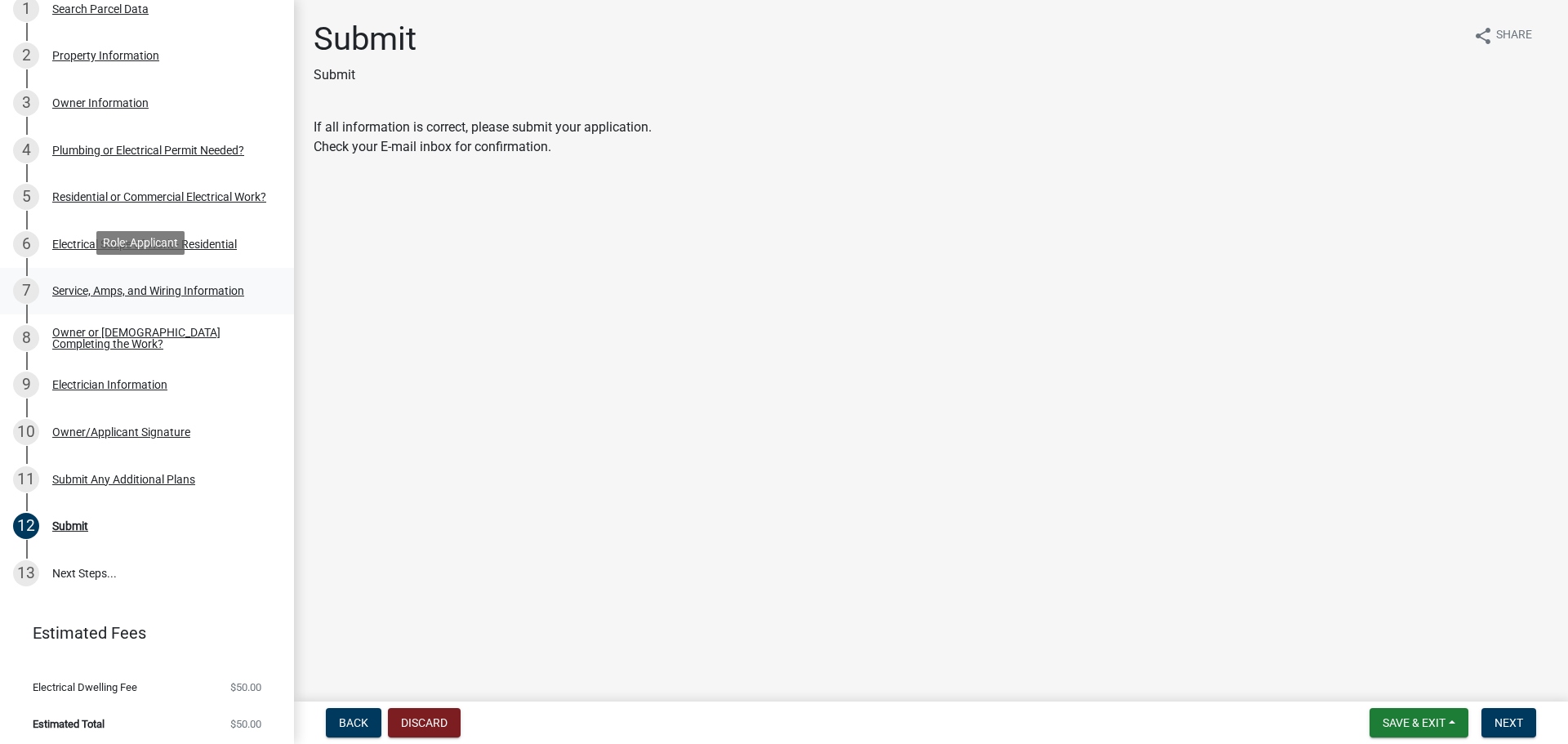
scroll to position [234, 0]
click at [1519, 729] on span "Next" at bounding box center [1508, 722] width 28 height 13
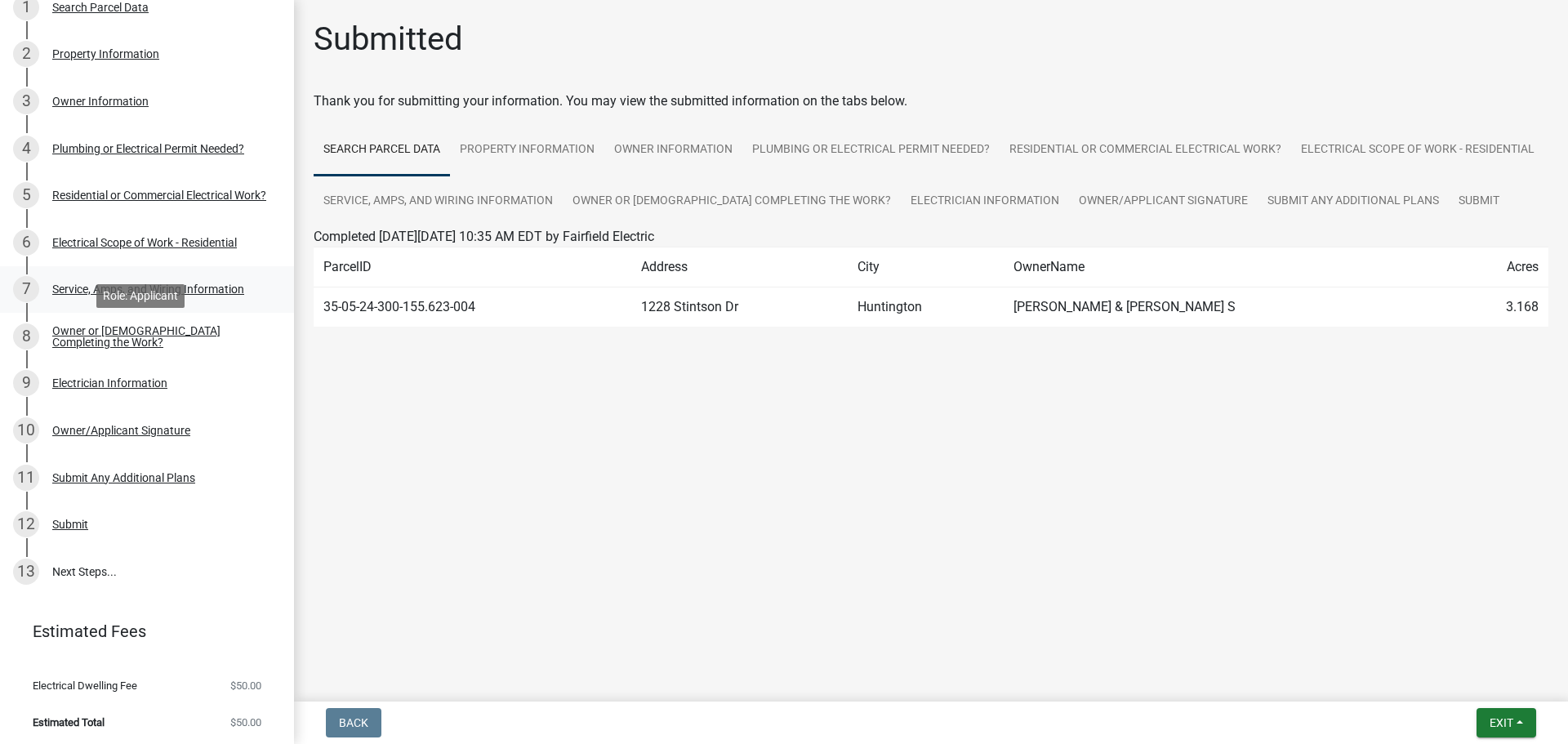
scroll to position [0, 0]
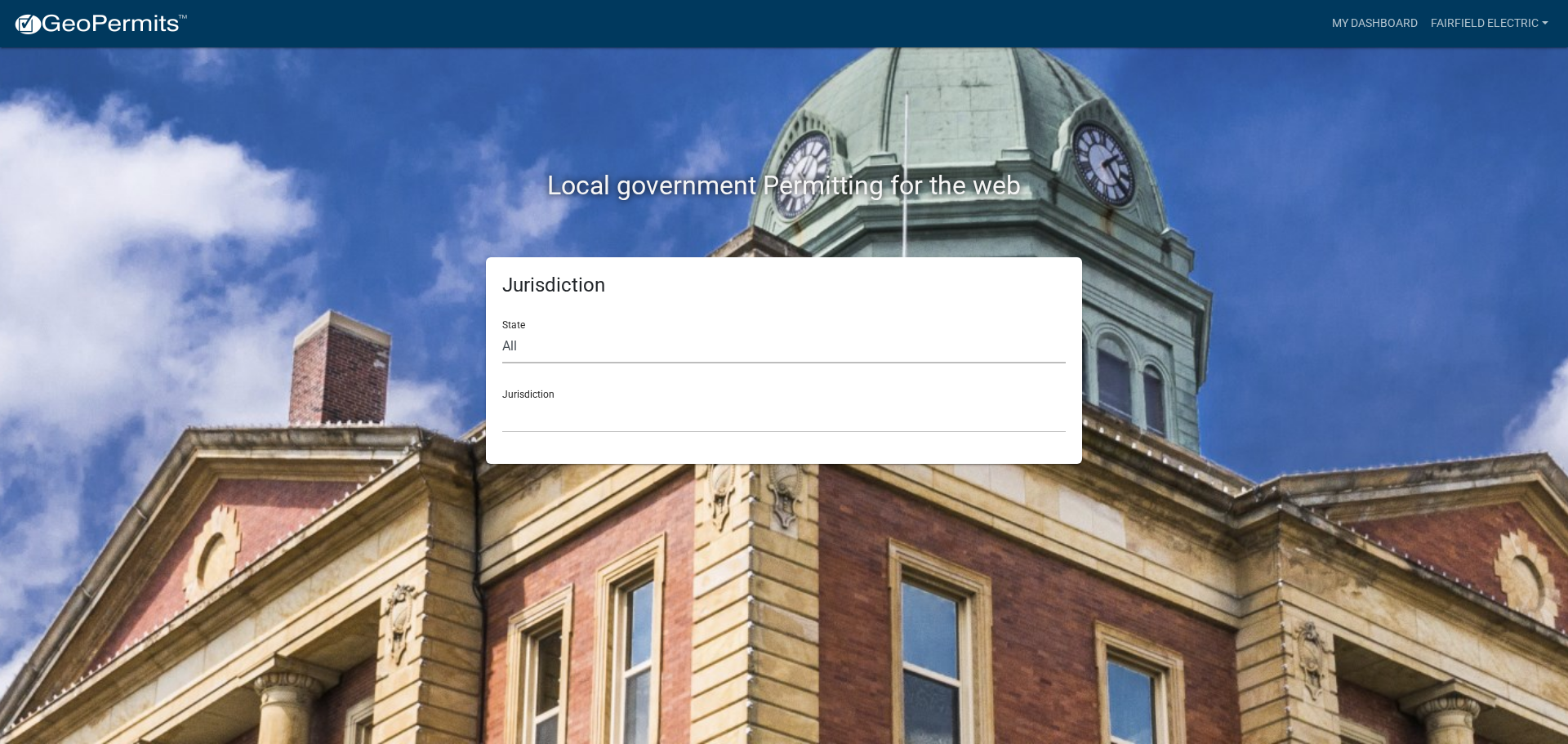
click at [521, 347] on select "All [US_STATE] [US_STATE] [US_STATE] [US_STATE] [US_STATE] [US_STATE] [US_STATE…" at bounding box center [784, 346] width 563 height 34
select select "[US_STATE]"
click at [502, 330] on select "All [US_STATE] [US_STATE] [US_STATE] [US_STATE] [US_STATE] [US_STATE] [US_STATE…" at bounding box center [784, 346] width 563 height 34
click at [556, 417] on select "City of [GEOGRAPHIC_DATA], [US_STATE] City of [GEOGRAPHIC_DATA], [US_STATE] Cit…" at bounding box center [784, 416] width 563 height 34
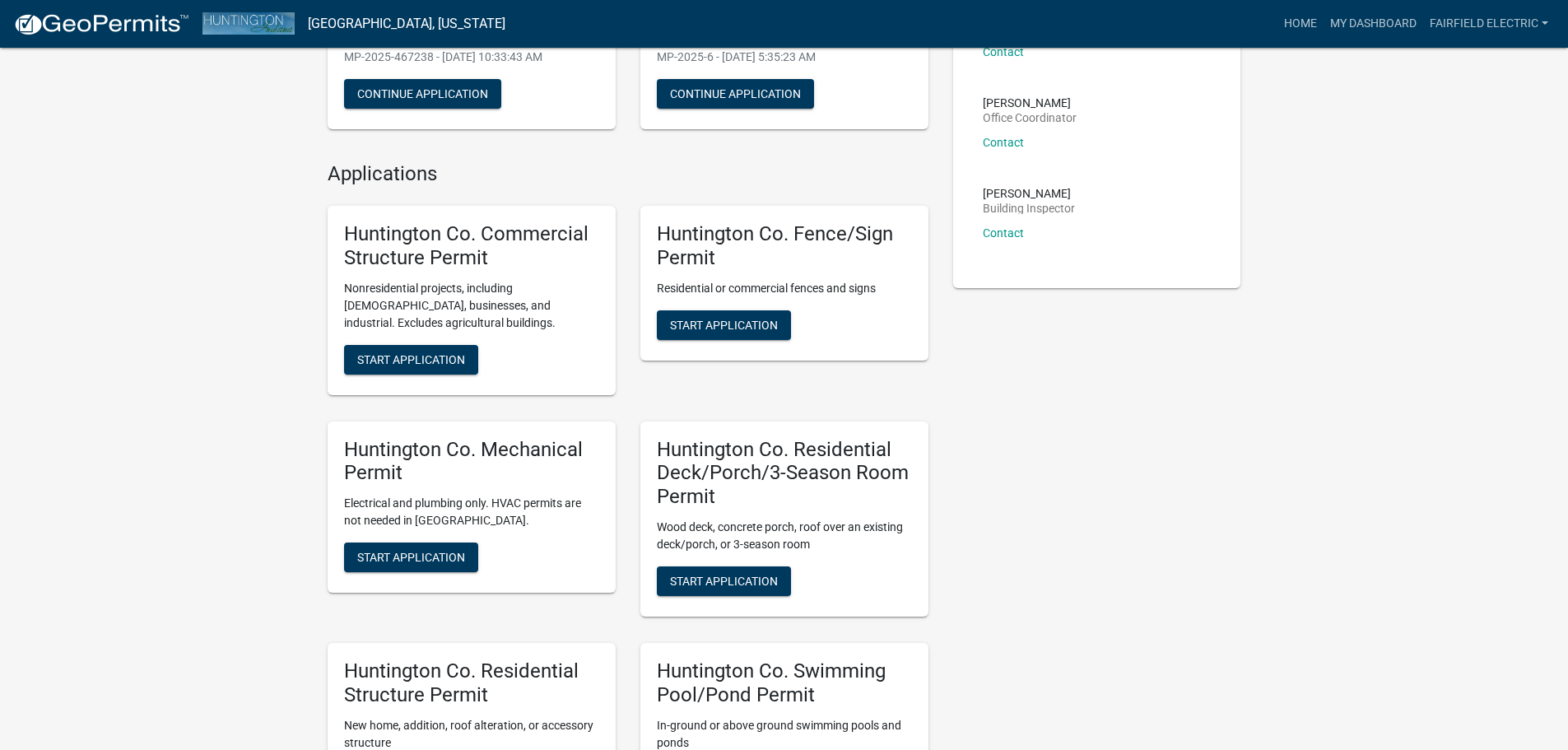
scroll to position [330, 0]
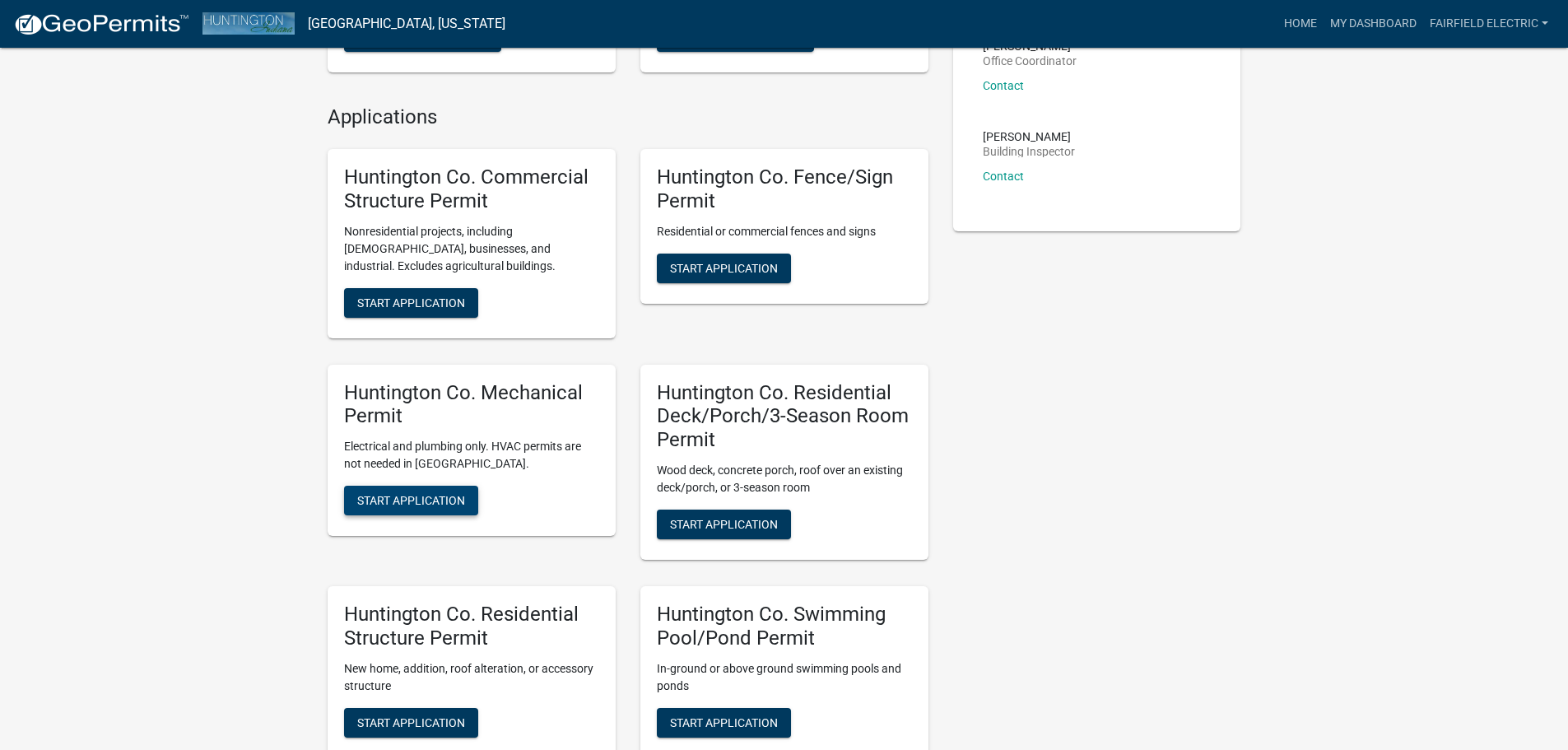
drag, startPoint x: 388, startPoint y: 493, endPoint x: 399, endPoint y: 492, distance: 11.0
click at [388, 494] on span "Start Application" at bounding box center [411, 500] width 108 height 13
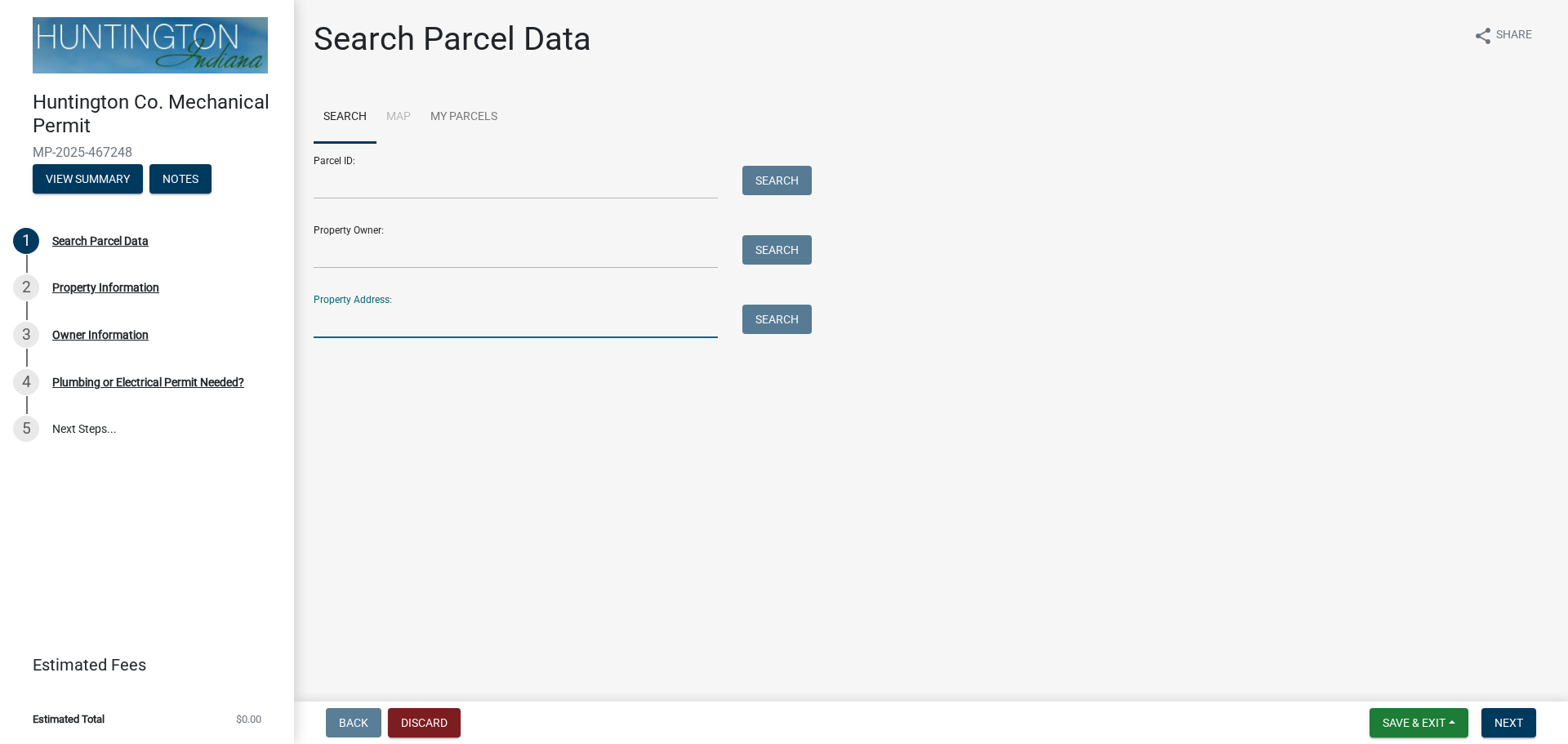
click at [468, 323] on input "Property Address:" at bounding box center [515, 321] width 404 height 34
click at [346, 328] on input "Property Address:" at bounding box center [515, 321] width 404 height 34
paste input "9731 N. 220 E."
type input "9731 N. 220 E."
click at [765, 312] on button "Search" at bounding box center [777, 319] width 70 height 29
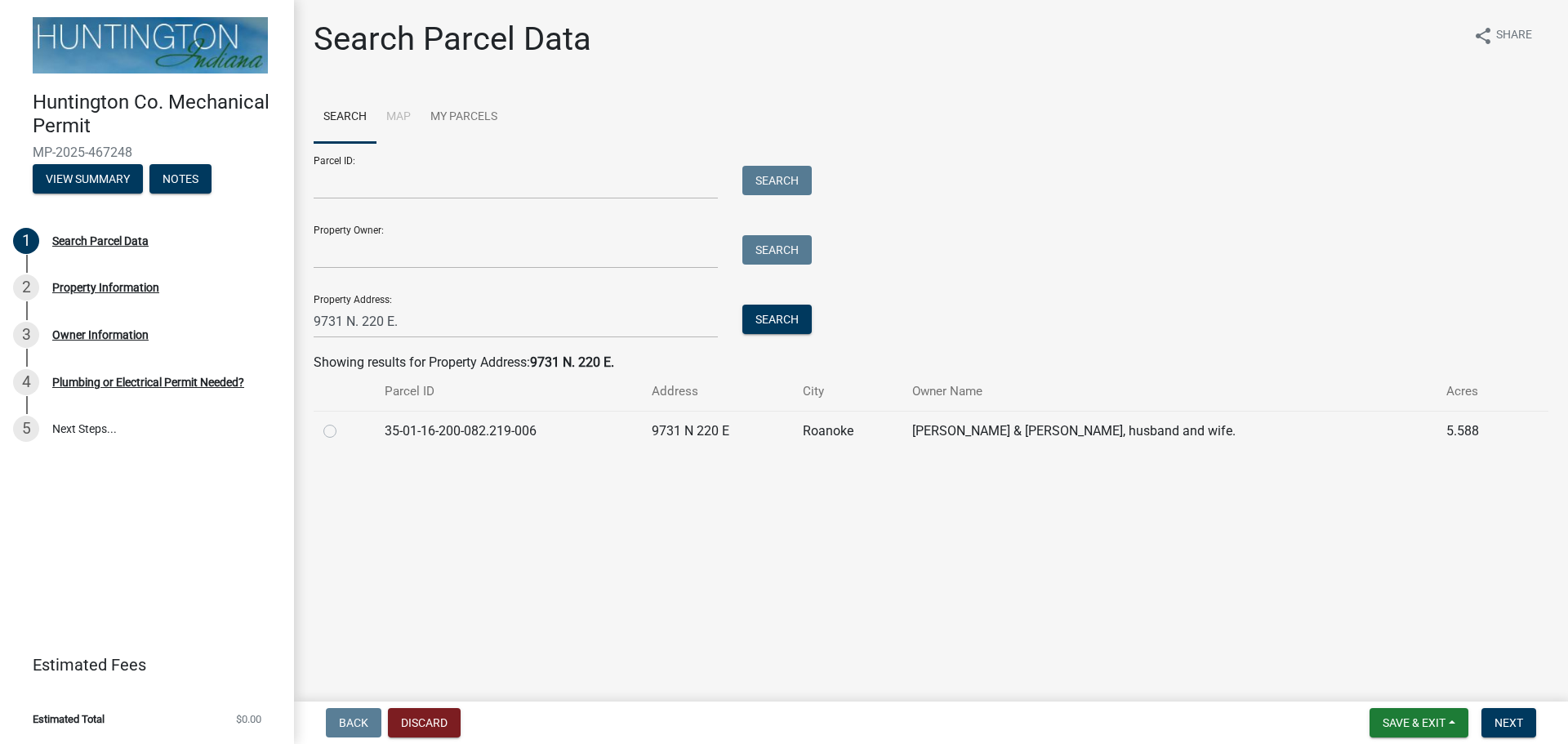
drag, startPoint x: 332, startPoint y: 437, endPoint x: 430, endPoint y: 469, distance: 103.1
click at [343, 421] on label at bounding box center [343, 421] width 0 height 0
click at [343, 432] on input "radio" at bounding box center [348, 426] width 11 height 11
radio input "true"
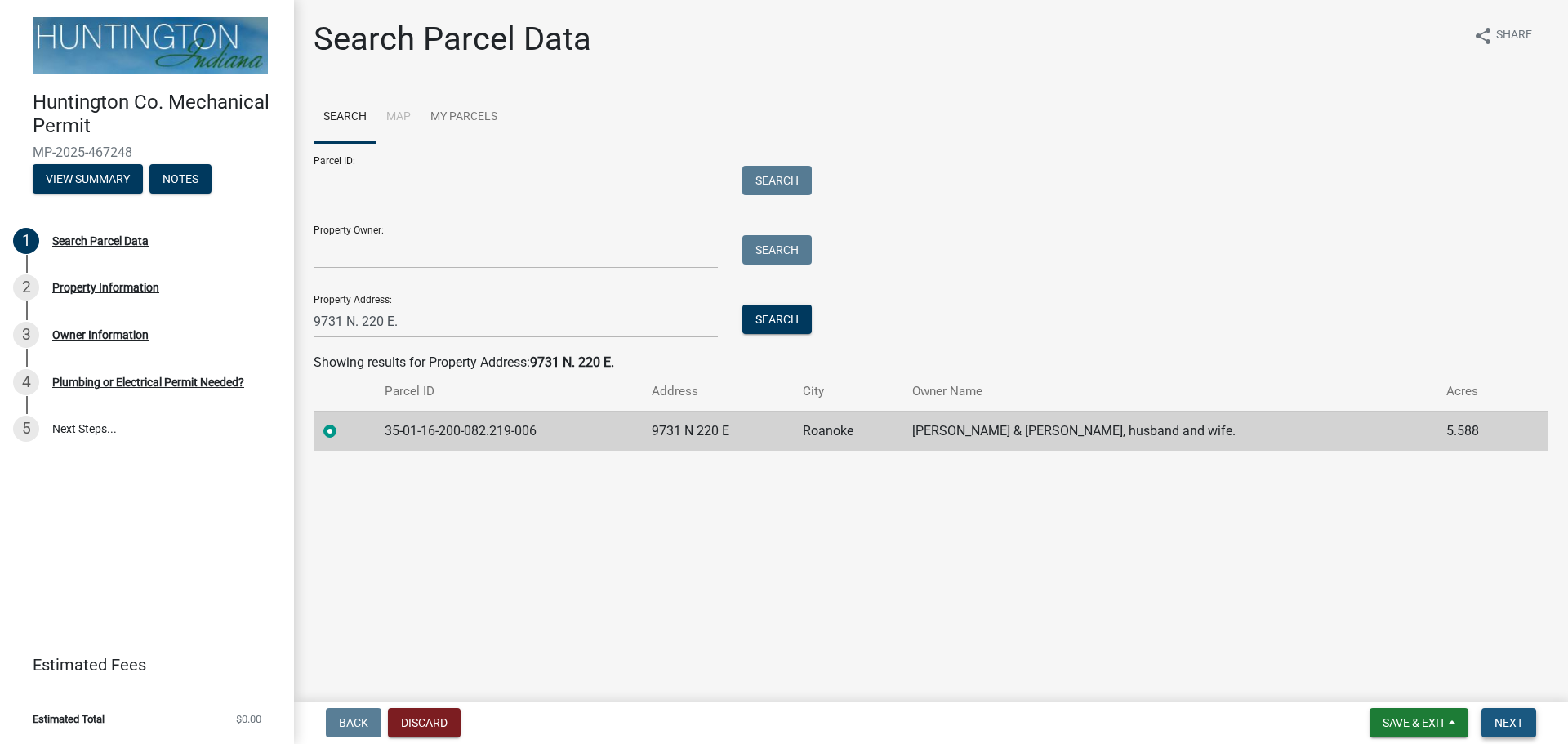
click at [1518, 714] on button "Next" at bounding box center [1508, 723] width 54 height 29
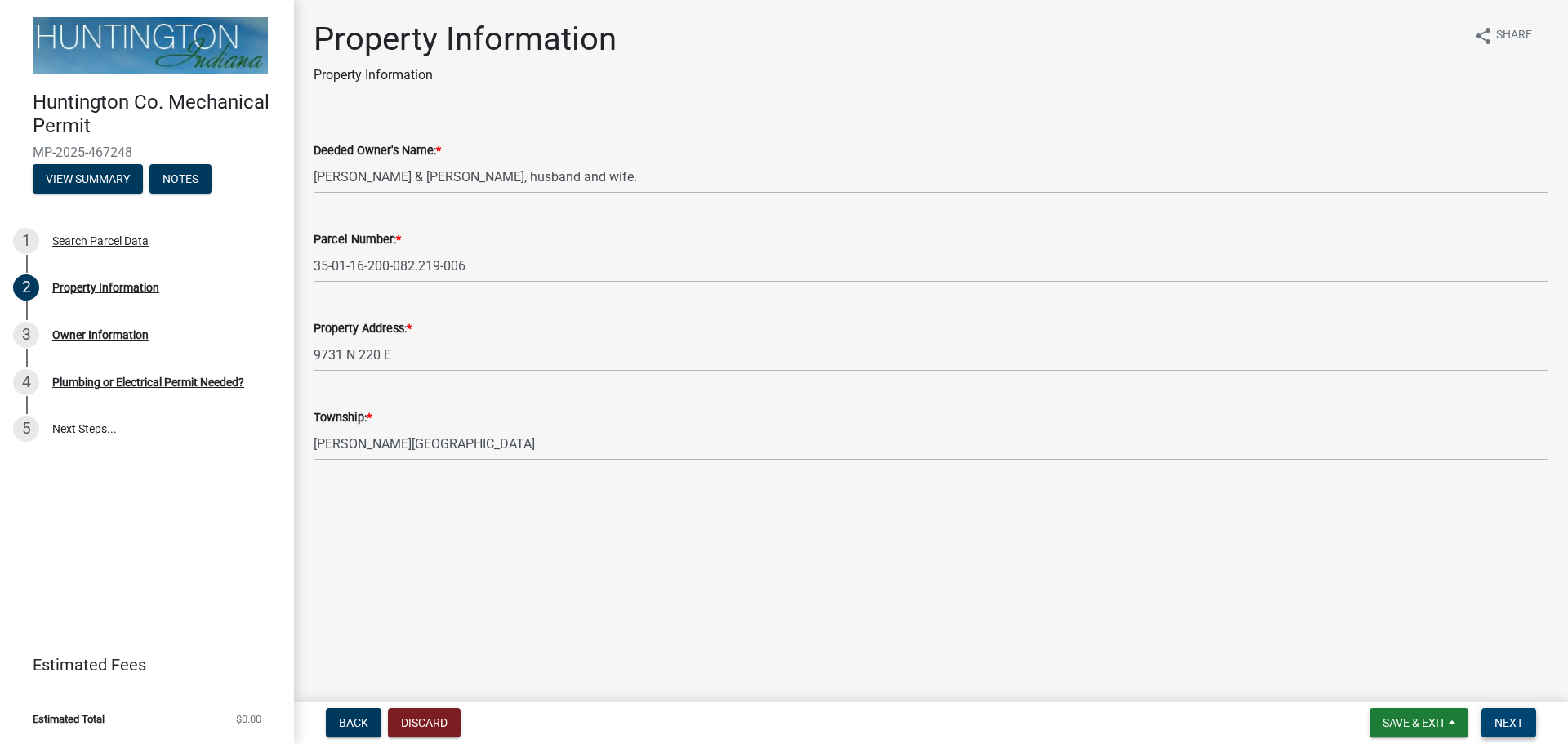
click at [1508, 726] on span "Next" at bounding box center [1508, 722] width 28 height 13
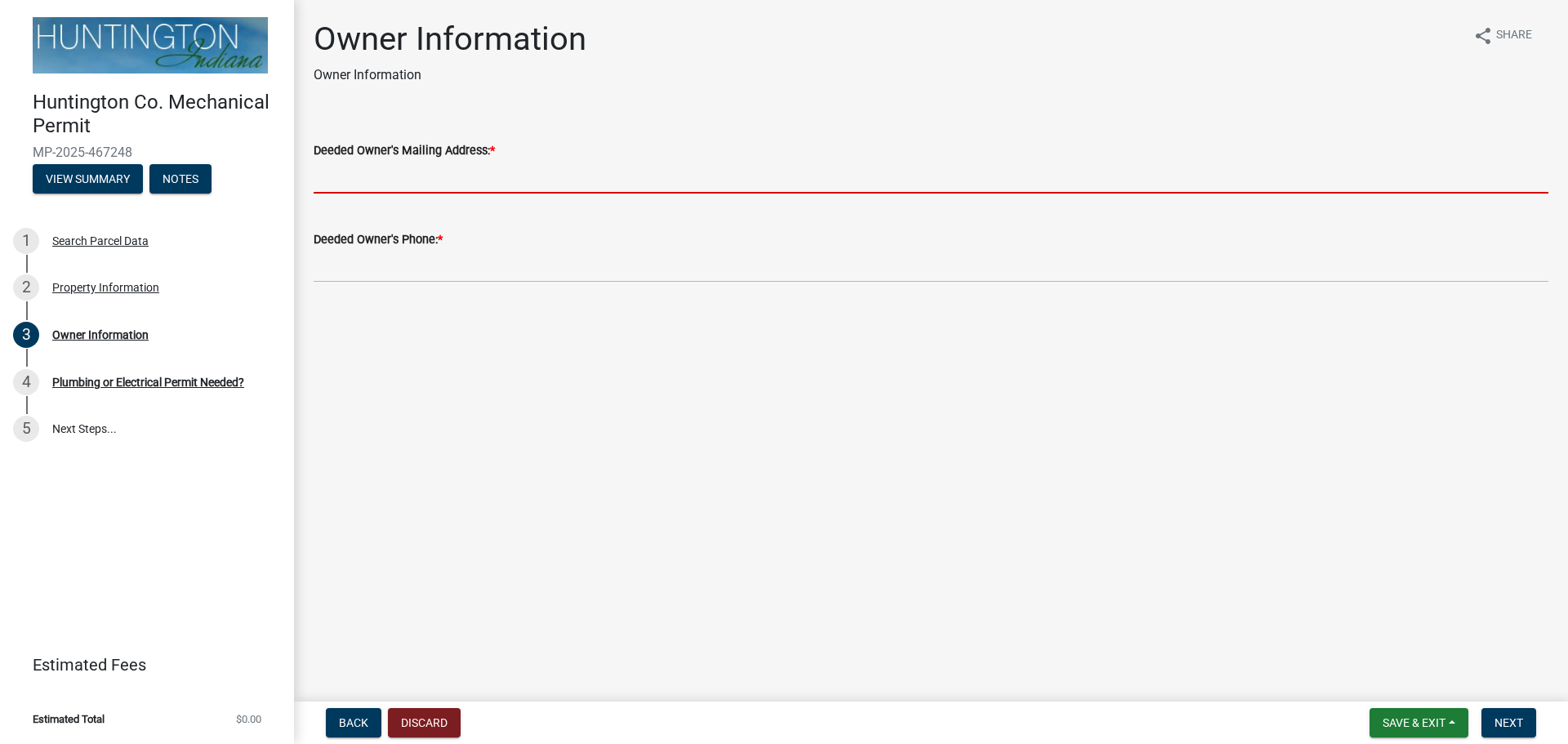
click at [338, 166] on input "Deeded Owner's Mailing Address: *" at bounding box center [930, 177] width 1234 height 34
paste input "9731 N. 220 E."
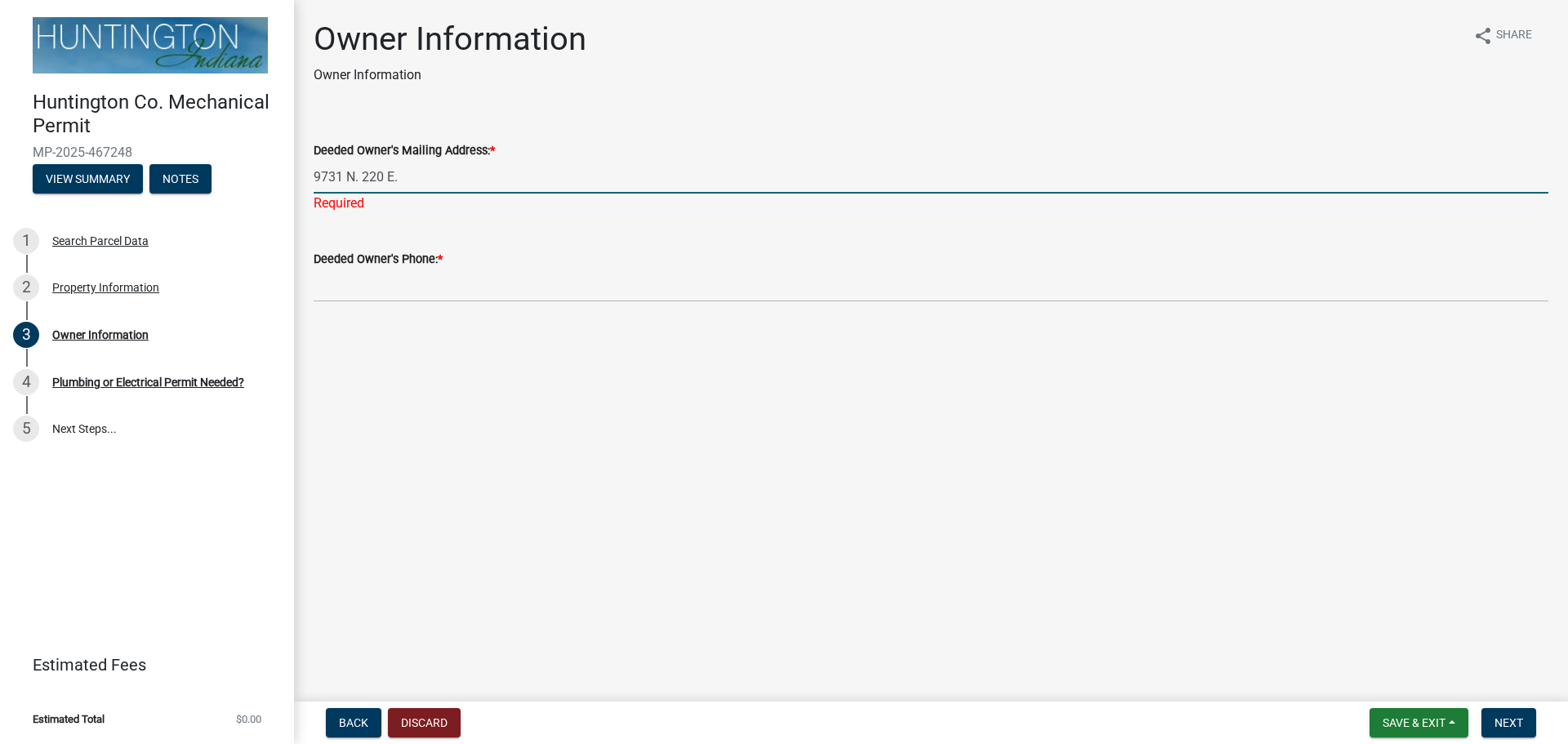
type input "9731 N. 220 E."
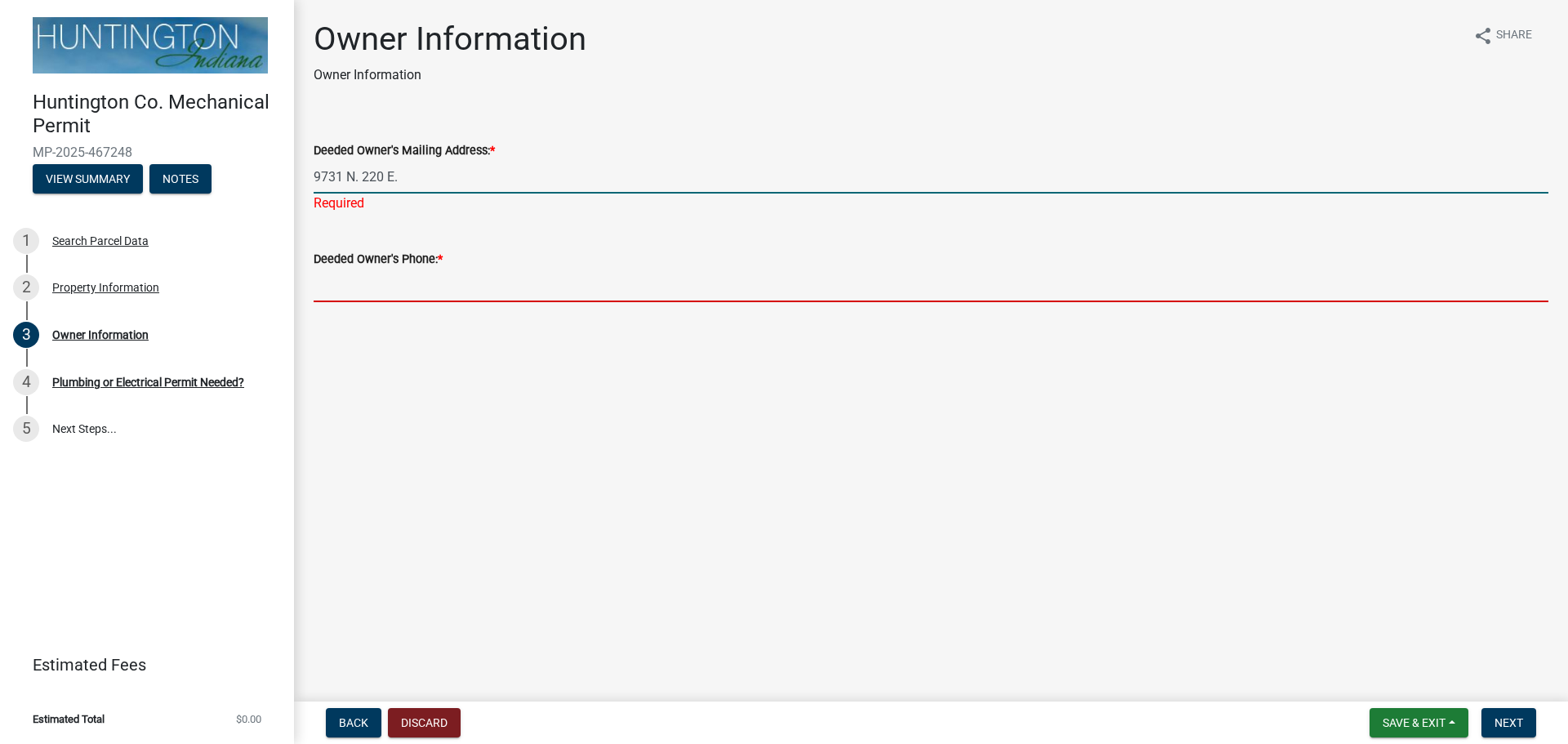
click at [353, 288] on wm-data-entity-input "Deeded Owner's Phone: *" at bounding box center [930, 271] width 1234 height 89
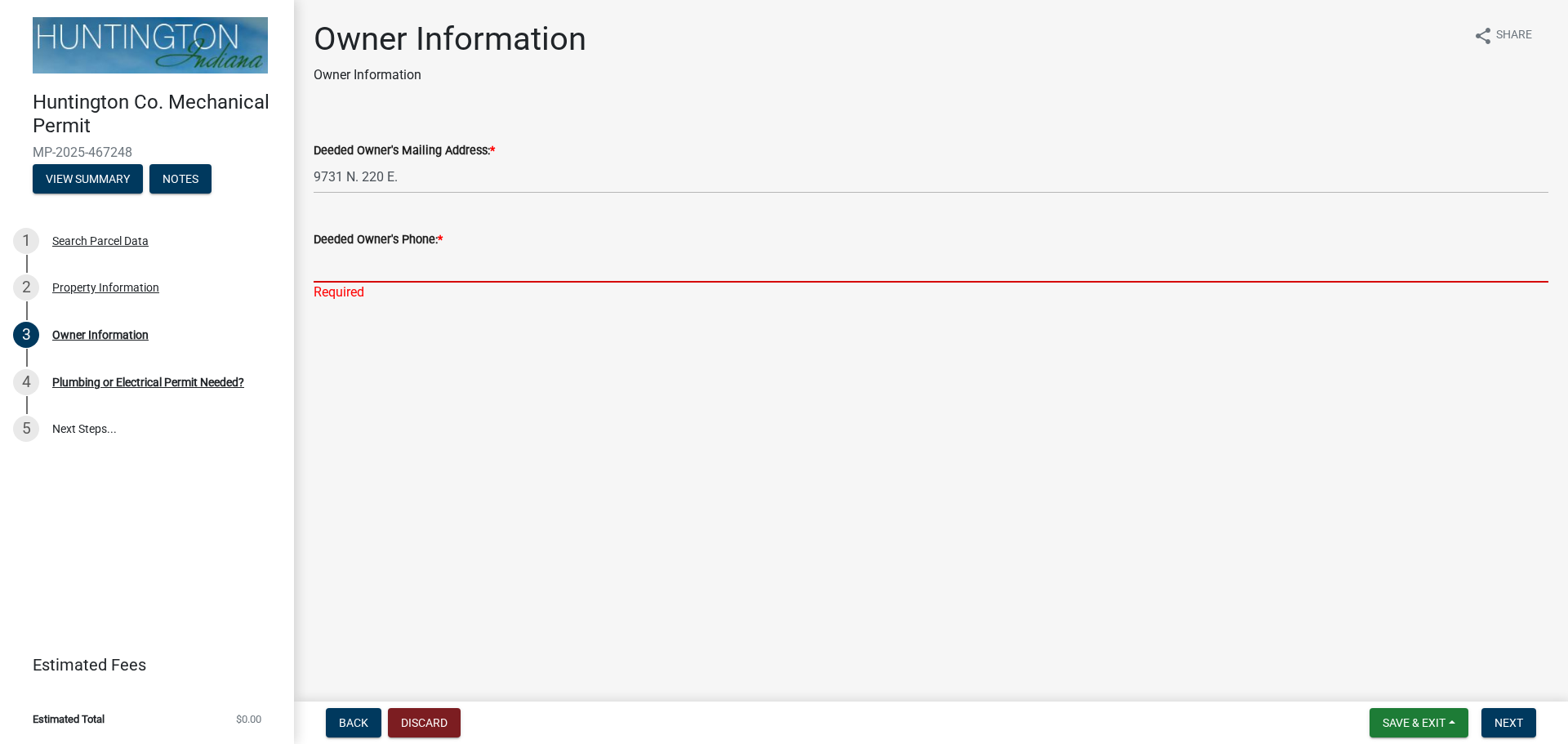
paste input "[PHONE_NUMBER]"
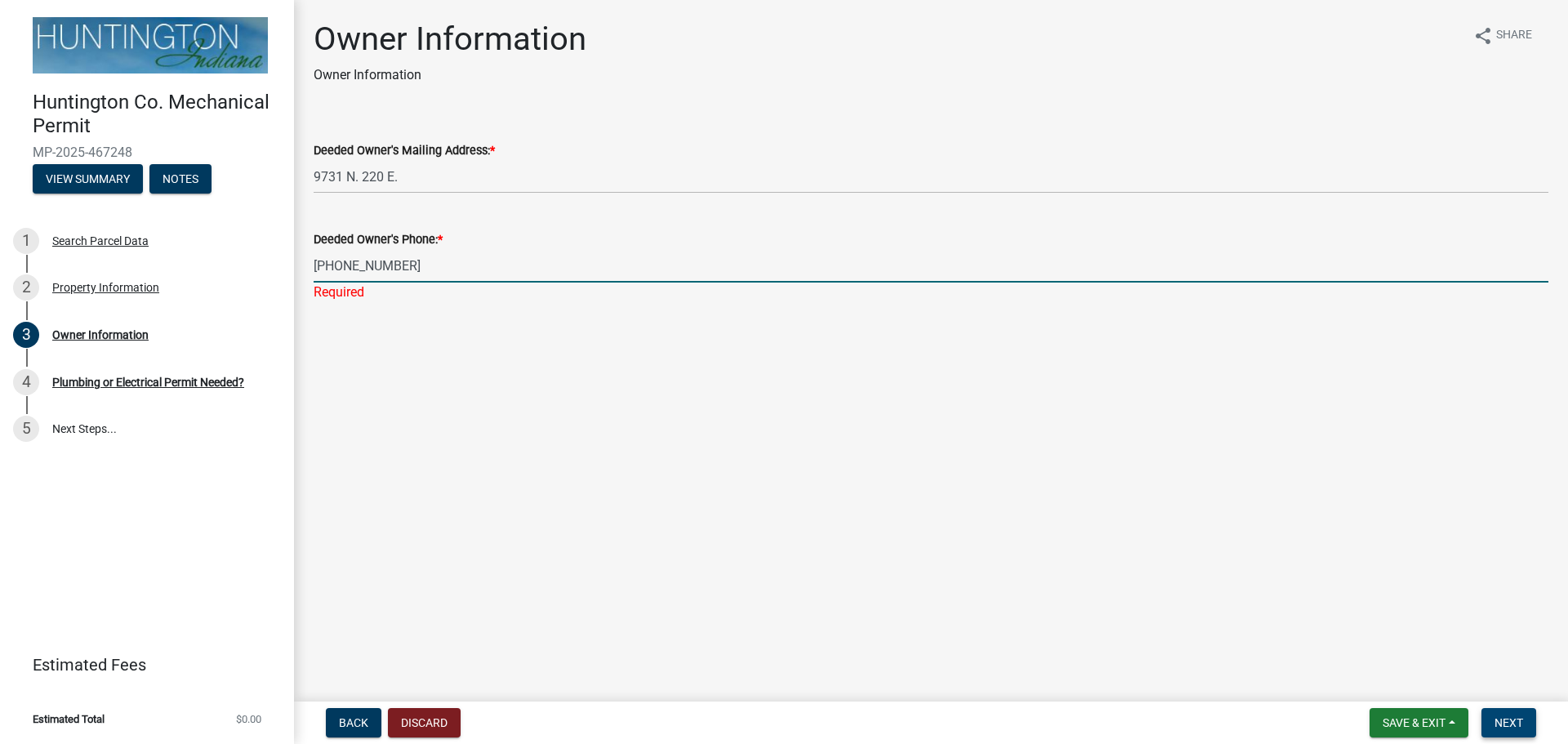
type input "[PHONE_NUMBER]"
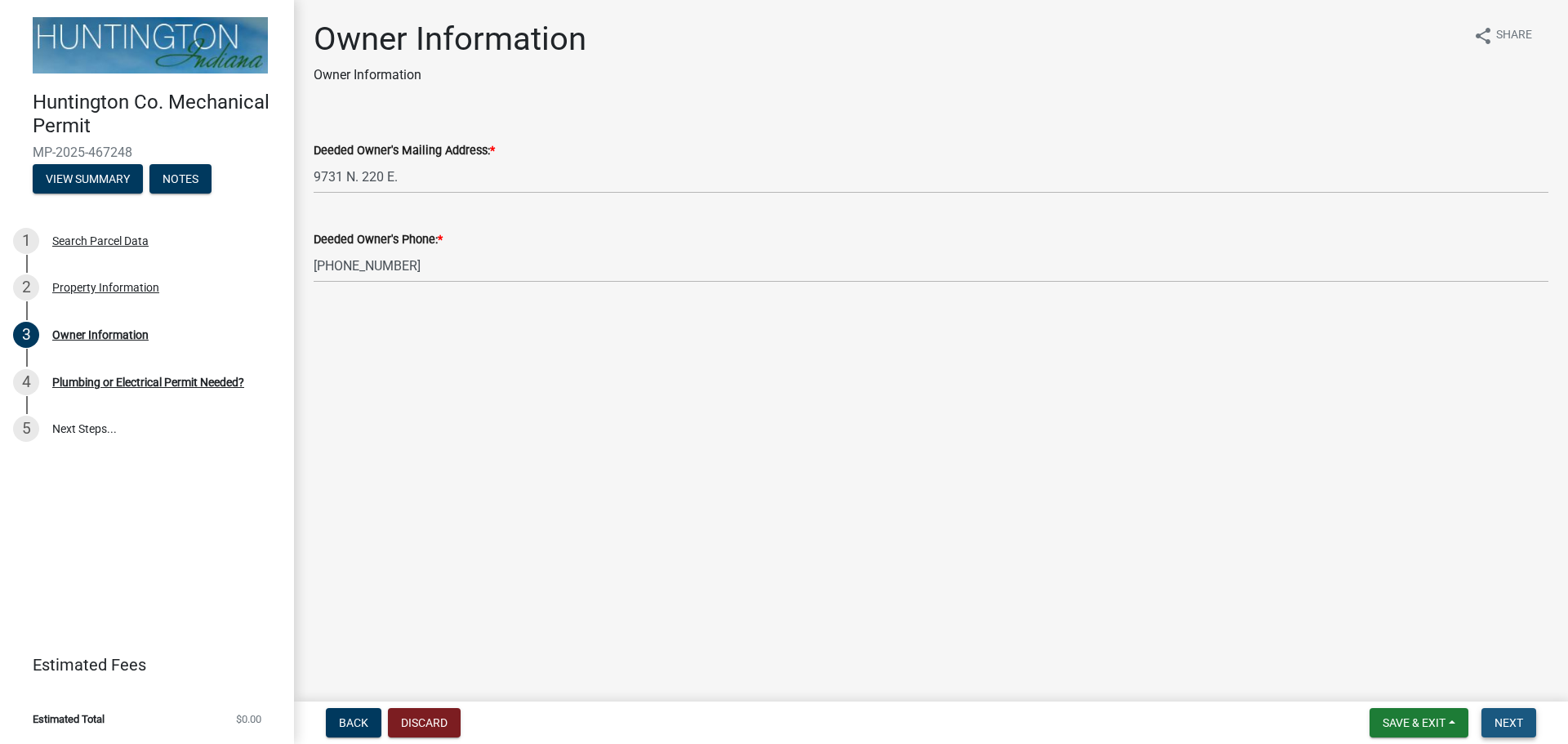
drag, startPoint x: 1498, startPoint y: 725, endPoint x: 1474, endPoint y: 694, distance: 39.2
click at [1498, 724] on span "Next" at bounding box center [1508, 722] width 28 height 13
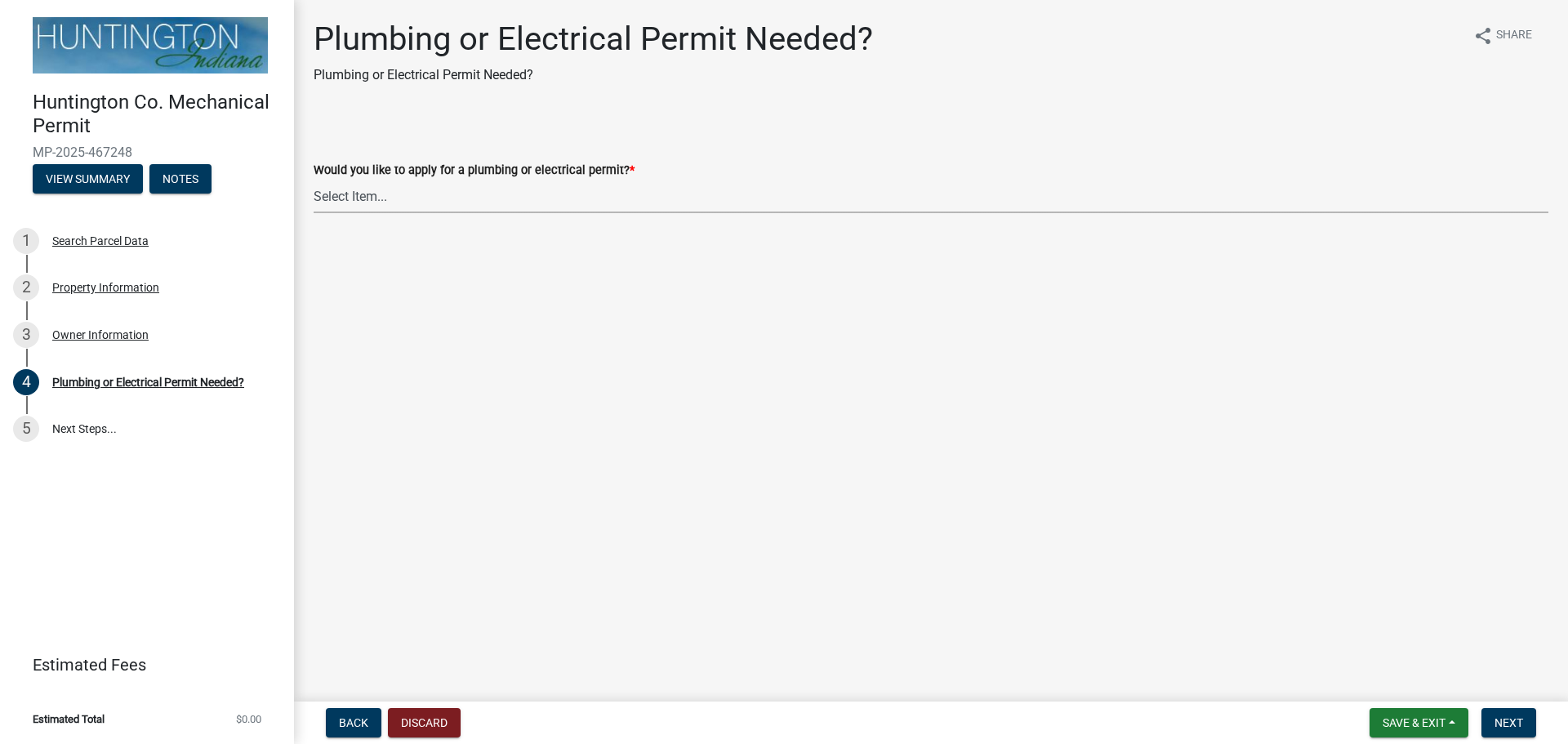
click at [347, 210] on select "Select Item... plumbing electrical" at bounding box center [930, 196] width 1234 height 34
click at [313, 179] on select "Select Item... plumbing electrical" at bounding box center [930, 196] width 1234 height 34
select select "82bdcc69-8734-43af-a4fa-e76f8d275e41"
click at [1509, 724] on span "Next" at bounding box center [1508, 722] width 28 height 13
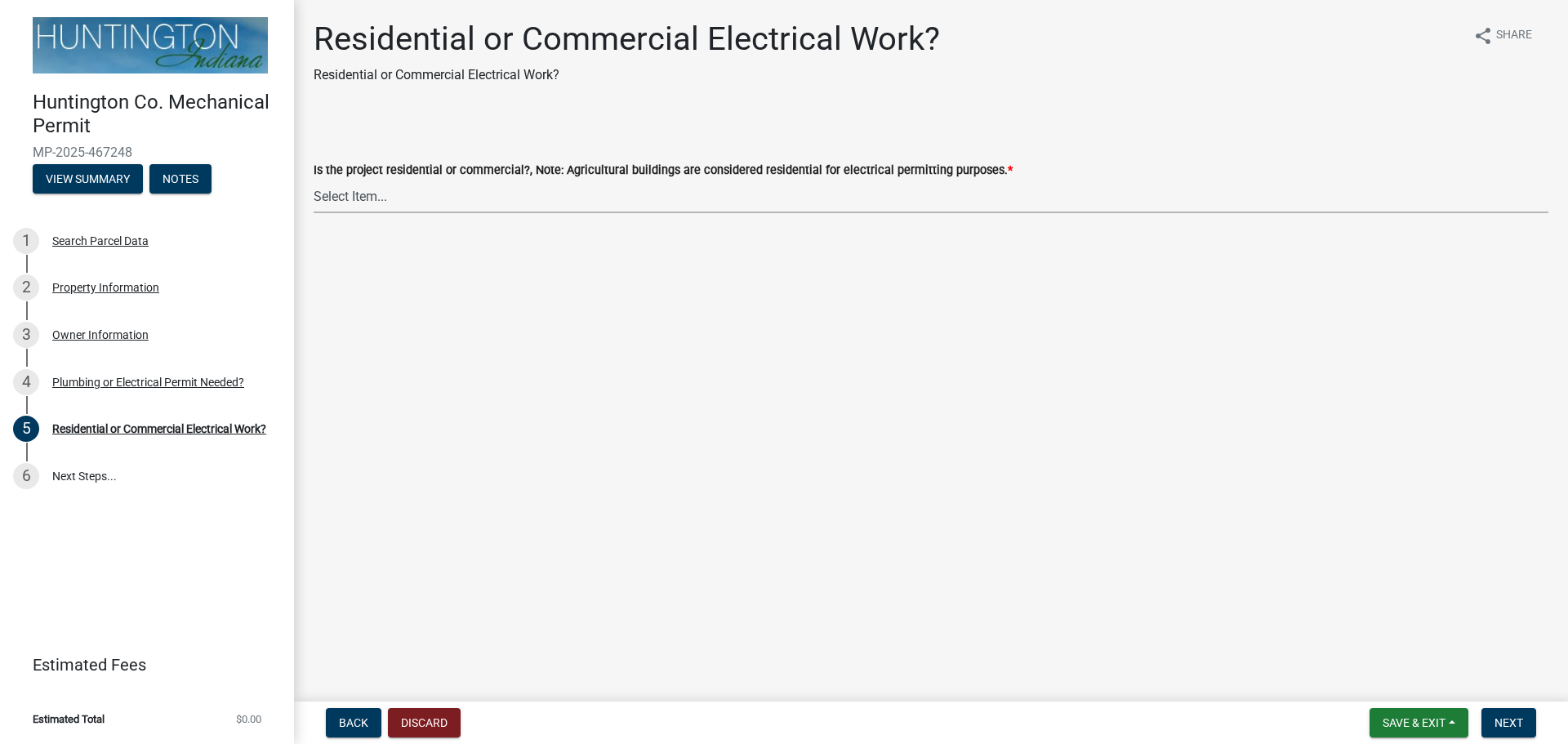
click at [432, 189] on select "Select Item... Residential Commercial" at bounding box center [930, 196] width 1234 height 34
click at [313, 179] on select "Select Item... Residential Commercial" at bounding box center [930, 196] width 1234 height 34
select select "3db72f89-ebf7-44a2-a43c-36ed77a05272"
click at [1517, 710] on button "Next" at bounding box center [1508, 723] width 54 height 29
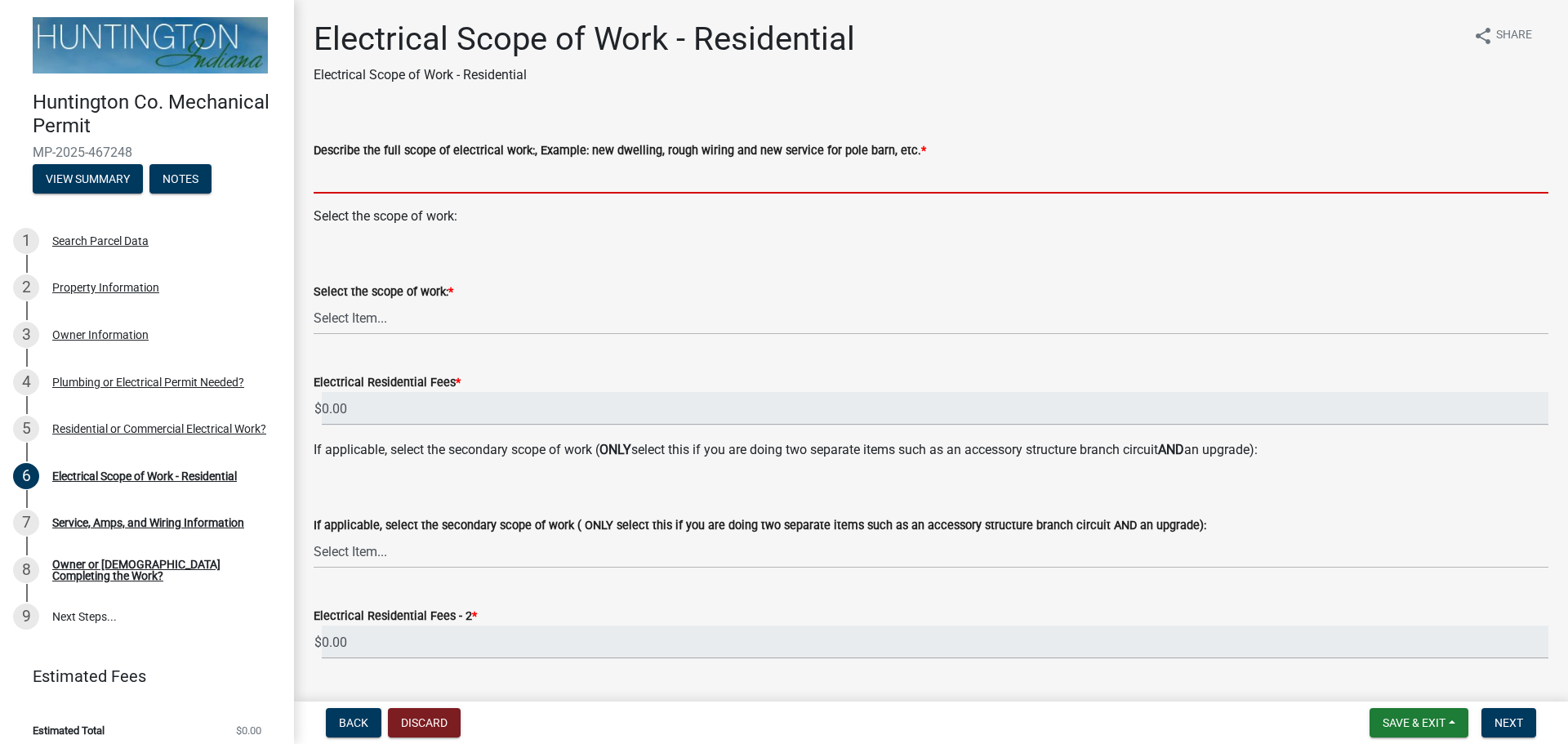
click at [368, 174] on input "Describe the full scope of electrical work:, Example: new dwelling, rough wirin…" at bounding box center [930, 177] width 1234 height 34
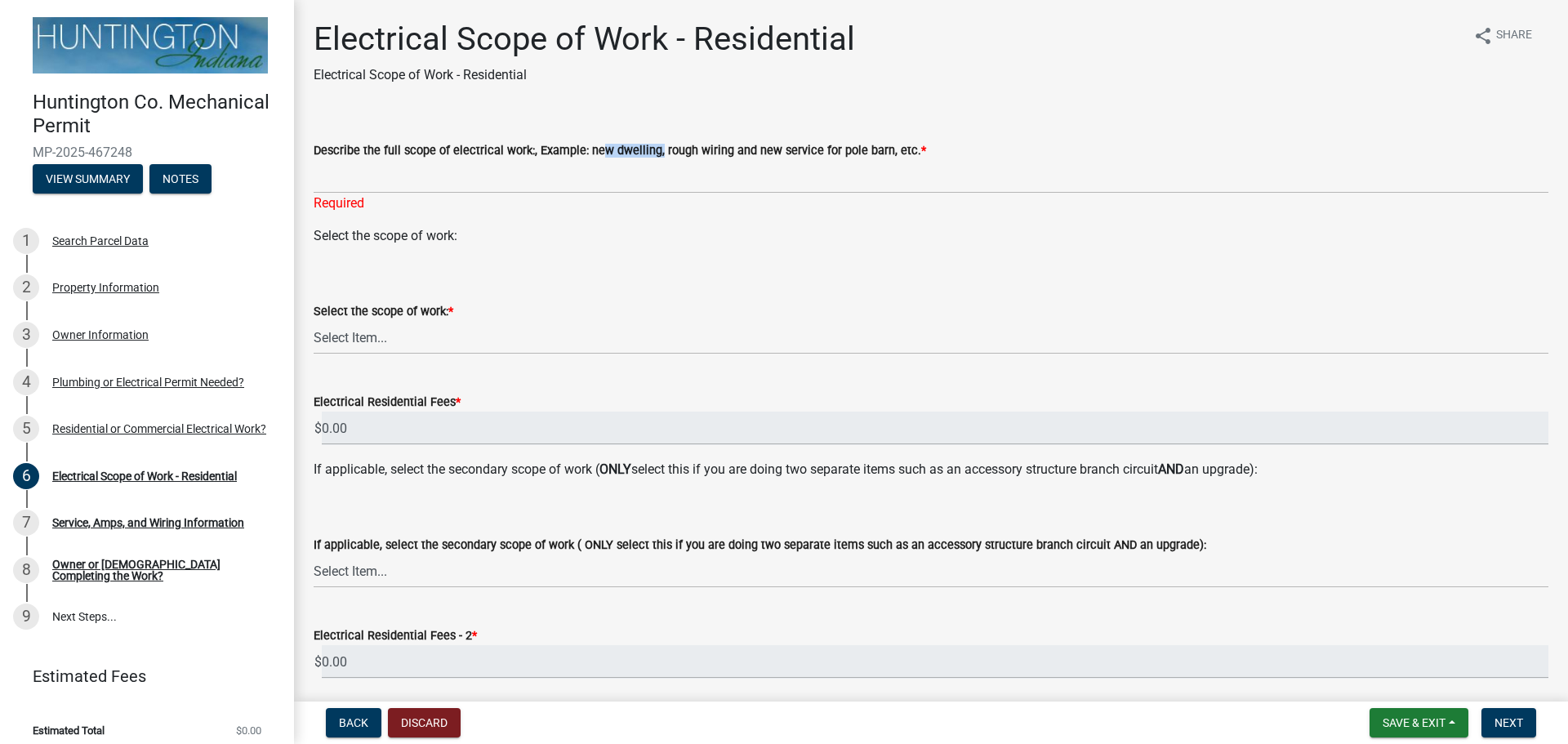
drag, startPoint x: 588, startPoint y: 148, endPoint x: 651, endPoint y: 152, distance: 63.1
click at [651, 152] on label "Describe the full scope of electrical work:, Example: new dwelling, rough wirin…" at bounding box center [619, 151] width 612 height 12
drag, startPoint x: 585, startPoint y: 149, endPoint x: 829, endPoint y: 147, distance: 244.0
click at [829, 147] on label "Describe the full scope of electrical work:, Example: new dwelling, rough wirin…" at bounding box center [619, 151] width 612 height 12
copy label "new dwelling, rough wiring and new service for"
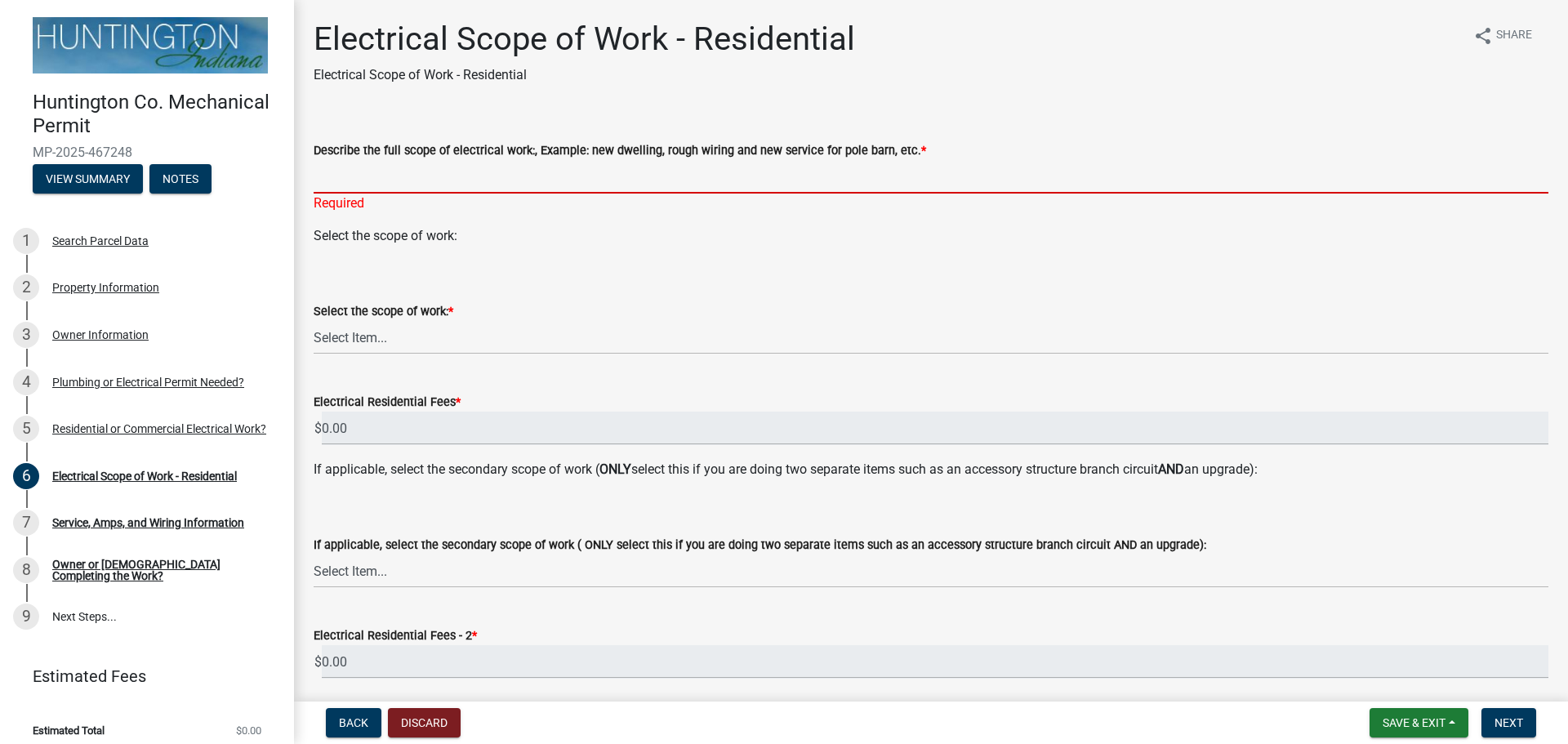
click at [771, 178] on input "Describe the full scope of electrical work:, Example: new dwelling, rough wirin…" at bounding box center [930, 177] width 1234 height 34
paste input "new dwelling, rough wiring and new service for"
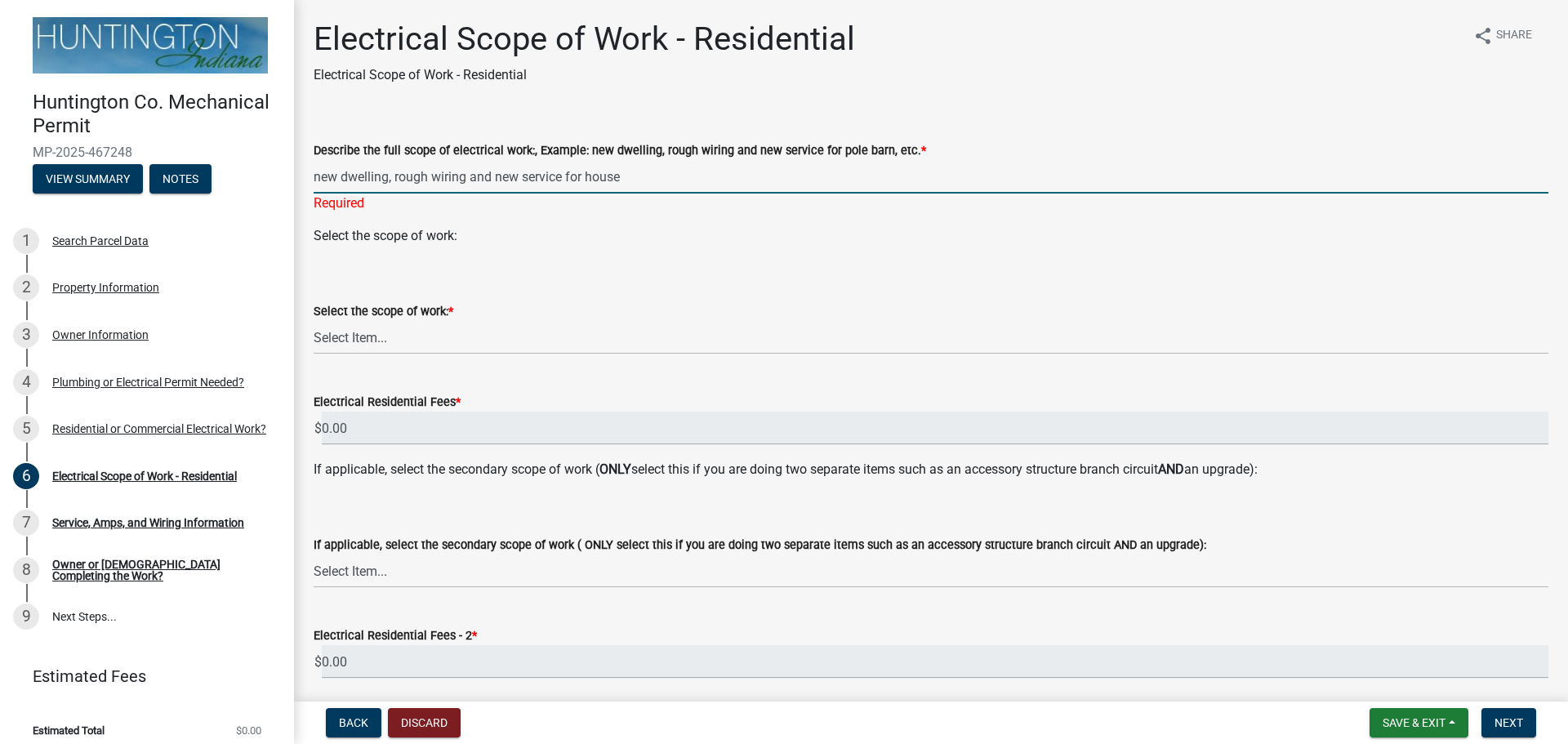
type input "new dwelling, rough wiring and new service for house"
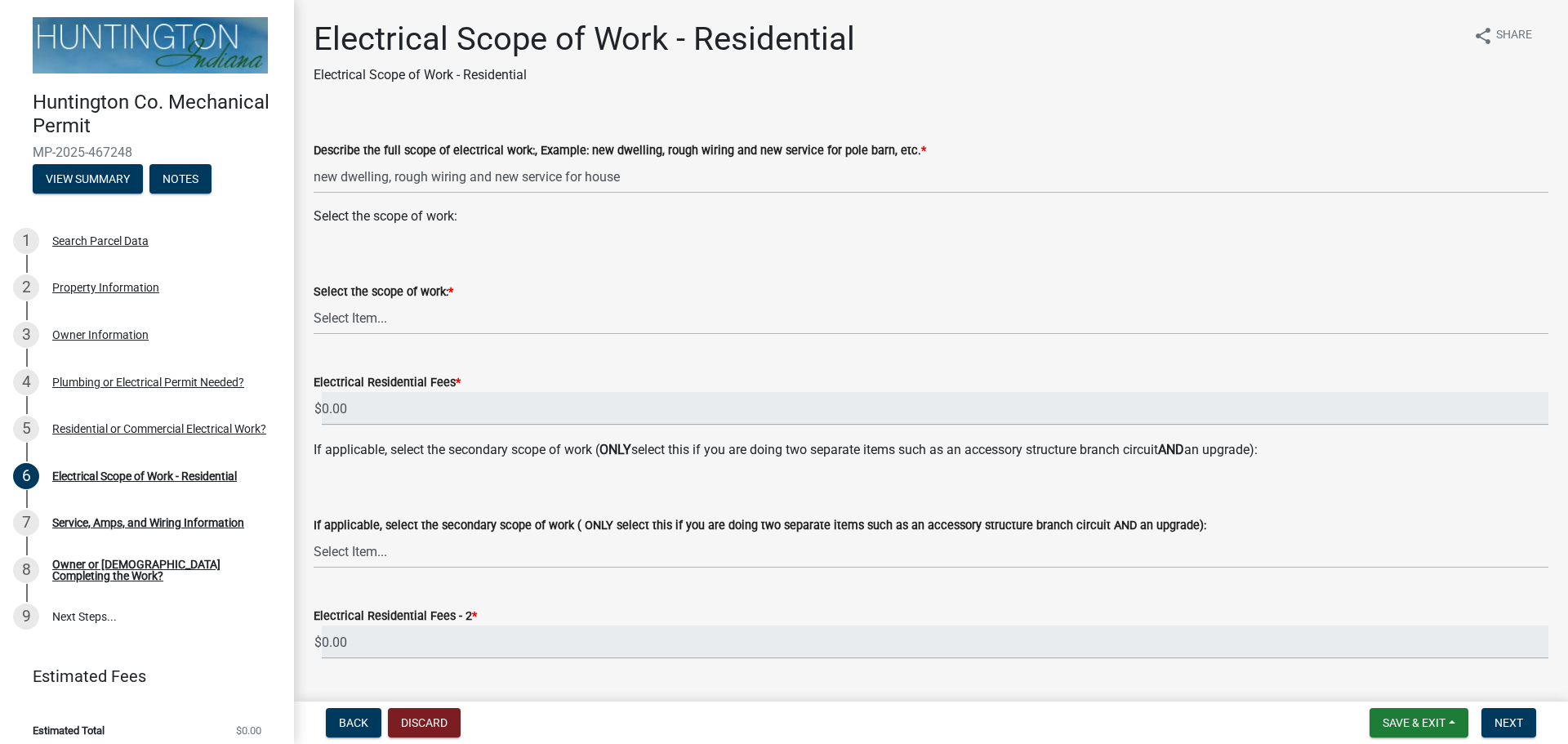
drag, startPoint x: 405, startPoint y: 282, endPoint x: 415, endPoint y: 275, distance: 12.2
click at [410, 276] on form "Select the scope of work: * Select Item... New Service (new meter base installa…" at bounding box center [930, 298] width 1234 height 73
click at [369, 319] on select "Select Item... New Service (new meter base installation) Upgrade (includes relo…" at bounding box center [930, 318] width 1234 height 34
click at [313, 302] on select "Select Item... New Service (new meter base installation) Upgrade (includes relo…" at bounding box center [930, 318] width 1234 height 34
select select "dd42b304-1511-40dc-9ec0-60ca8e786daf"
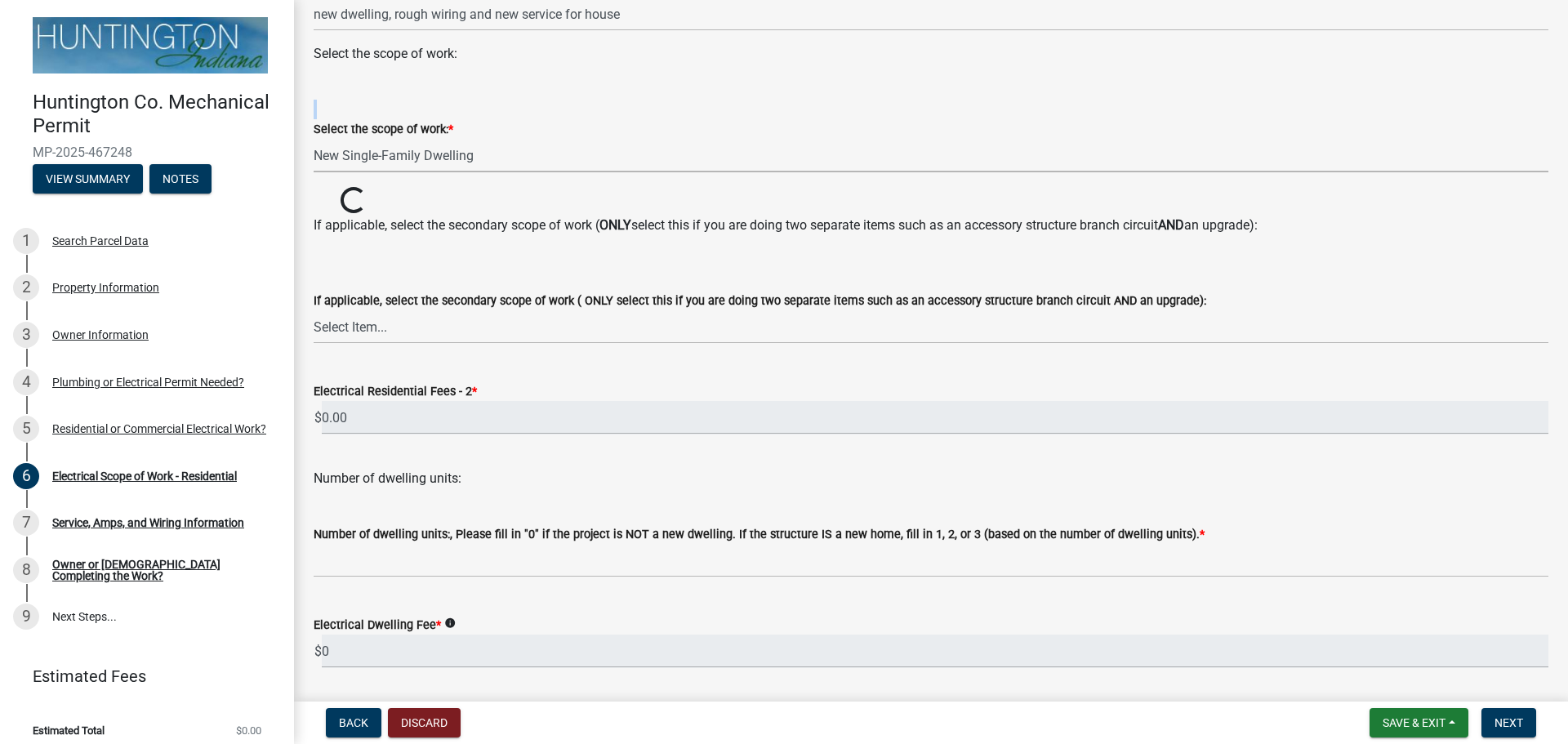
scroll to position [163, 0]
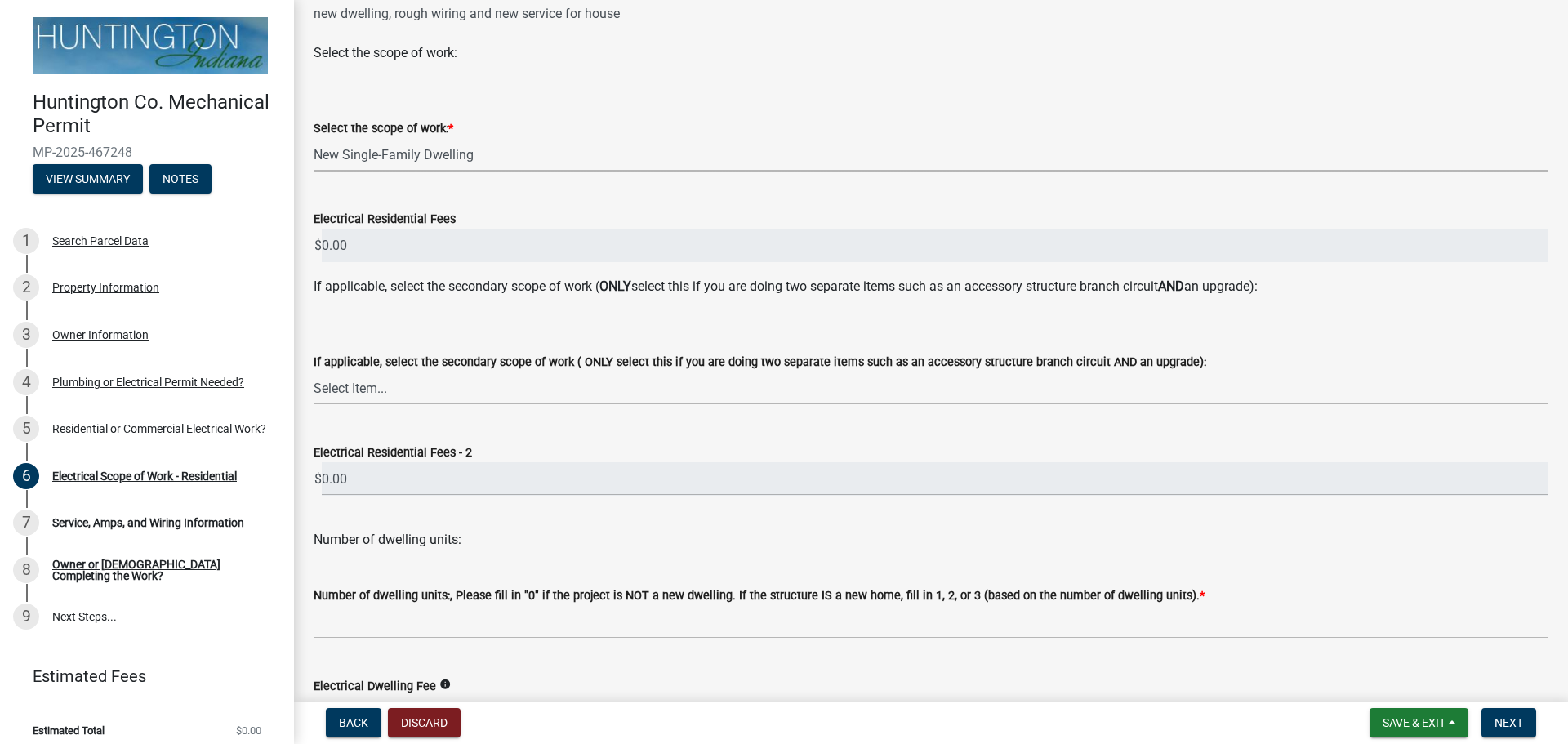
click at [398, 320] on div "If applicable, select the secondary scope of work ( ONLY select this if you are…" at bounding box center [930, 357] width 1234 height 96
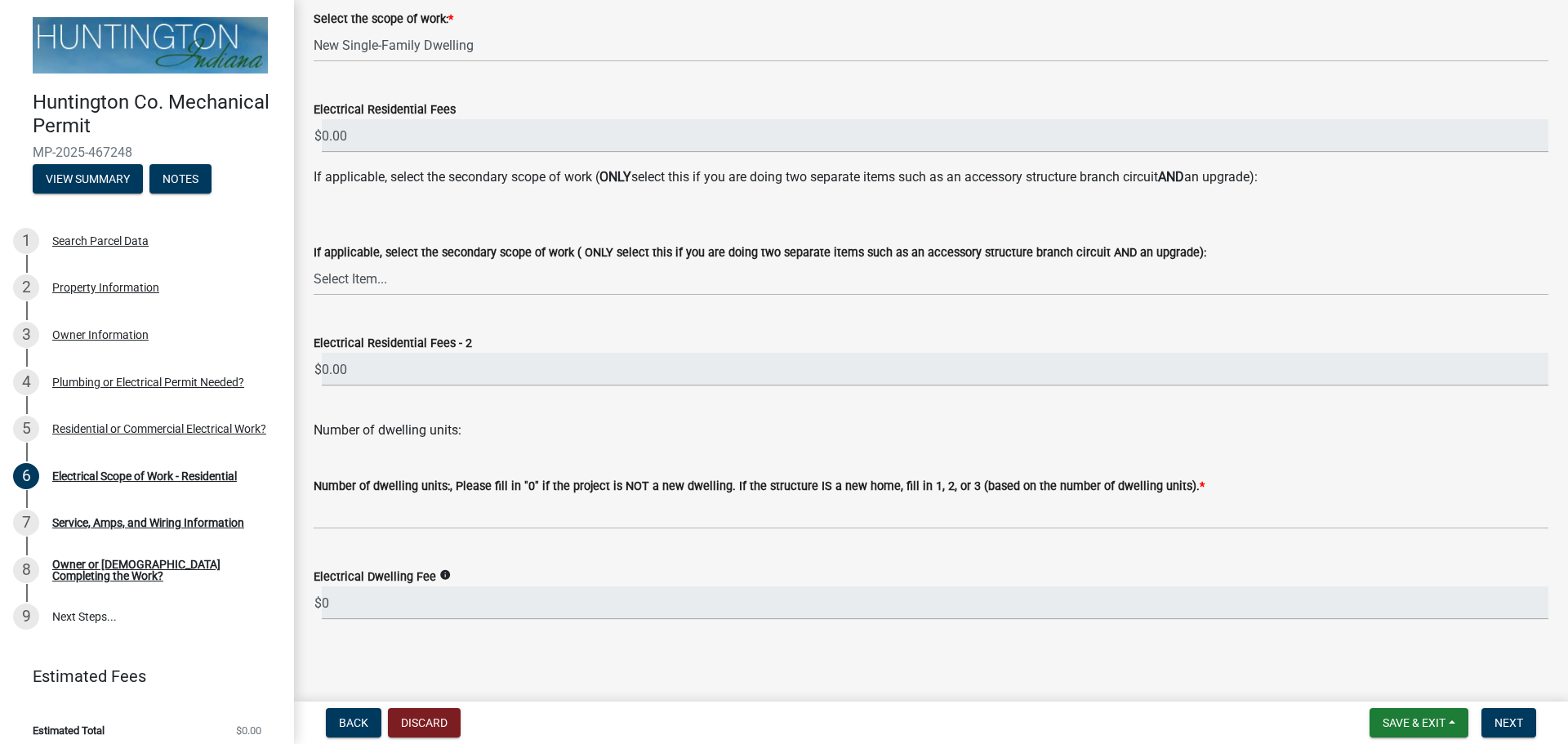
scroll to position [276, 0]
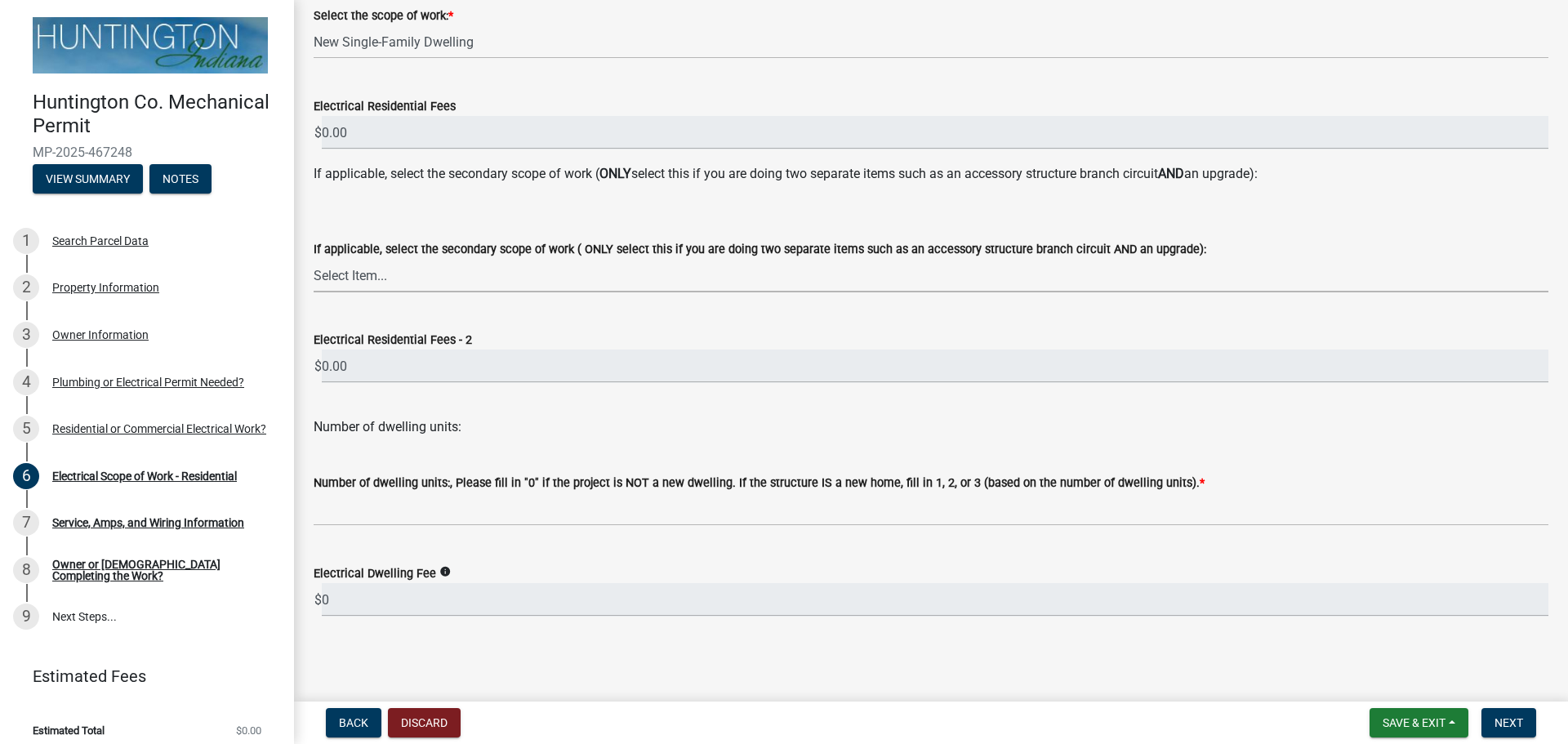
click at [372, 276] on select "Select Item... New Service (new meter base installation) Upgrade (includes relo…" at bounding box center [930, 275] width 1234 height 34
click at [380, 269] on select "Select Item... New Service (new meter base installation) Upgrade (includes relo…" at bounding box center [930, 275] width 1234 height 34
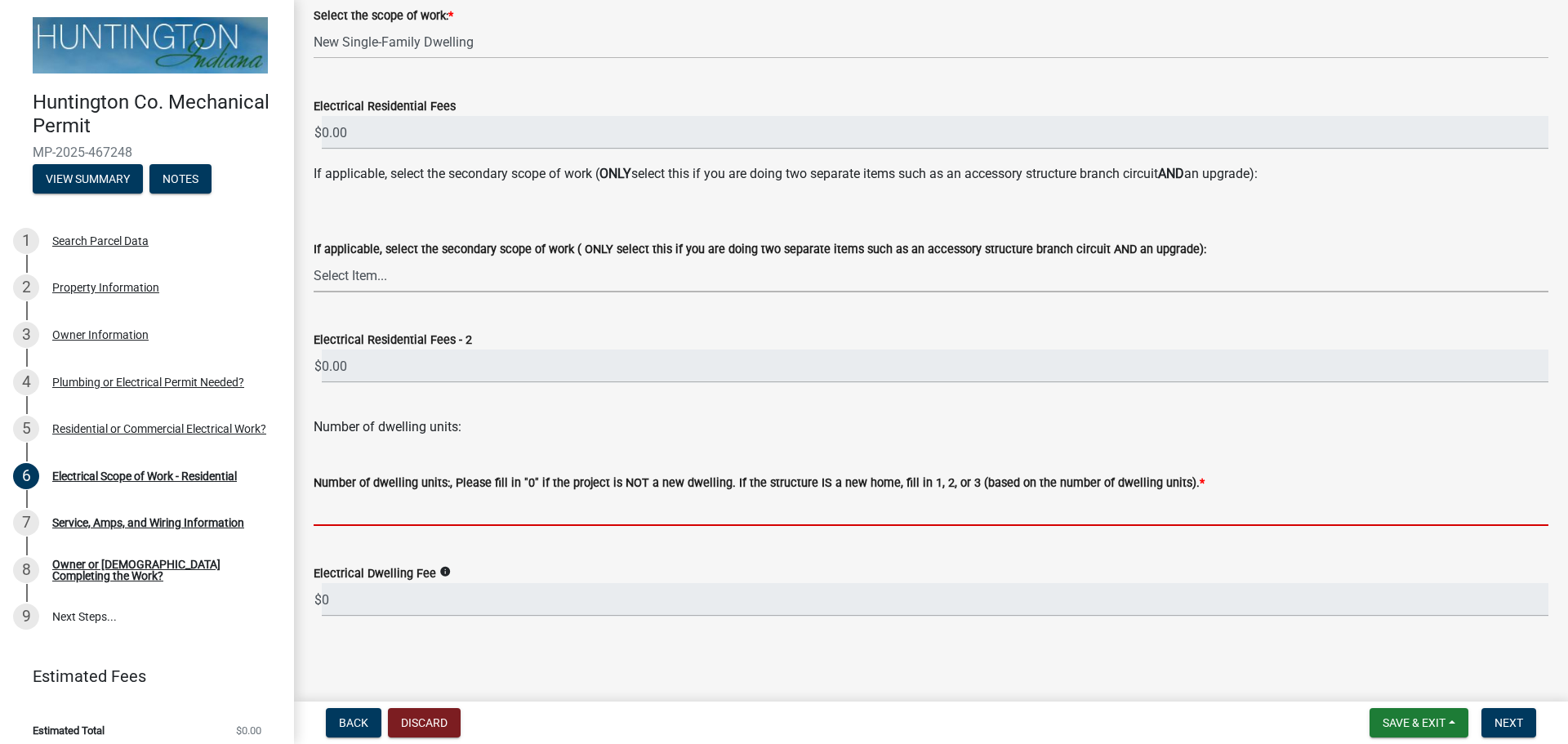
click at [424, 501] on input "text" at bounding box center [930, 509] width 1234 height 34
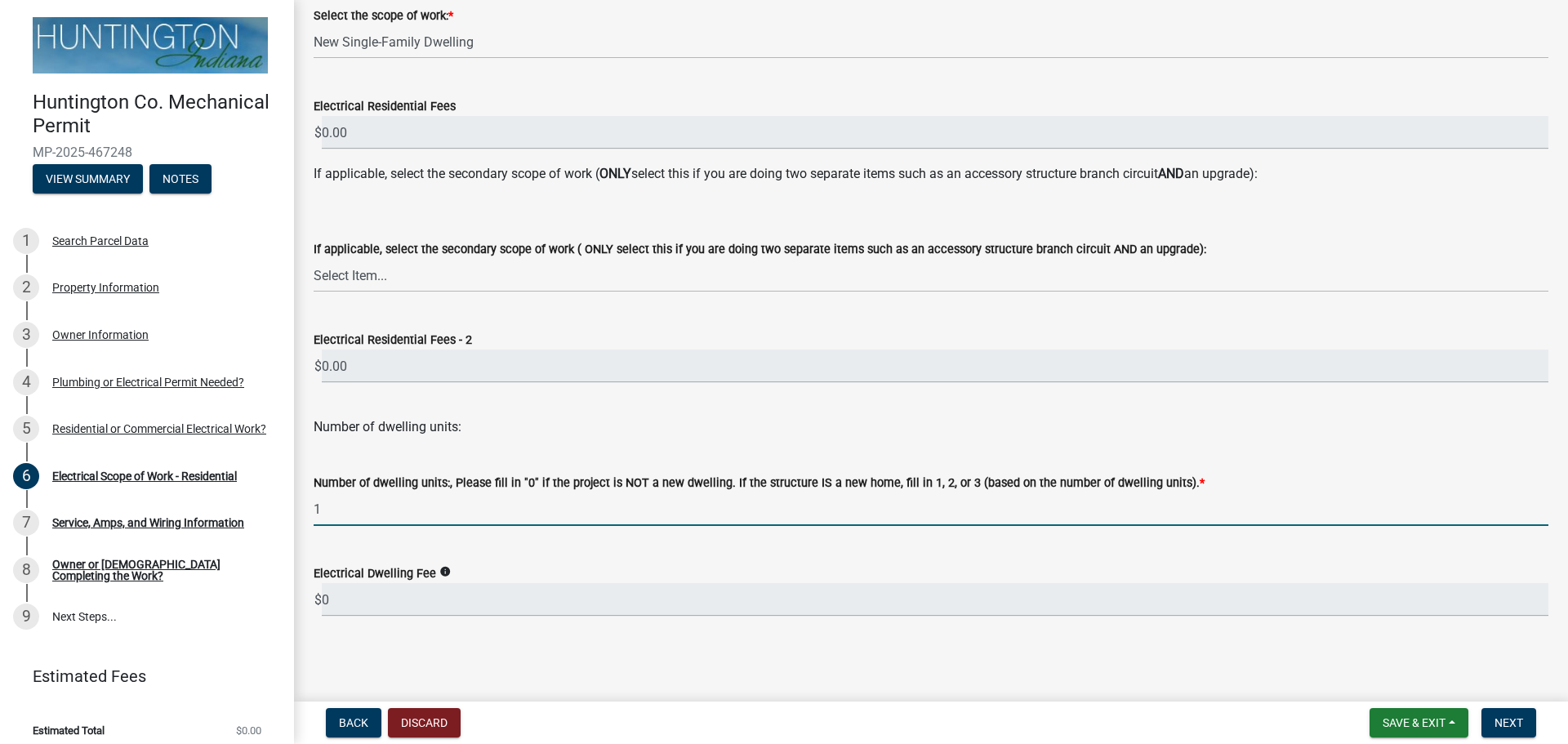
type input "1"
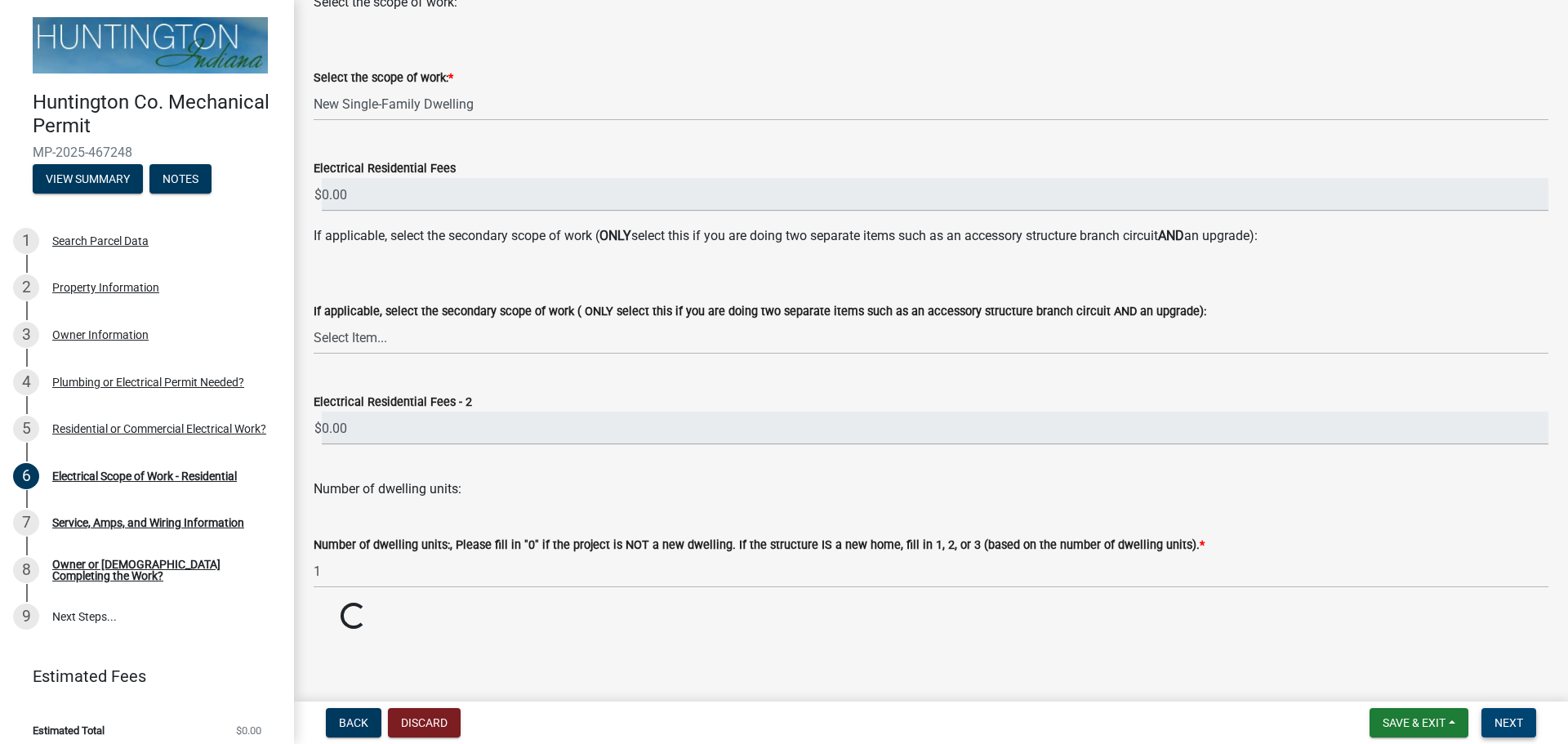
drag, startPoint x: 1492, startPoint y: 704, endPoint x: 1497, endPoint y: 712, distance: 9.4
click at [1493, 710] on wm-app "Huntington Co. Mechanical Permit MP-2025-467248 View Summary Notes 1 Search Par…" at bounding box center [784, 372] width 1568 height 744
click at [1499, 716] on span "Next" at bounding box center [1508, 722] width 28 height 13
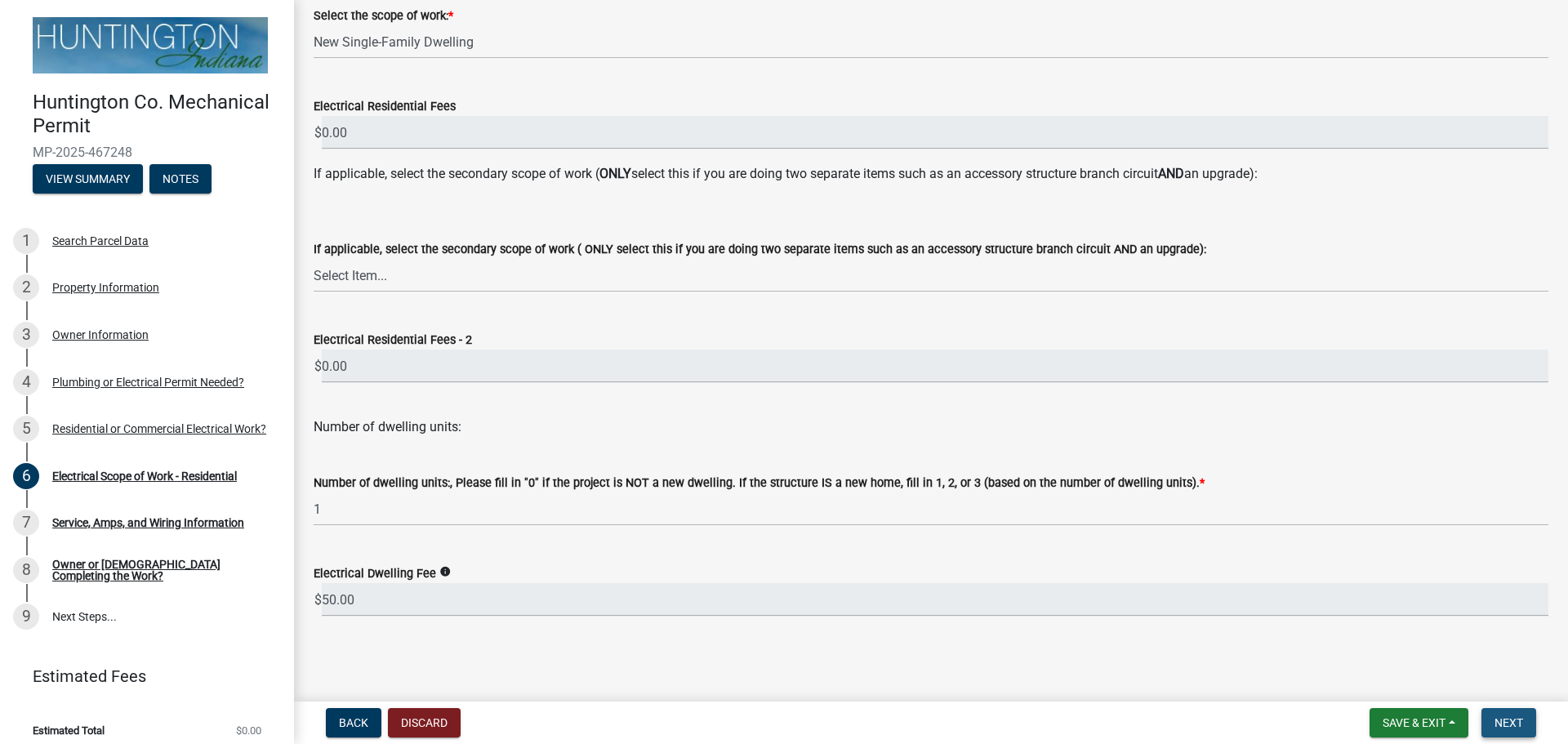
click at [1486, 716] on button "Next" at bounding box center [1508, 723] width 54 height 29
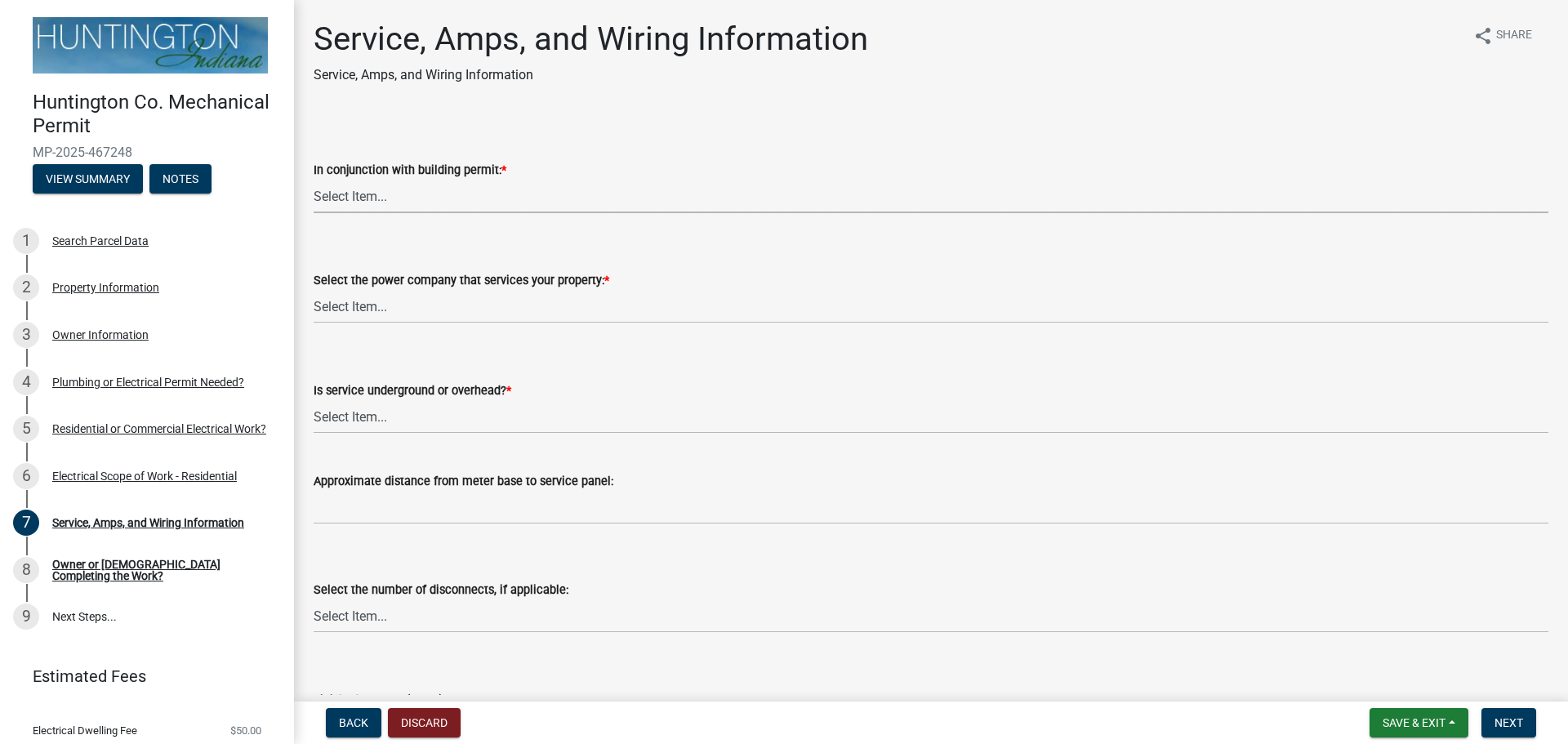
click at [385, 207] on select "Select Item... Yes No" at bounding box center [930, 196] width 1234 height 34
click at [313, 179] on select "Select Item... Yes No" at bounding box center [930, 196] width 1234 height 34
select select "93f45f8b-0008-4bc3-ad99-7edf3db31922"
click at [368, 311] on select "Select Item... Duke Energy Northeastern REMC Wabash County REMC [PERSON_NAME] U…" at bounding box center [930, 307] width 1234 height 34
click at [313, 290] on select "Select Item... Duke Energy Northeastern REMC Wabash County REMC [PERSON_NAME] U…" at bounding box center [930, 307] width 1234 height 34
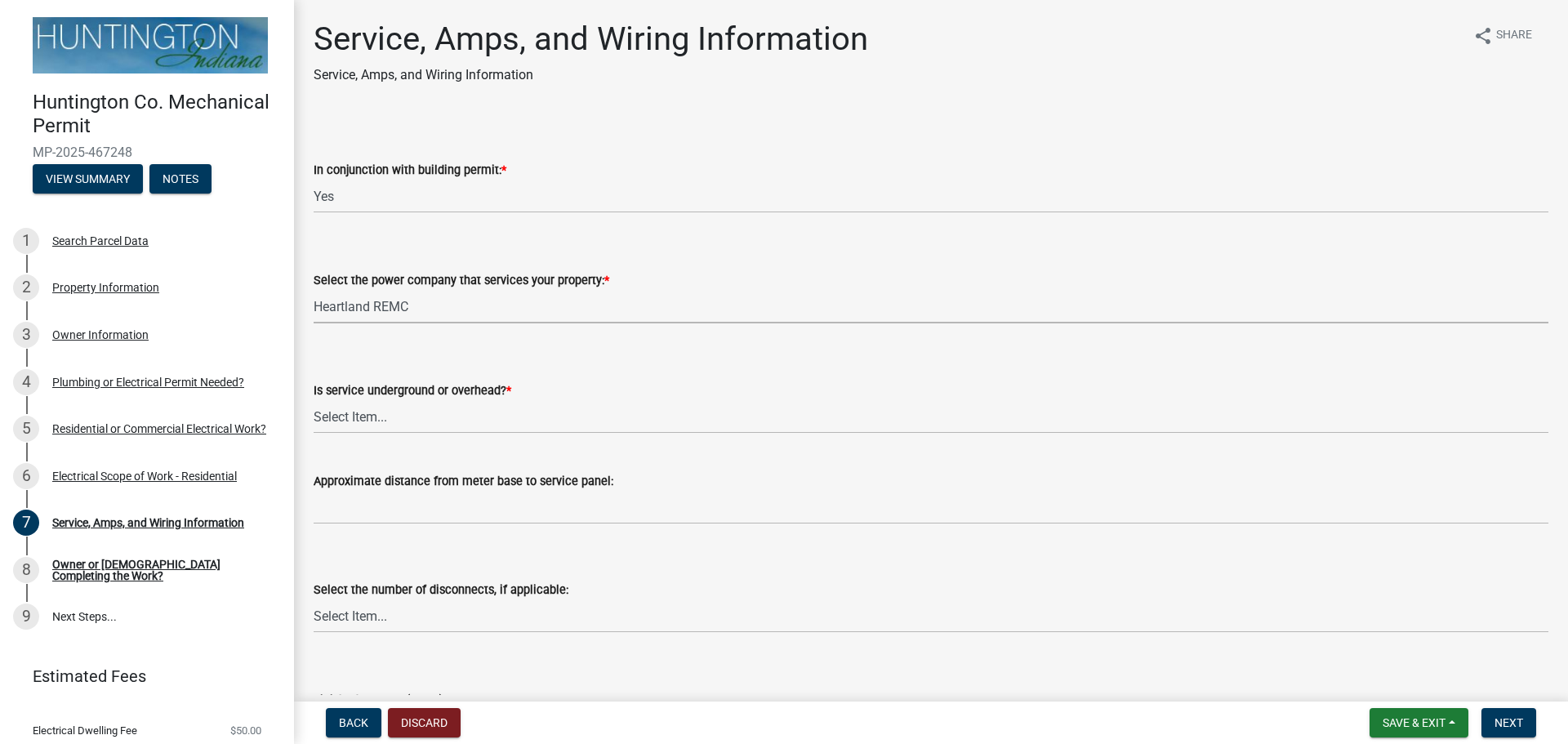
select select "c367502c-c792-4ca6-b28c-e3bf444e9dd0"
click at [367, 424] on select "Select Item... Underground Overhead" at bounding box center [930, 417] width 1234 height 34
click at [313, 401] on select "Select Item... Underground Overhead" at bounding box center [930, 417] width 1234 height 34
select select "ae88532c-6f26-494f-9fbf-7b0ffd7225c9"
click at [406, 621] on select "Select Item... one two three four or more No Disconnects" at bounding box center [930, 616] width 1234 height 34
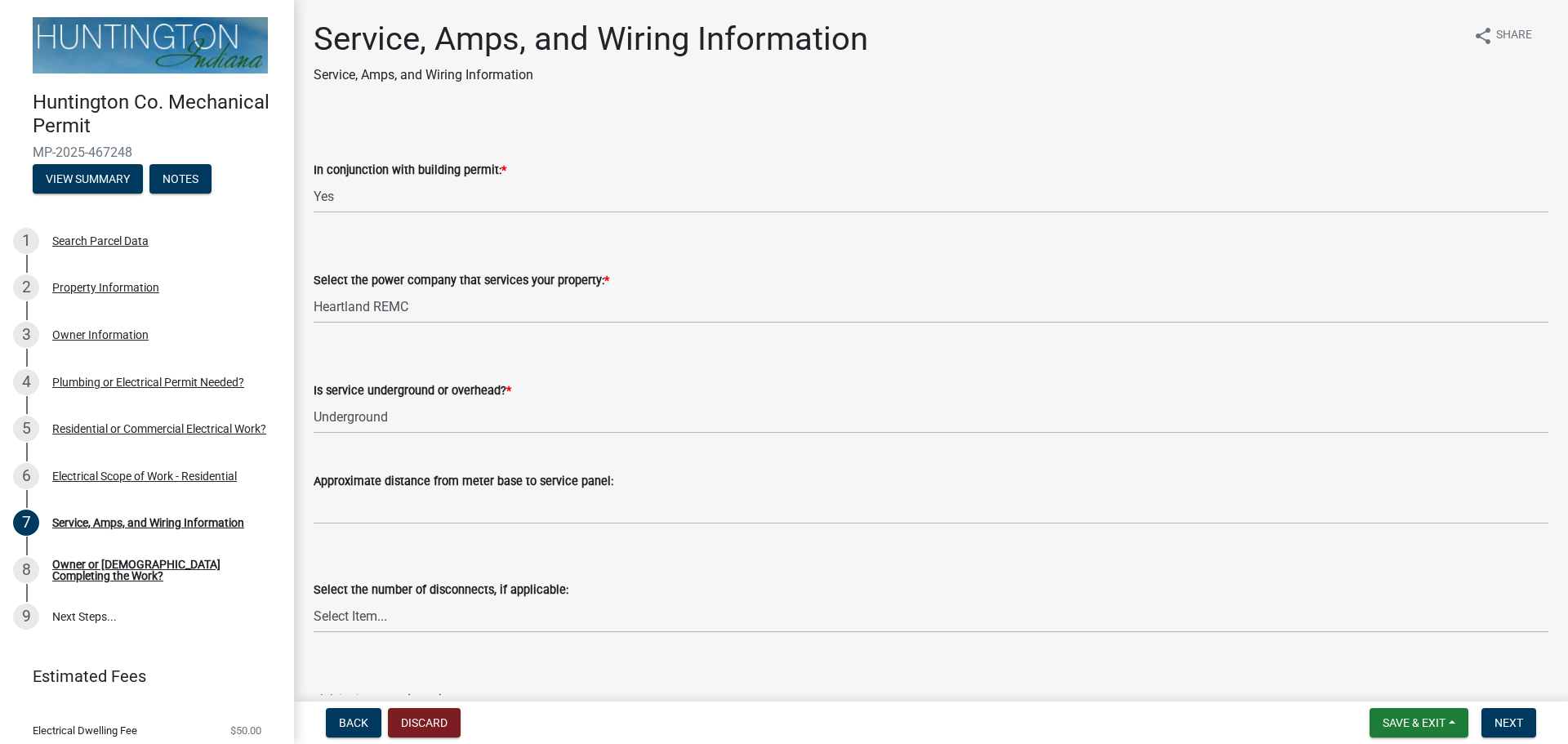
click at [754, 334] on wm-data-entity-input "Select the power company that services your property: * Select Item... Duke Ene…" at bounding box center [930, 283] width 1234 height 111
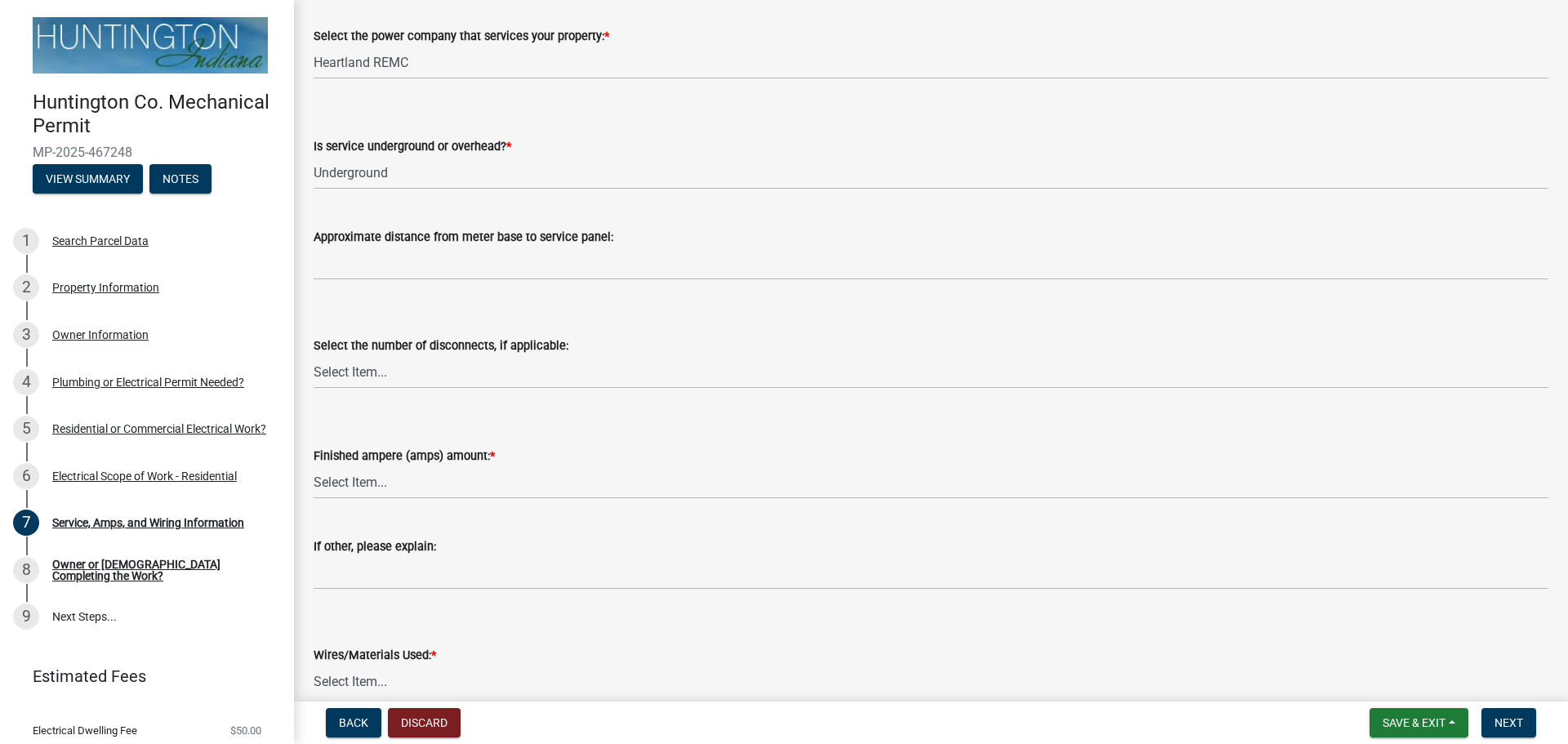
scroll to position [245, 0]
click at [323, 481] on select "Select Item... 100 amp 200 amp 400 amp other" at bounding box center [930, 481] width 1234 height 34
click at [313, 465] on select "Select Item... 100 amp 200 amp 400 amp other" at bounding box center [930, 481] width 1234 height 34
select select "52fa69e5-daca-4c9d-b8ea-25949d23d97a"
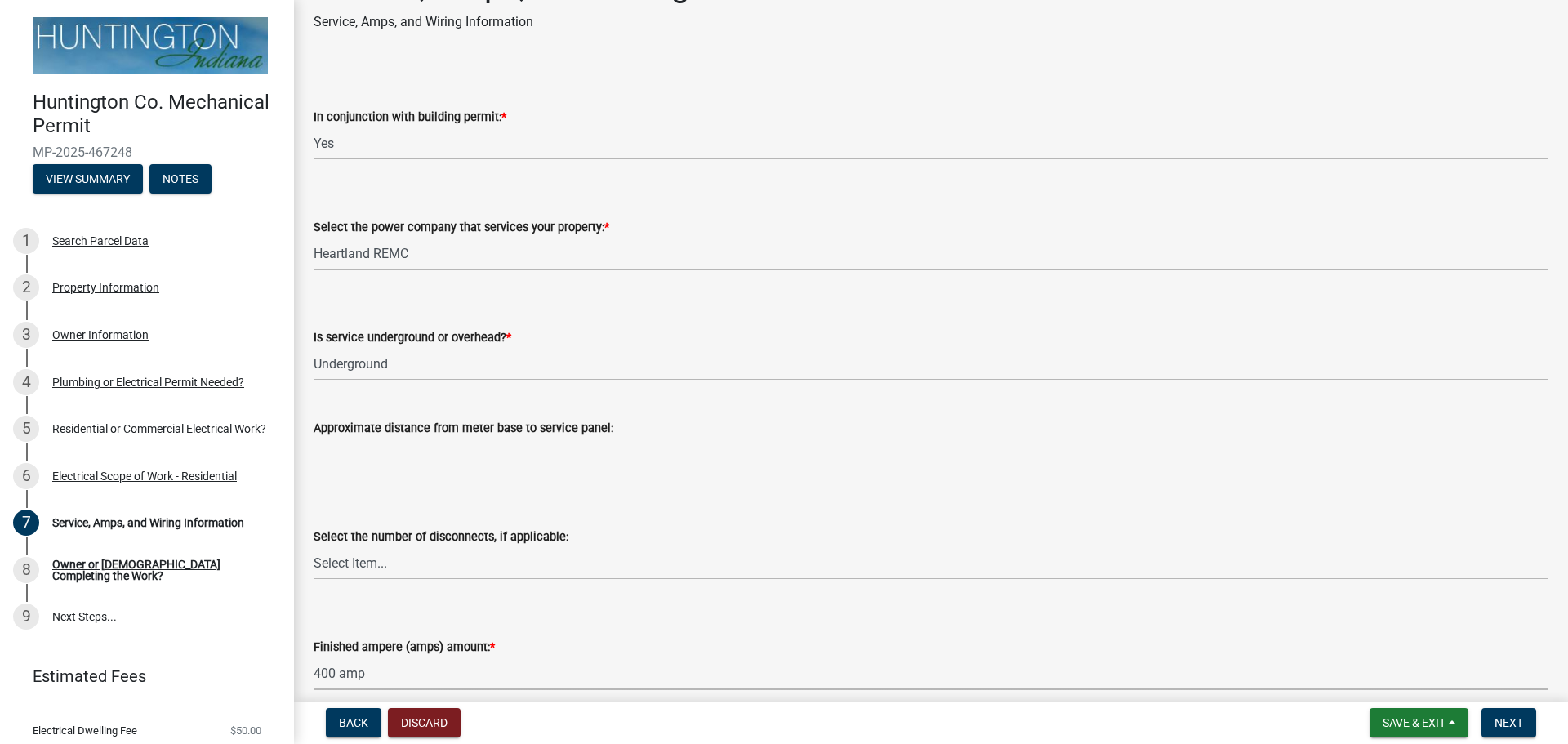
scroll to position [81, 0]
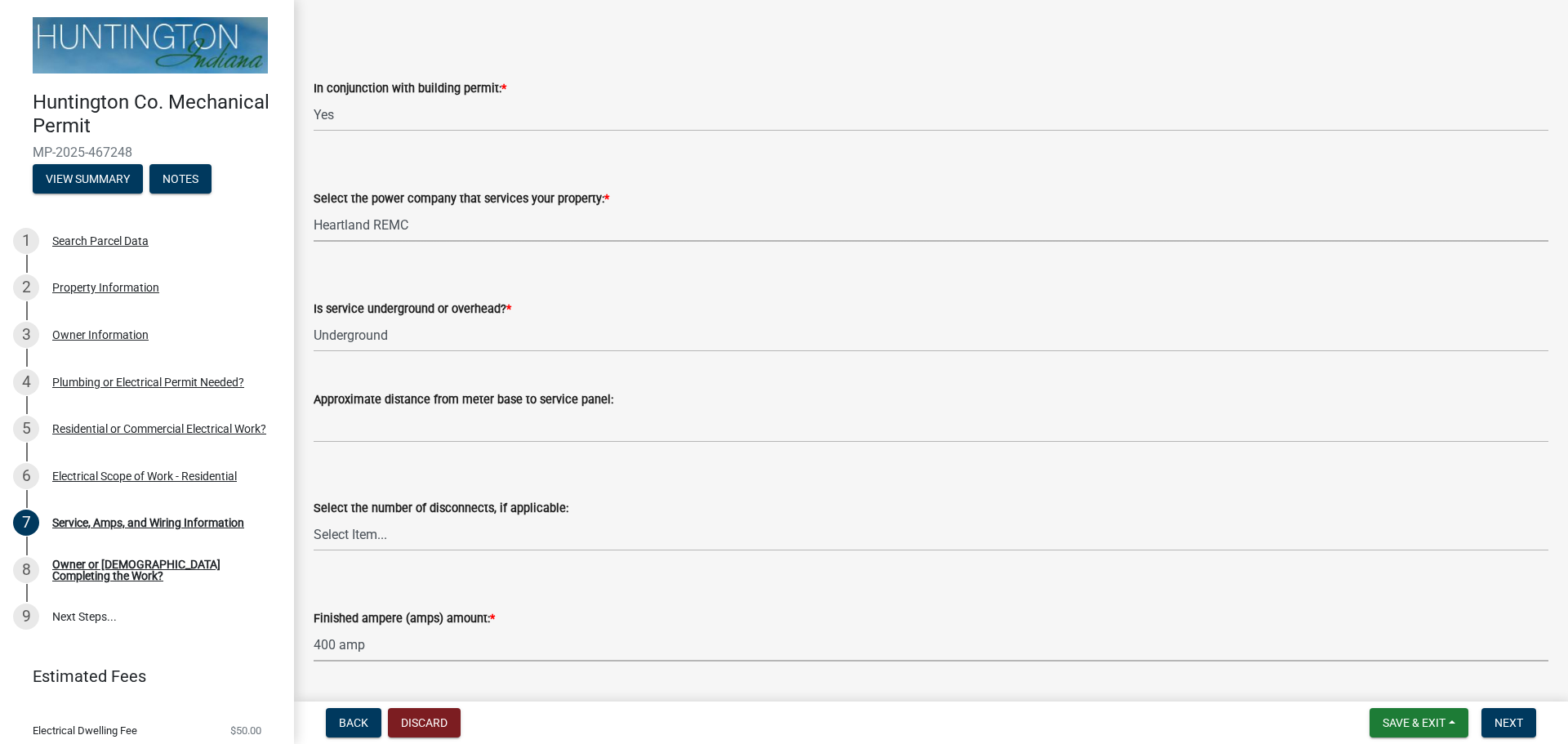
click at [467, 230] on select "Select Item... Duke Energy Northeastern REMC Wabash County REMC [PERSON_NAME] U…" at bounding box center [930, 225] width 1234 height 34
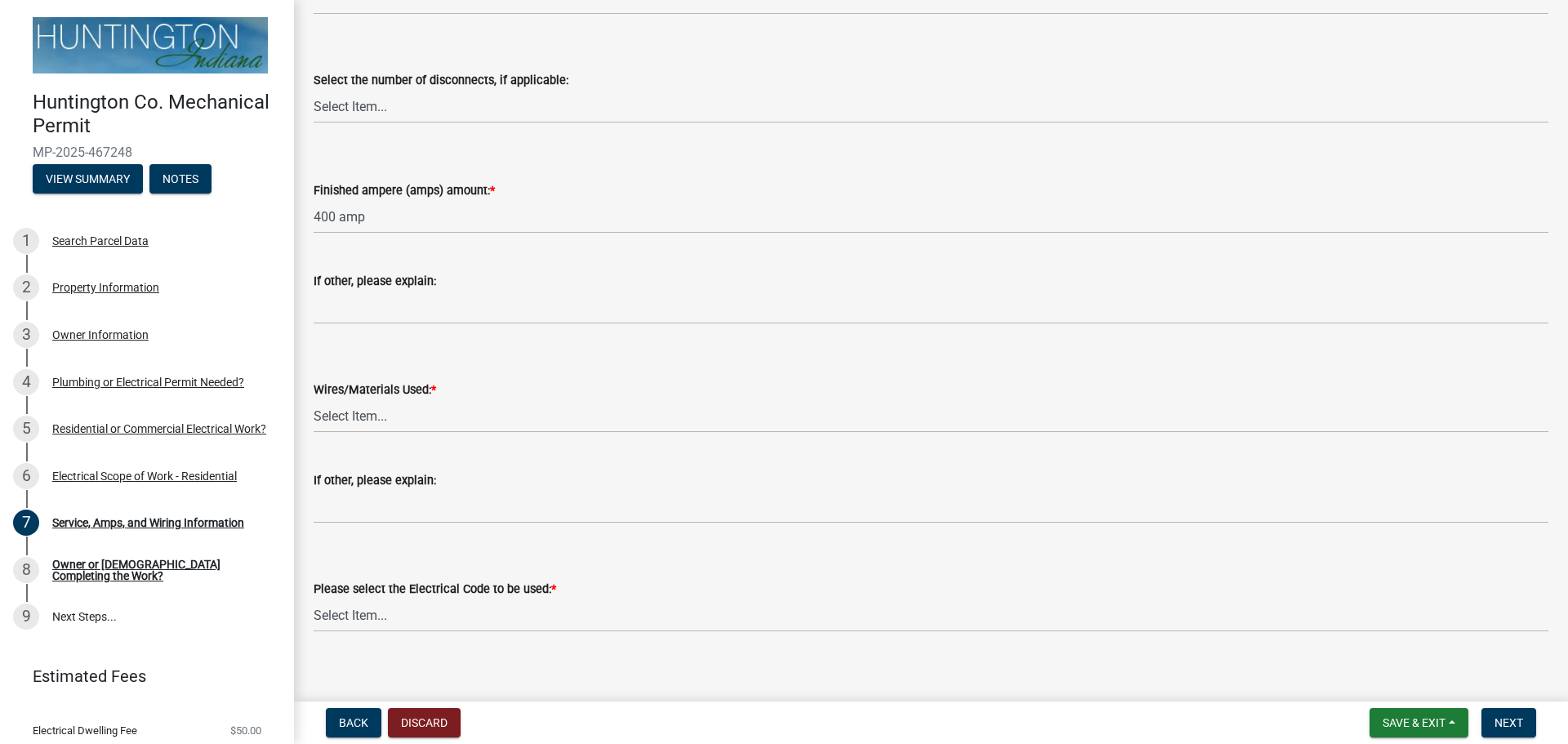
scroll to position [525, 0]
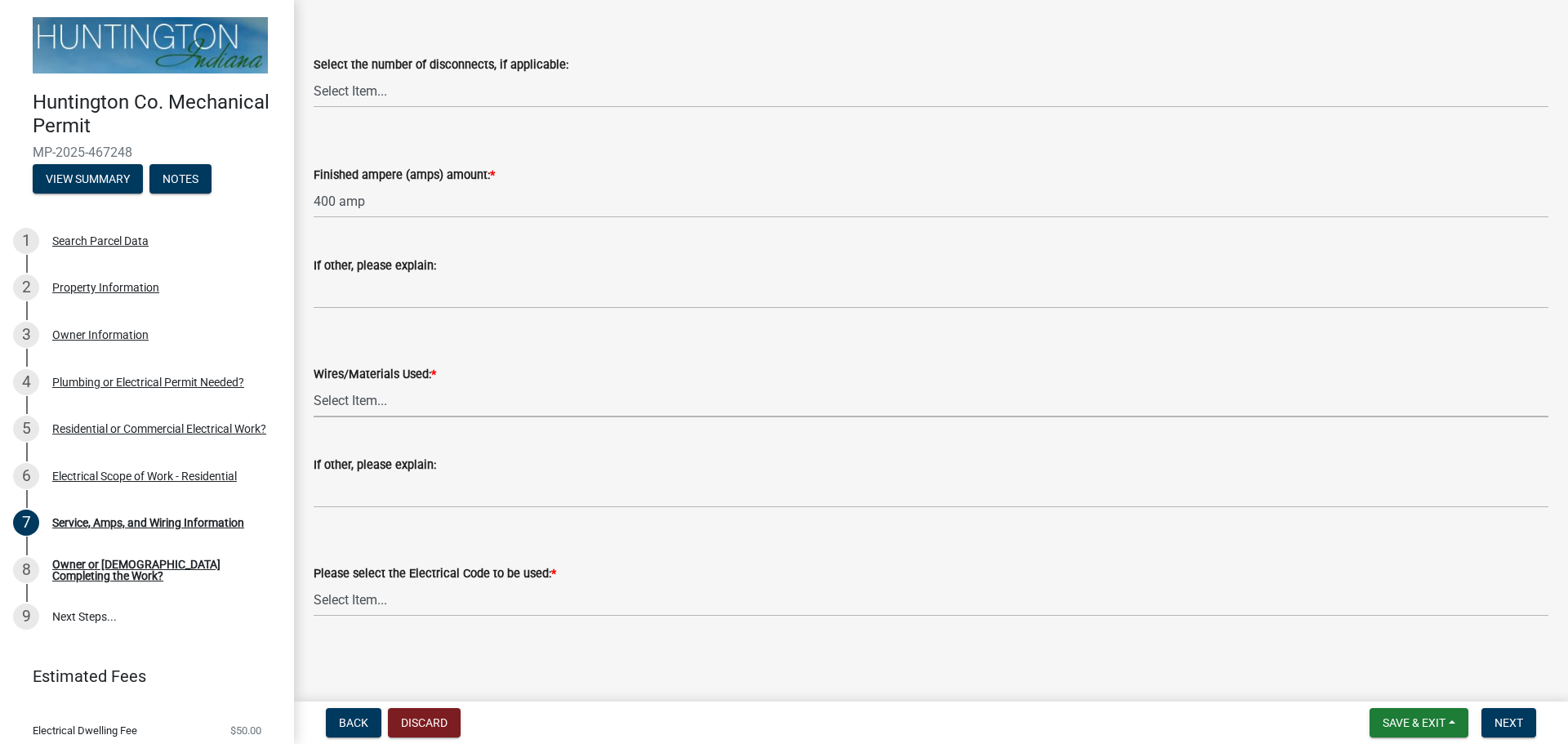
click at [328, 399] on select "Select Item... 2 AWG Aluminum 4 AWG Copper 2-4/0 or 1-1/0 Aluminum 2/0 Copper 2…" at bounding box center [930, 401] width 1234 height 34
click at [313, 384] on select "Select Item... 2 AWG Aluminum 4 AWG Copper 2-4/0 or 1-1/0 Aluminum 2/0 Copper 2…" at bounding box center [930, 401] width 1234 height 34
select select "6b87888a-4deb-48a2-ac11-26351d48ff00"
click at [329, 604] on select "Select Item... [US_STATE] Electrical Code One & Two Family Dwelling Code" at bounding box center [930, 599] width 1234 height 34
click at [313, 583] on select "Select Item... [US_STATE] Electrical Code One & Two Family Dwelling Code" at bounding box center [930, 599] width 1234 height 34
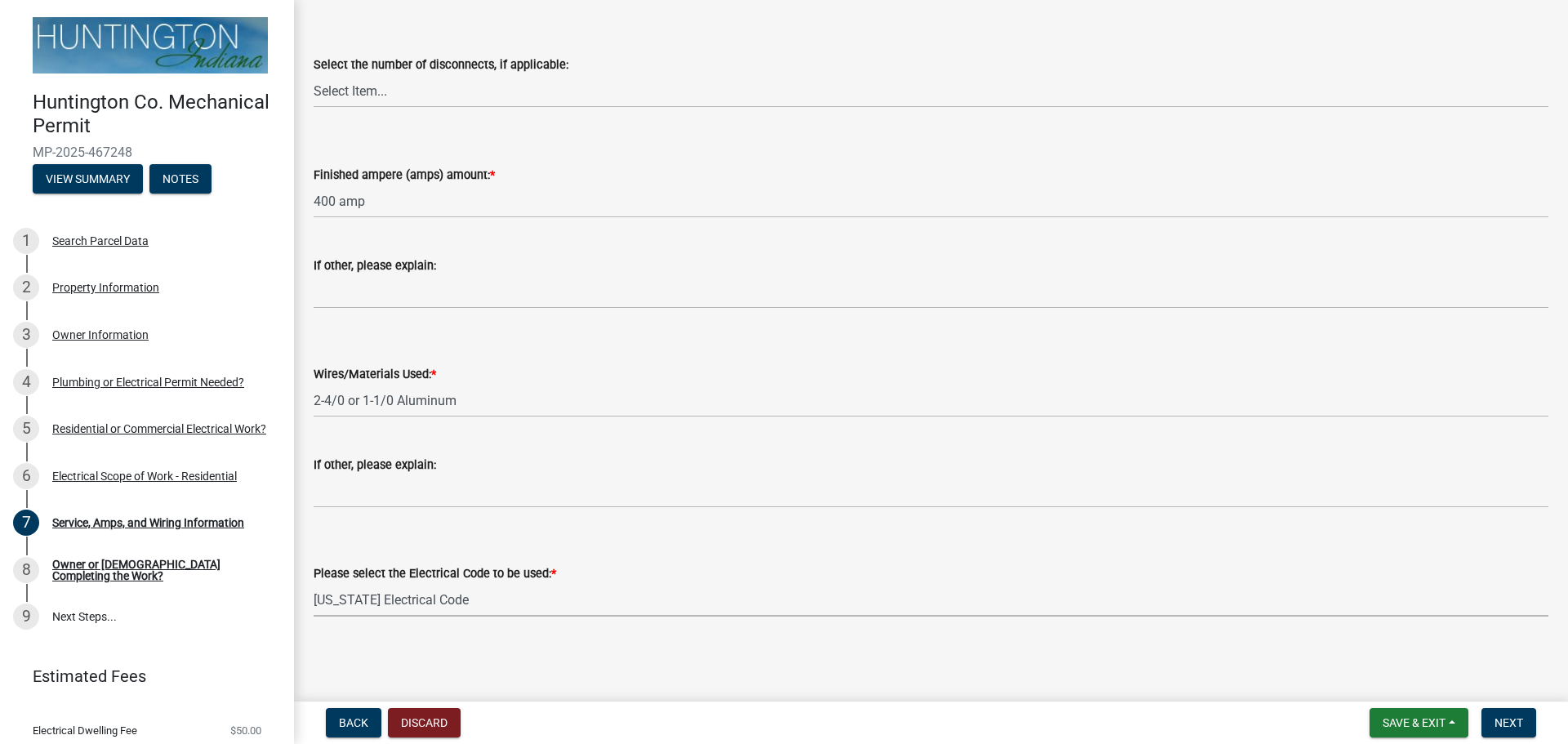
select select "5aeea631-e80a-4ba0-b39f-f5c26114ddfc"
click at [1504, 732] on button "Next" at bounding box center [1508, 723] width 54 height 29
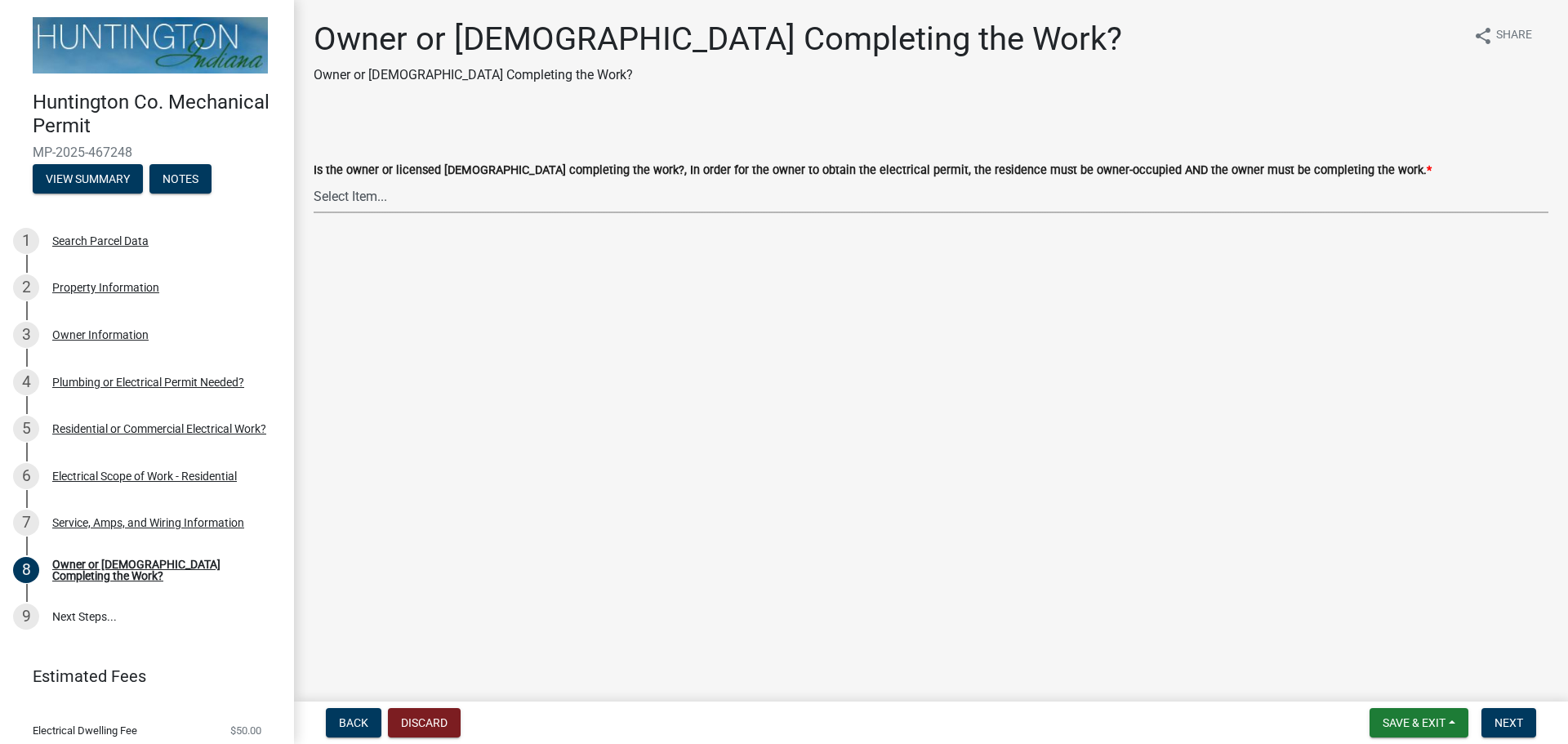
click at [346, 188] on select "Select Item... owner contractor" at bounding box center [930, 196] width 1234 height 34
click at [313, 179] on select "Select Item... owner contractor" at bounding box center [930, 196] width 1234 height 34
select select "408e0cf4-d53f-4268-b860-e8792218a171"
click at [1496, 727] on span "Next" at bounding box center [1508, 722] width 28 height 13
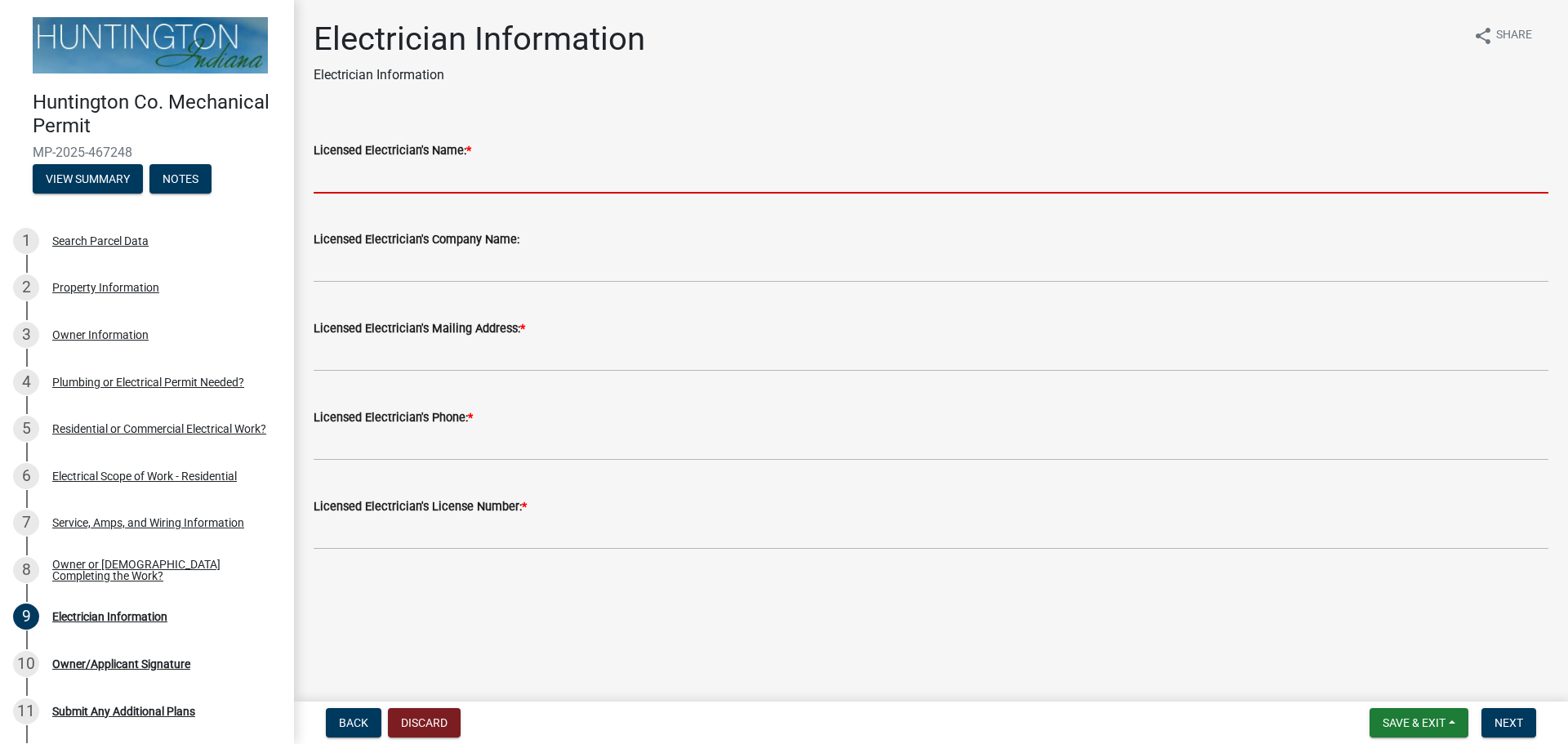
click at [359, 183] on input "Licensed Electrician's Name: *" at bounding box center [930, 177] width 1234 height 34
type input "w"
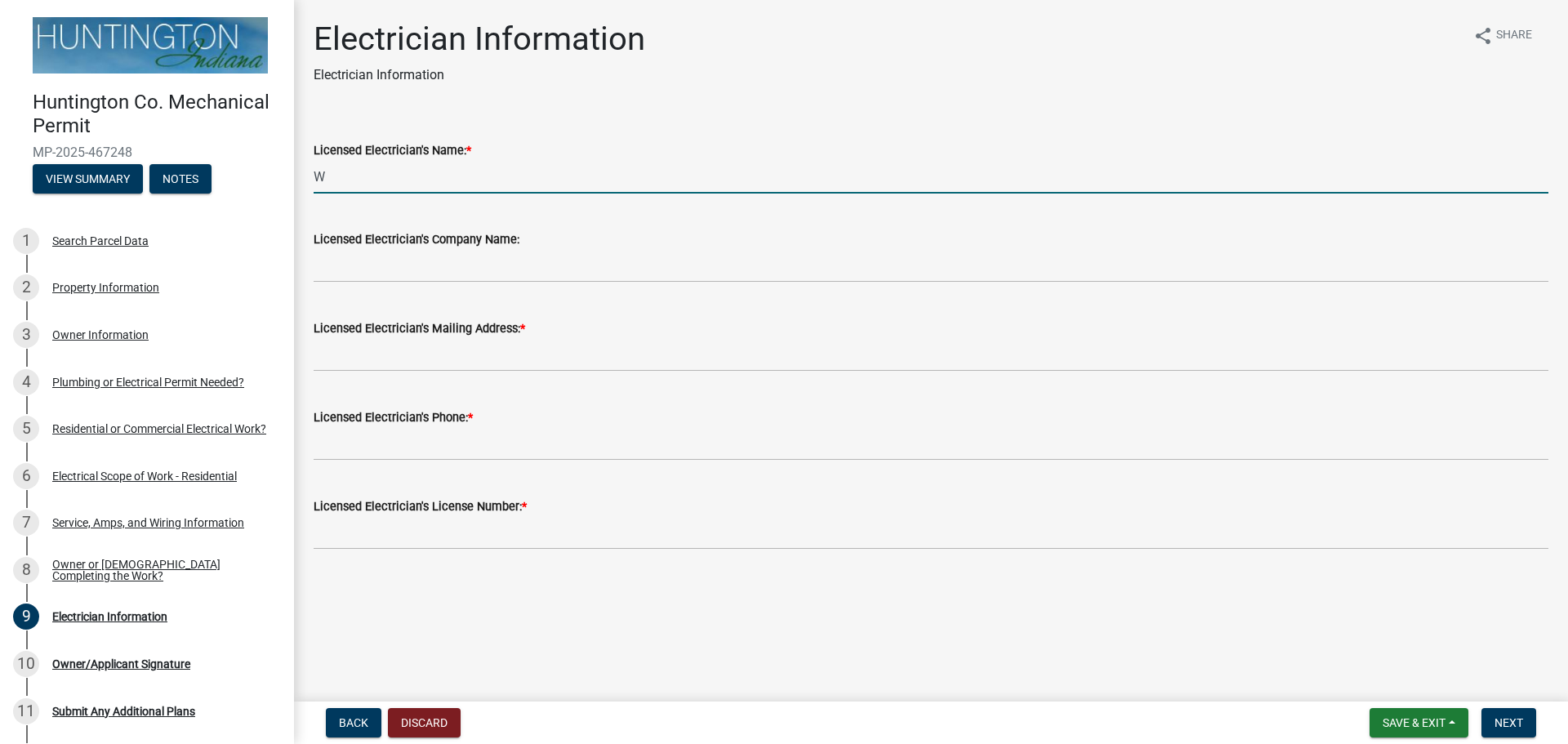
type input "[PERSON_NAME]"
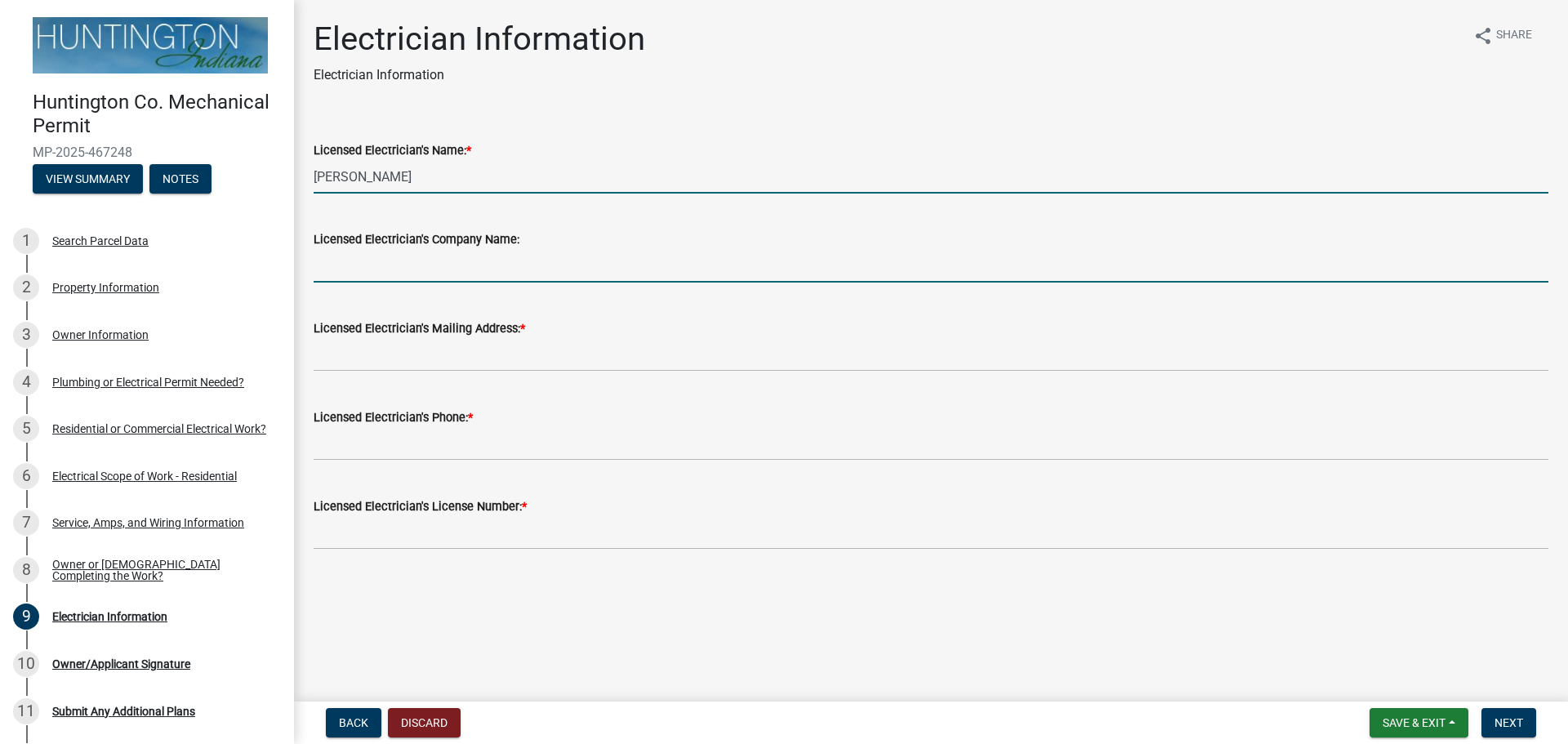
click at [409, 268] on input "Licensed Electrician's Company Name:" at bounding box center [930, 266] width 1234 height 34
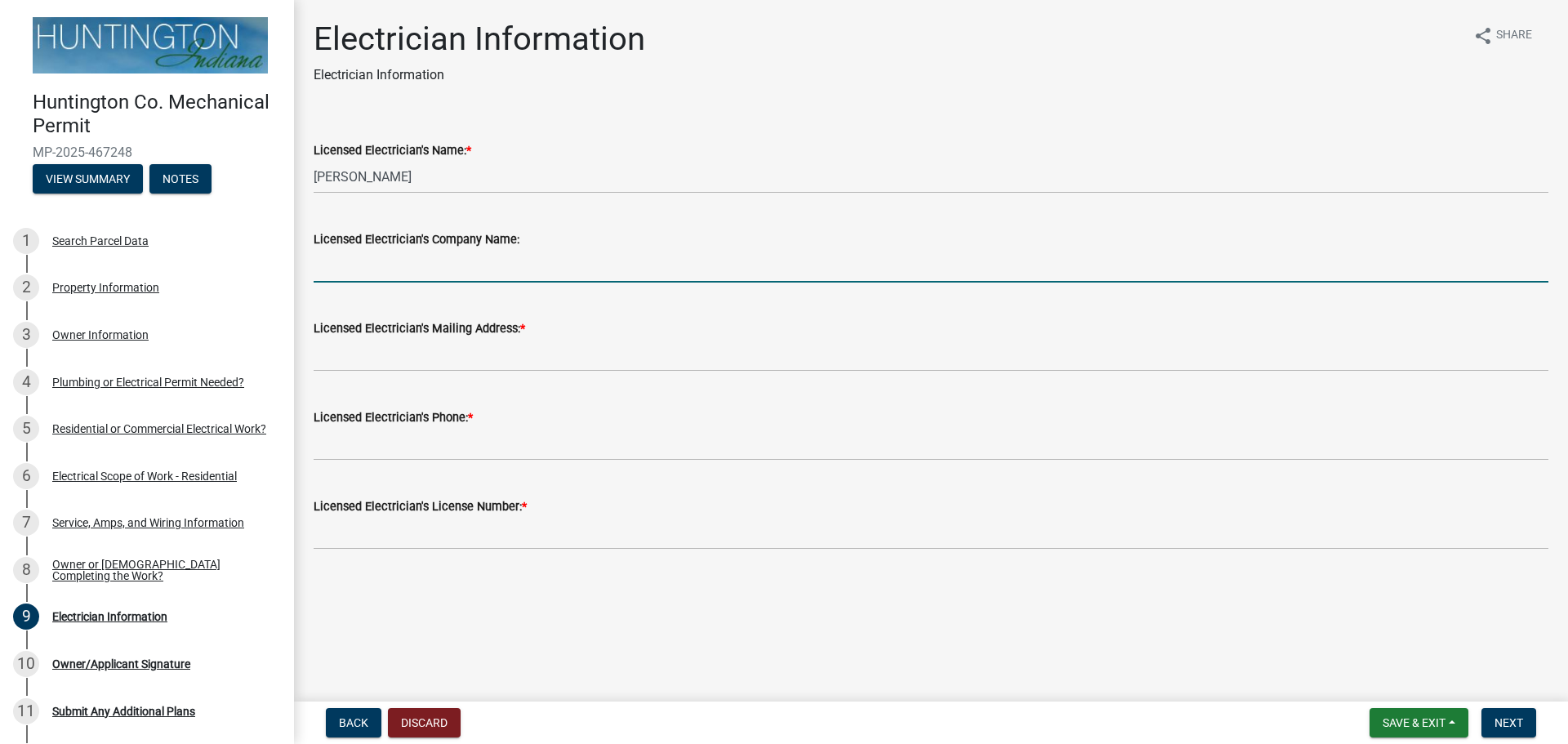
type input "FAIRFIELD ELECTRIC, INC"
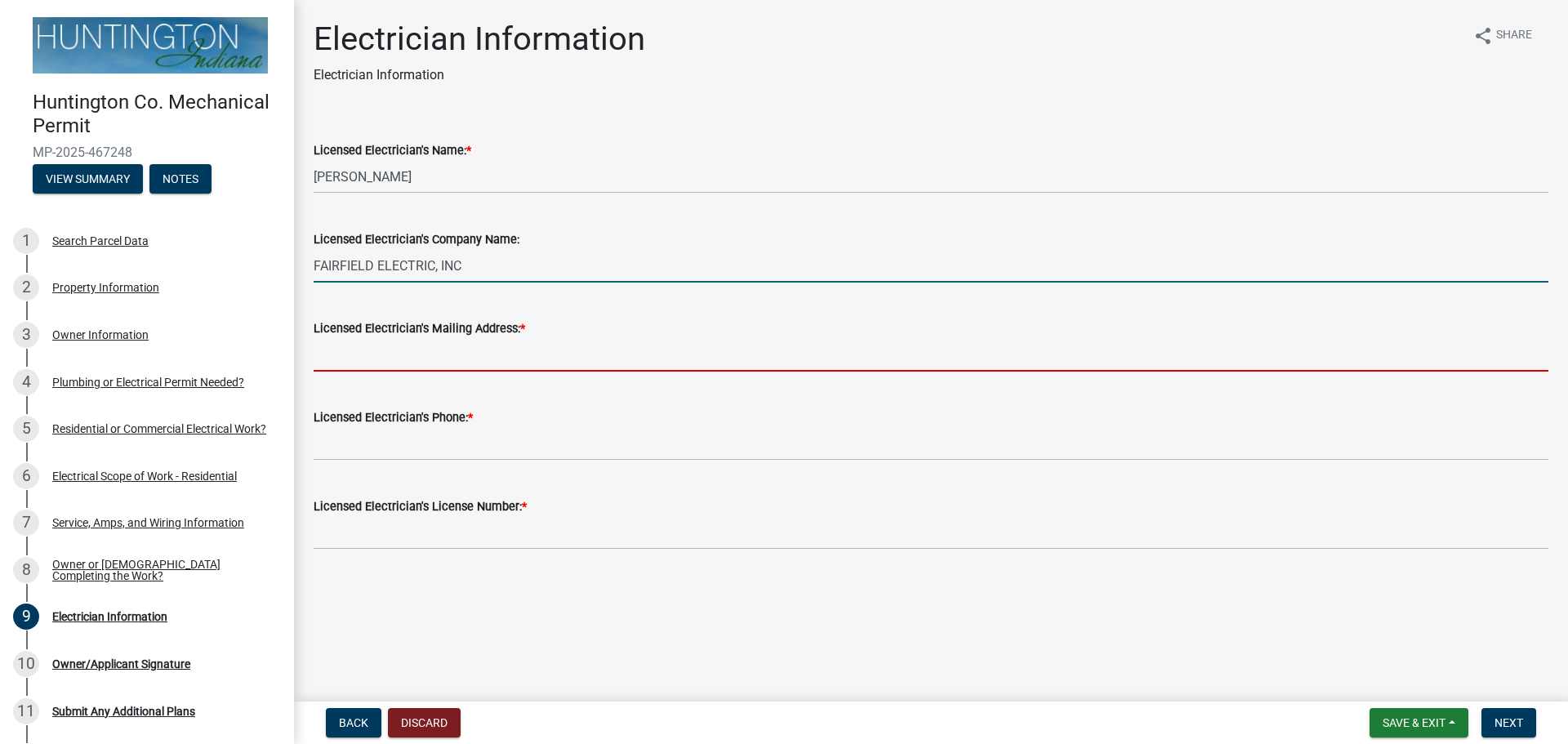
click at [412, 346] on input "Licensed Electrician's Mailing Address: *" at bounding box center [930, 355] width 1234 height 34
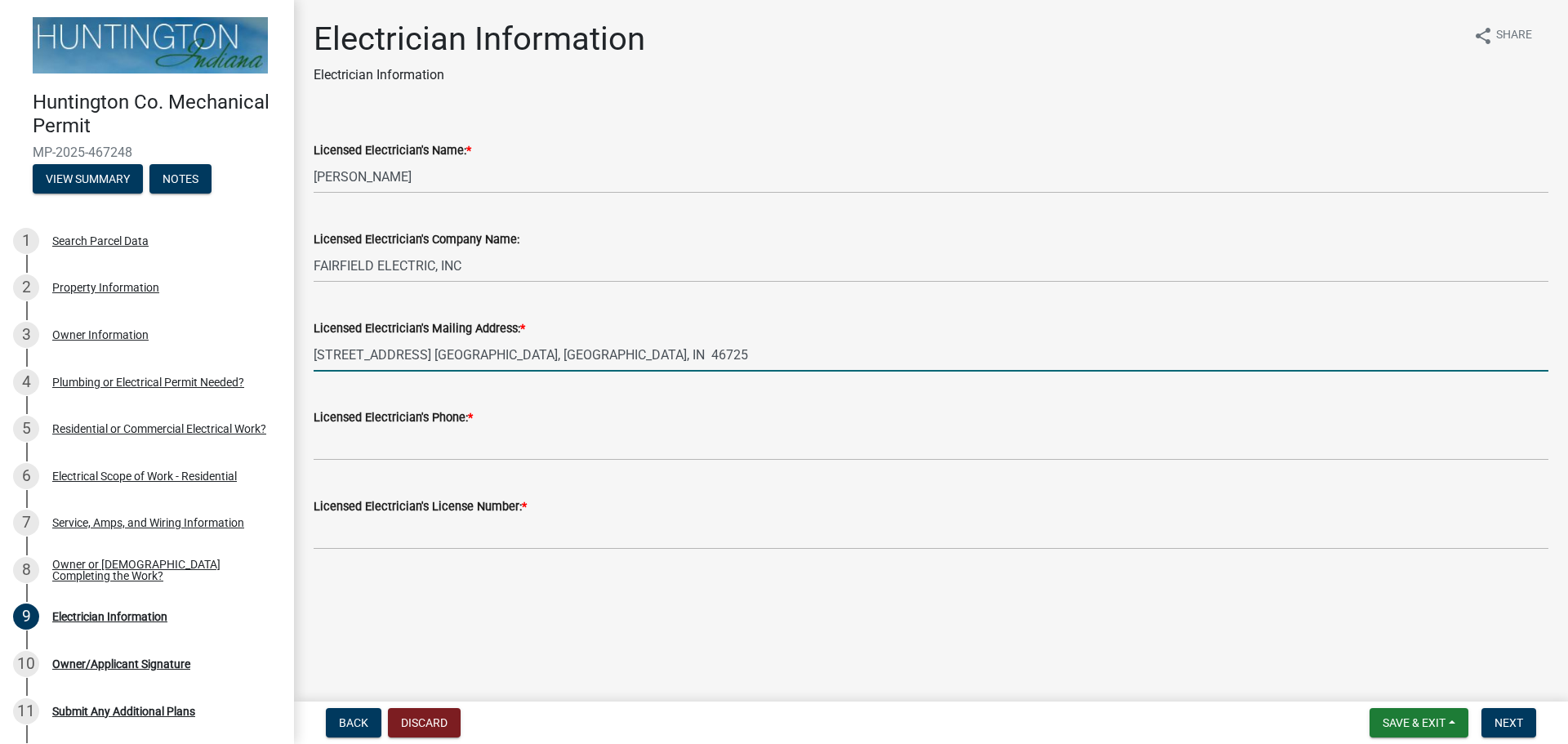
type input "[STREET_ADDRESS] [GEOGRAPHIC_DATA], [GEOGRAPHIC_DATA], IN 46725"
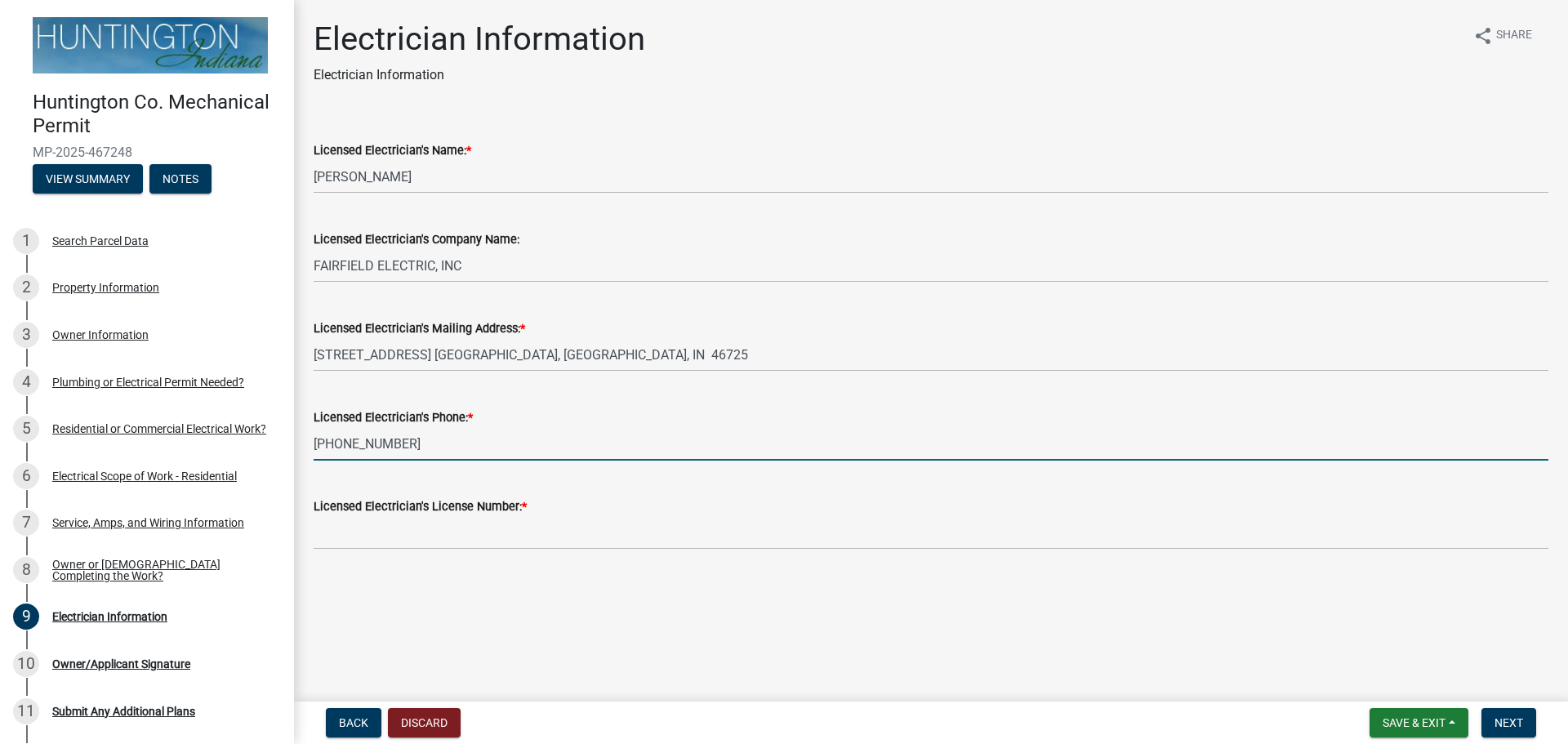
type input "[PHONE_NUMBER]"
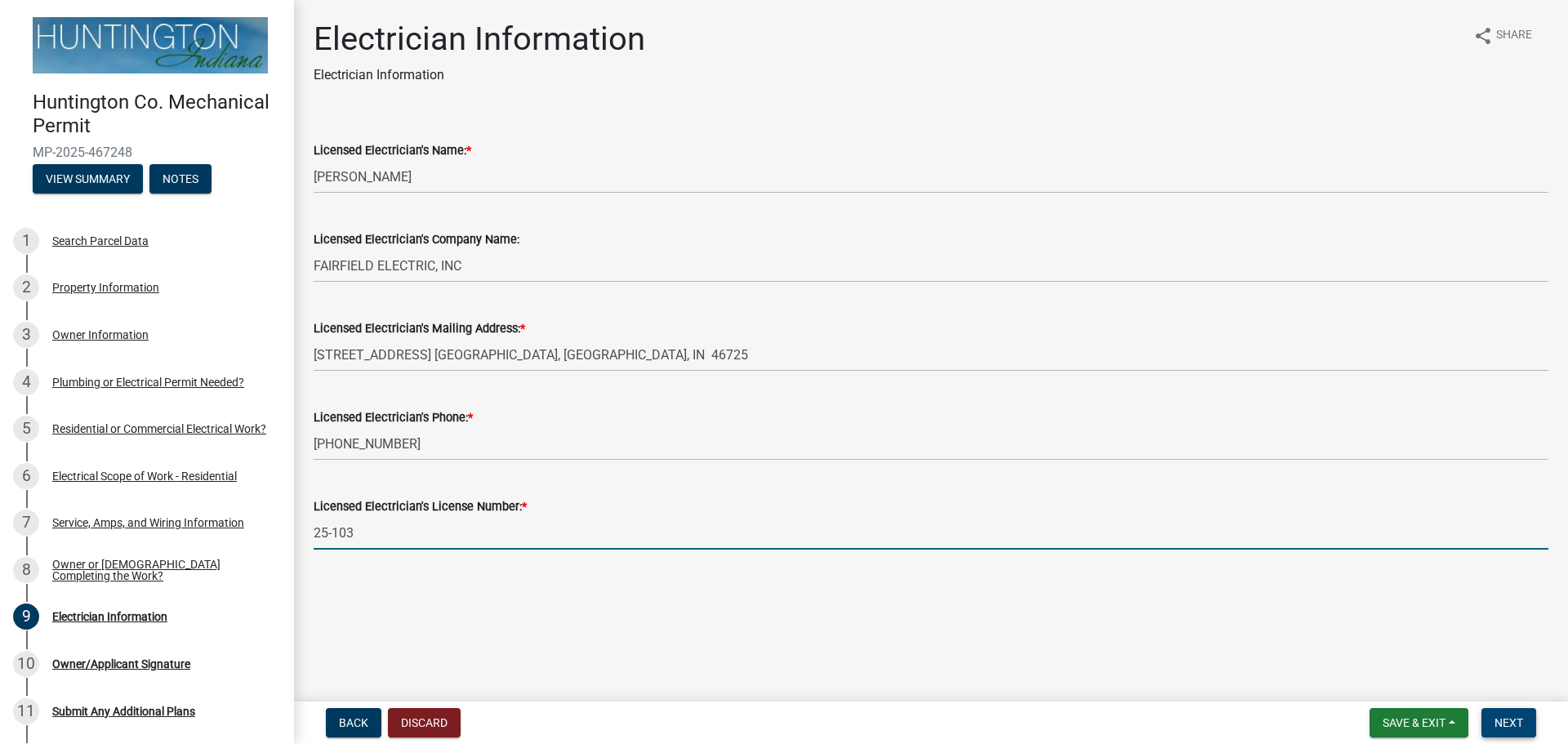
type input "25-103"
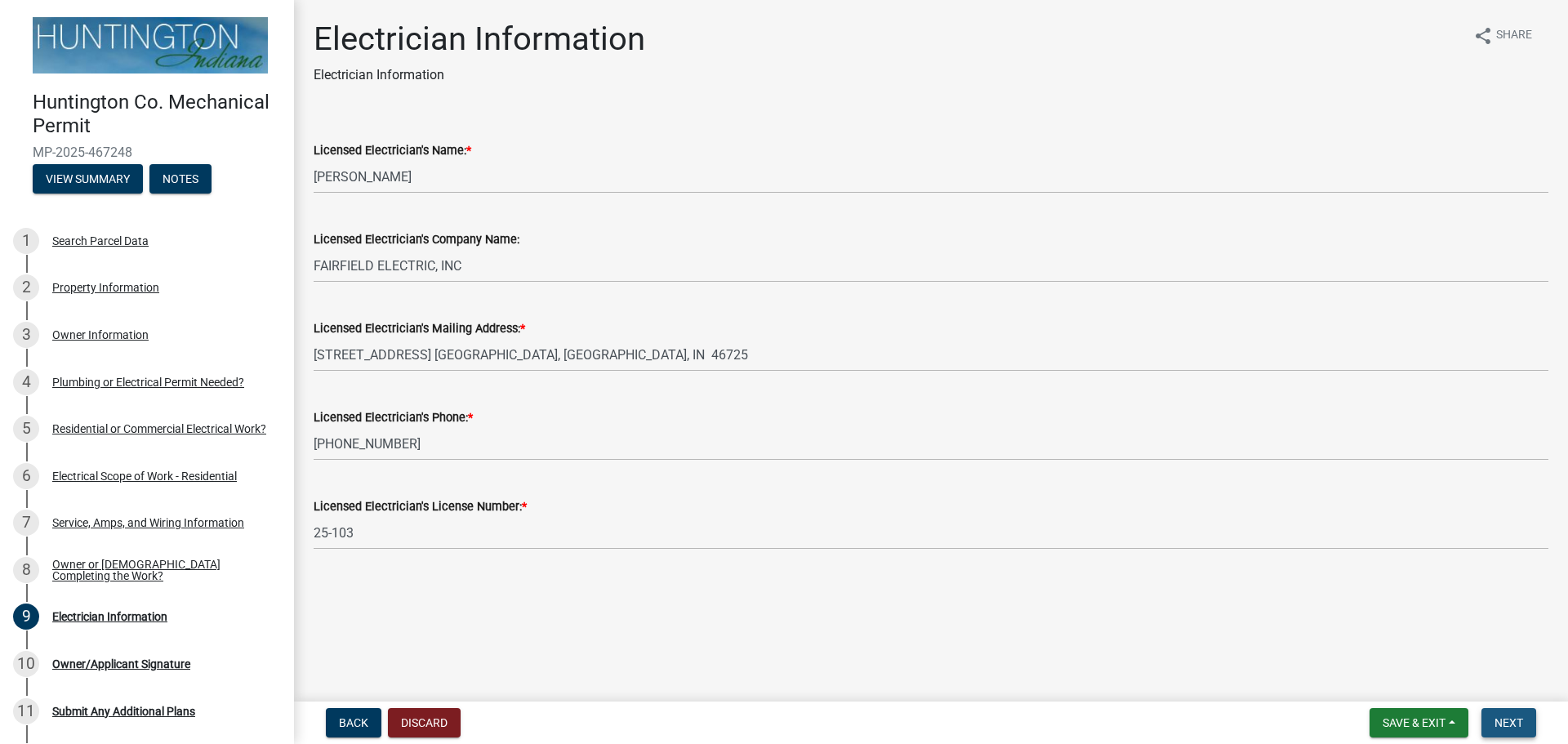
click at [1516, 732] on button "Next" at bounding box center [1508, 723] width 54 height 29
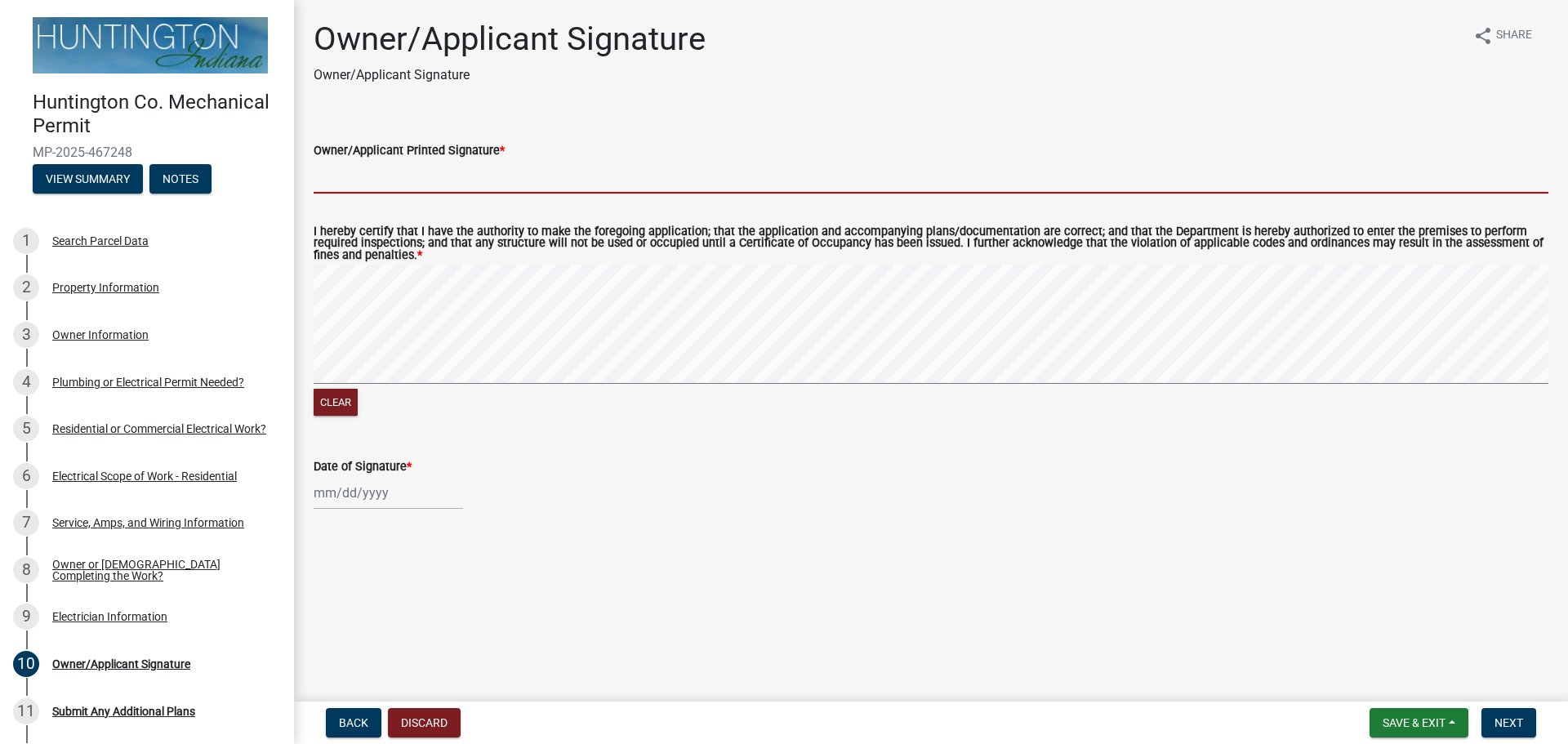
click at [317, 180] on input "Owner/Applicant Printed Signature *" at bounding box center [930, 177] width 1234 height 34
type input "[PERSON_NAME]"
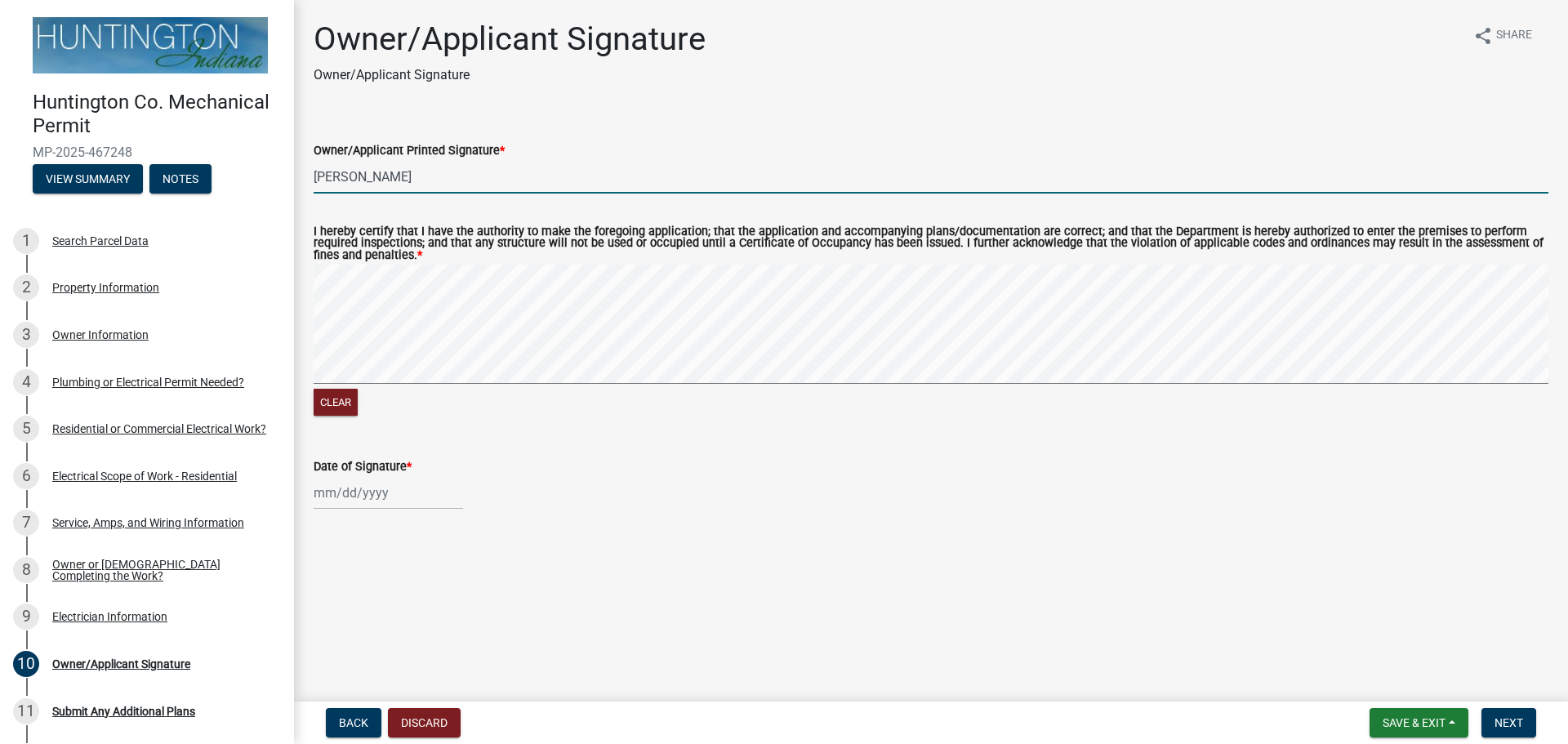
click at [336, 494] on div at bounding box center [388, 493] width 149 height 34
select select "8"
select select "2025"
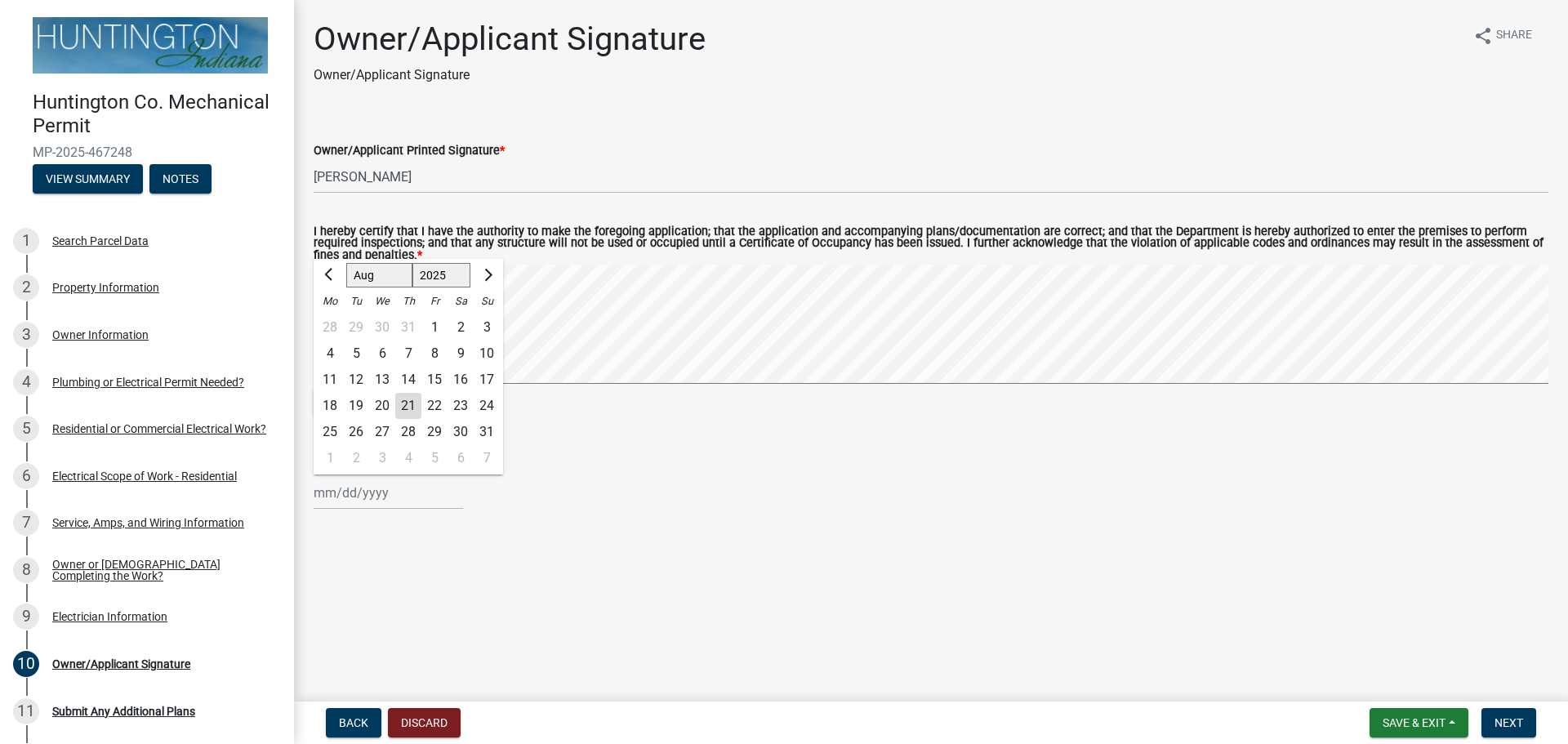
click at [409, 404] on div "21" at bounding box center [408, 405] width 26 height 26
type input "[DATE]"
click at [1500, 719] on span "Next" at bounding box center [1508, 722] width 28 height 13
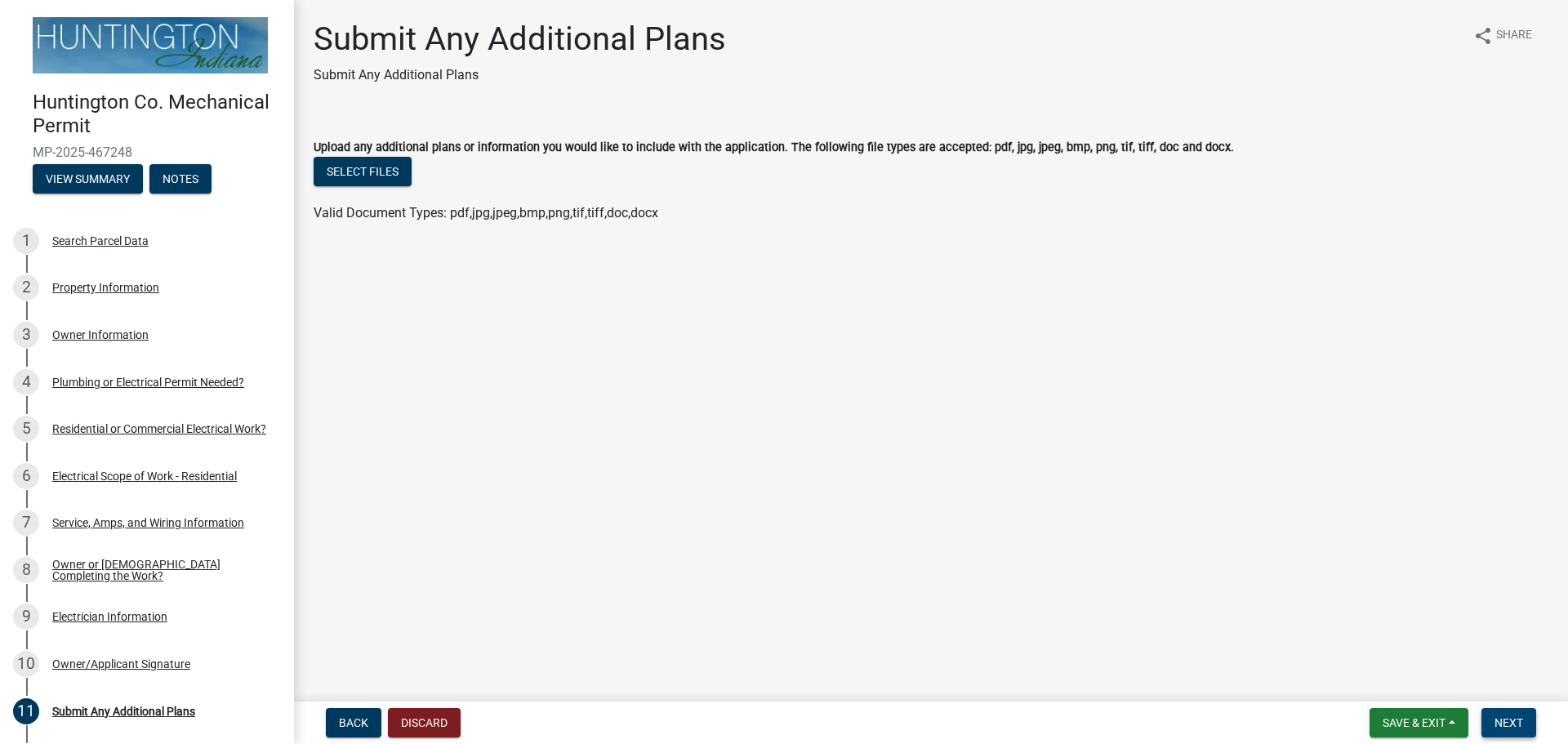
click at [1517, 723] on span "Next" at bounding box center [1508, 722] width 28 height 13
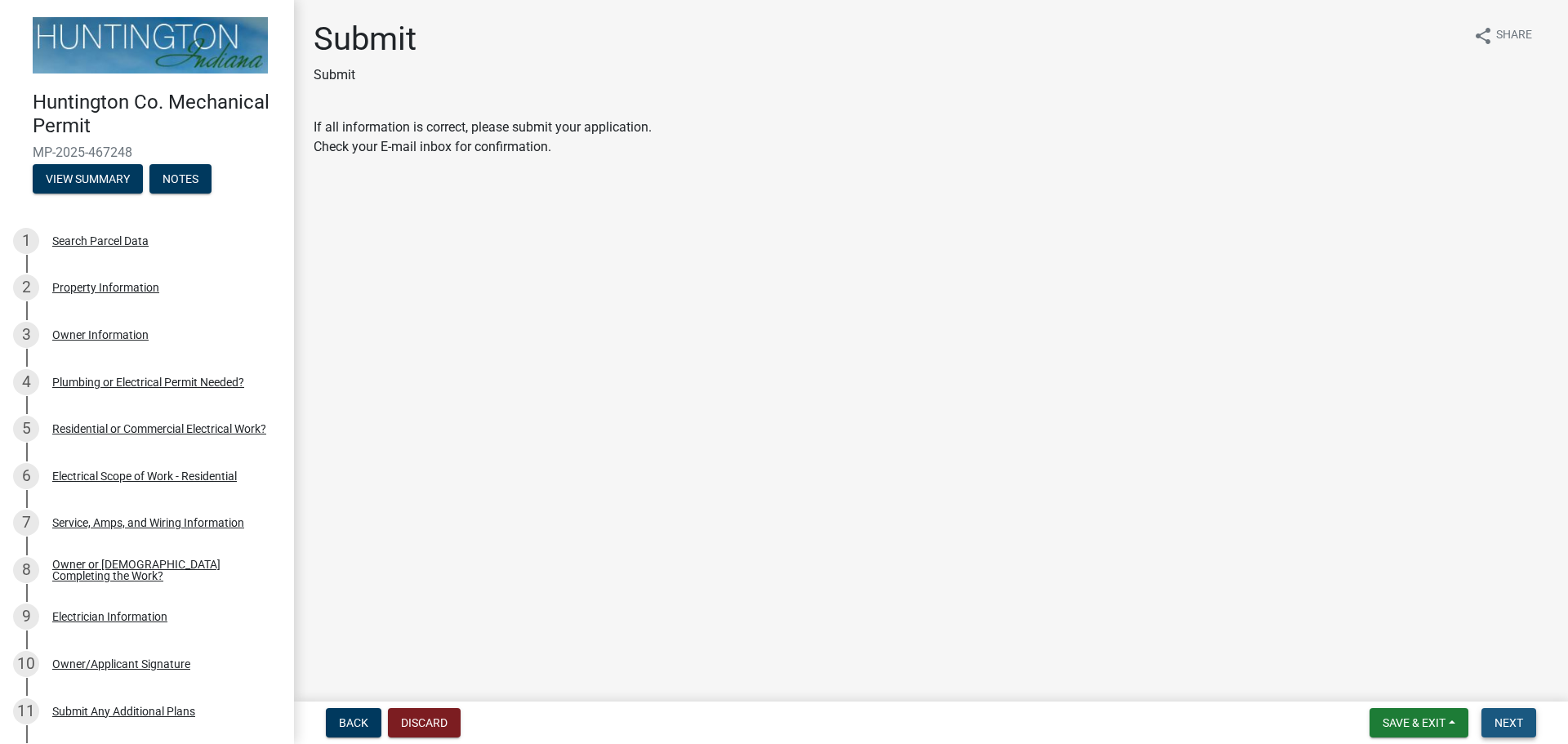
click at [1503, 721] on span "Next" at bounding box center [1508, 722] width 28 height 13
